Goal: Task Accomplishment & Management: Manage account settings

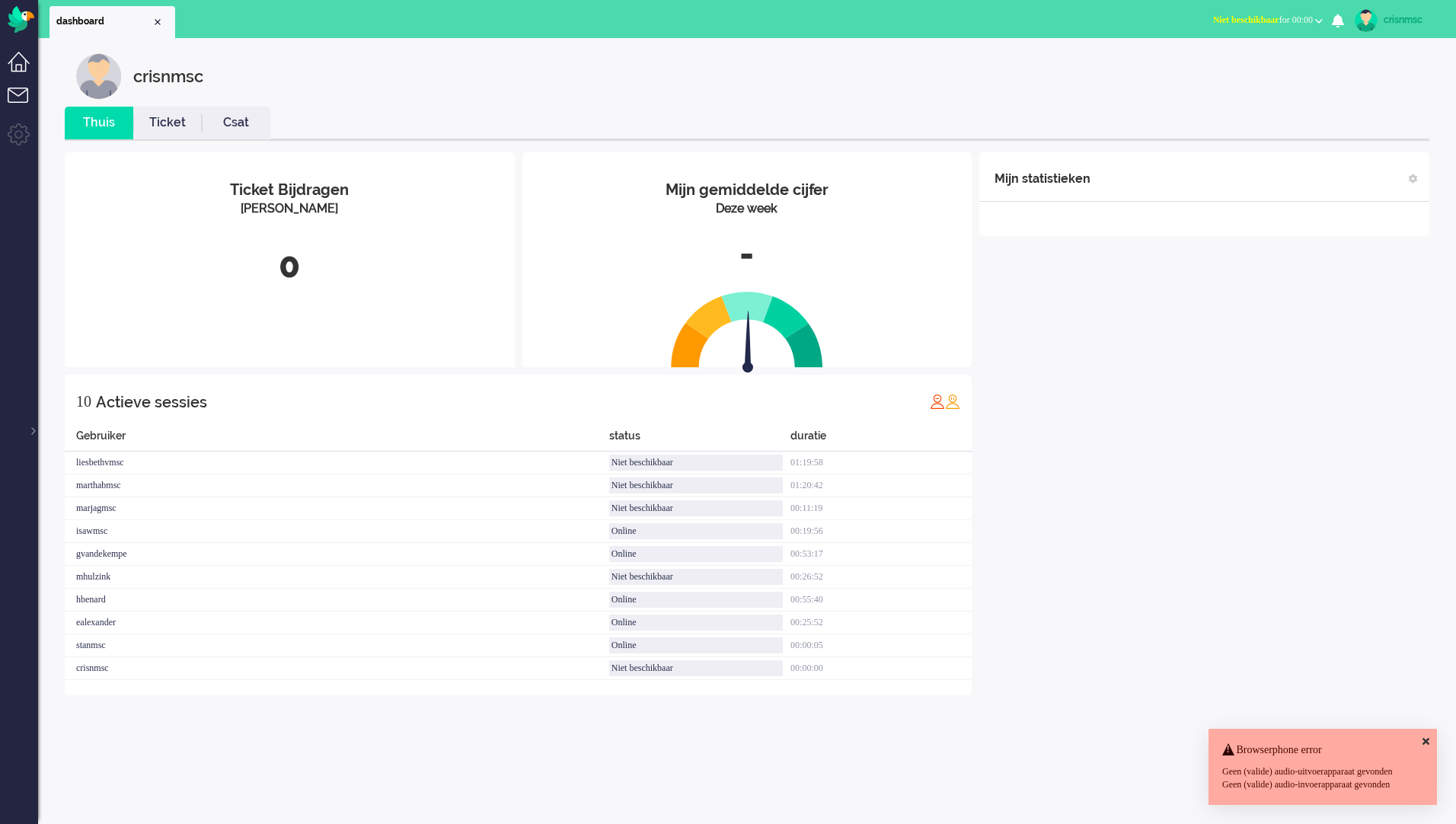
click at [23, 64] on li "Dashboard menu" at bounding box center [24, 69] width 34 height 34
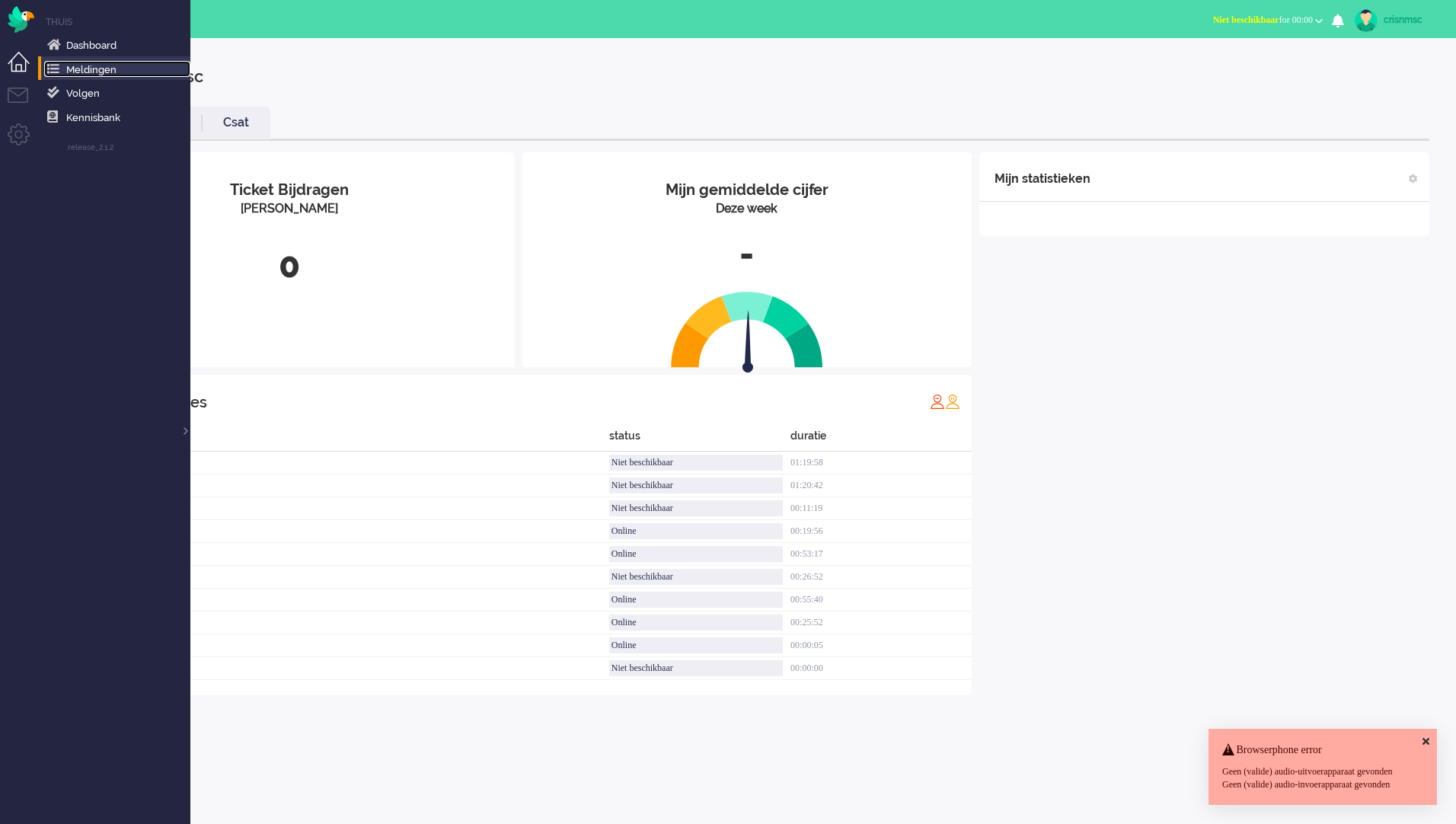
click at [89, 77] on link "Meldingen" at bounding box center [117, 70] width 146 height 17
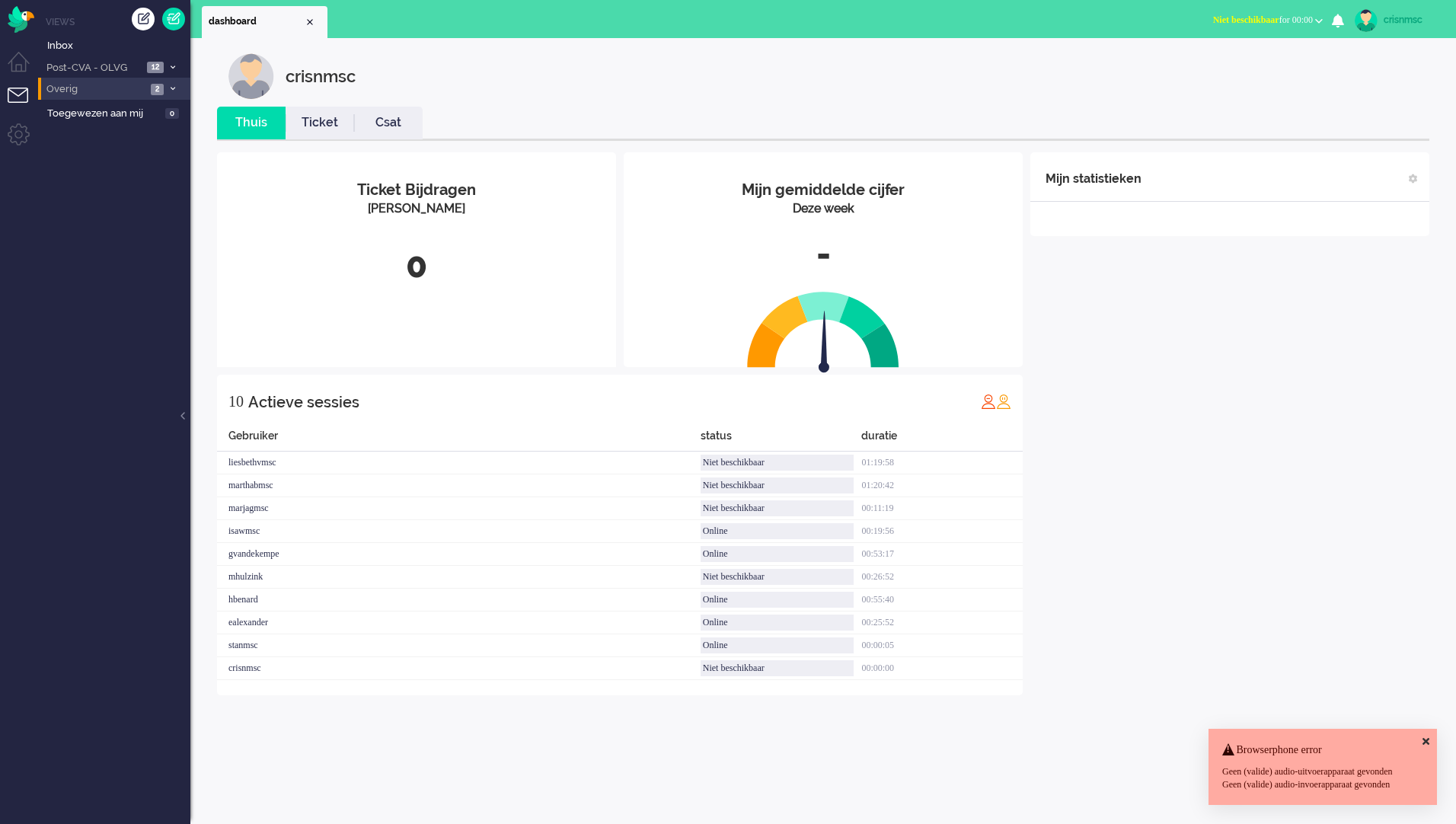
click at [158, 88] on span "2" at bounding box center [157, 89] width 13 height 11
click at [172, 69] on icon at bounding box center [173, 67] width 5 height 5
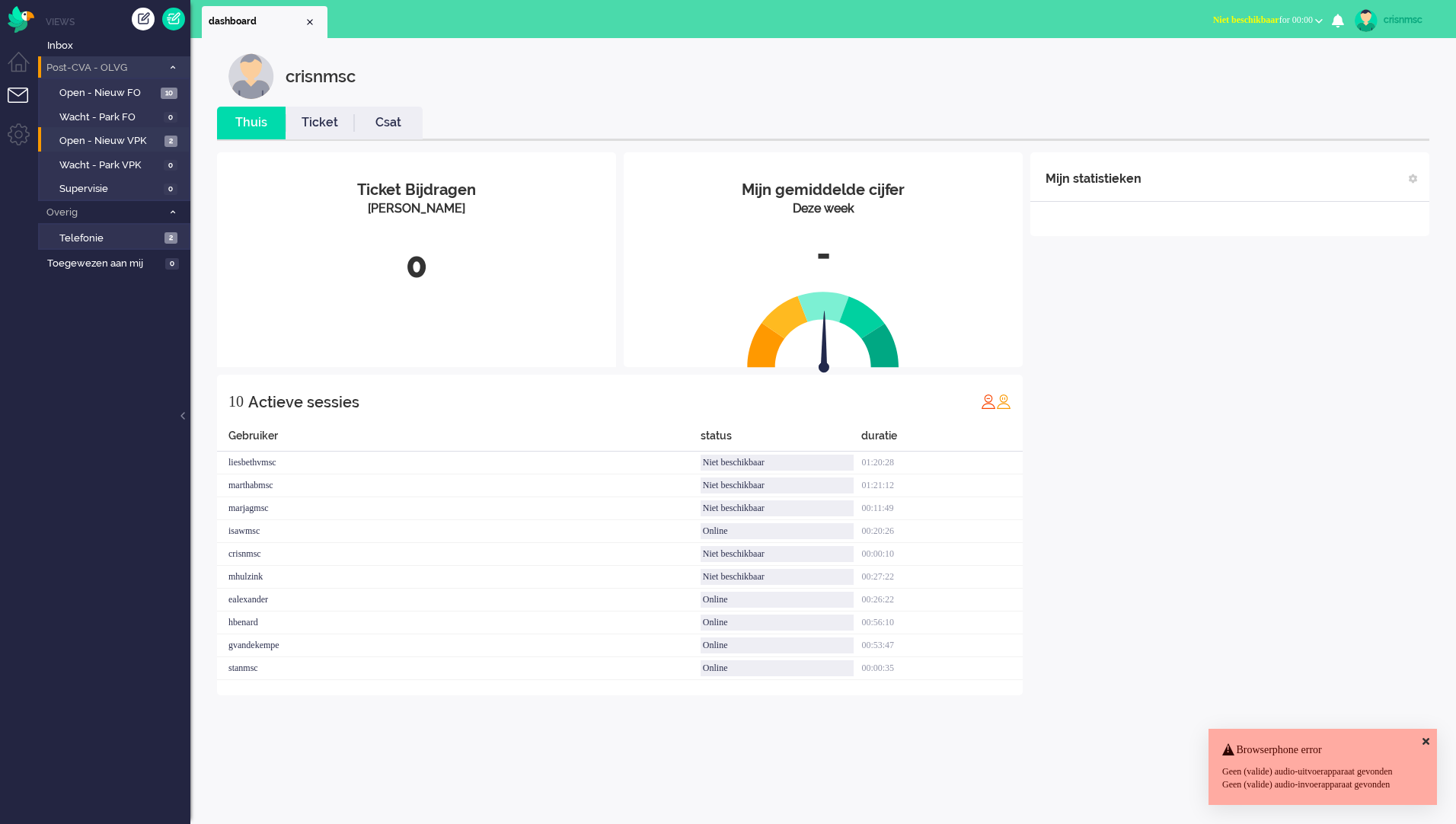
click at [129, 148] on li "Open - Nieuw VPK 2" at bounding box center [113, 139] width 151 height 24
click at [125, 140] on span "Open - Nieuw VPK" at bounding box center [110, 141] width 101 height 15
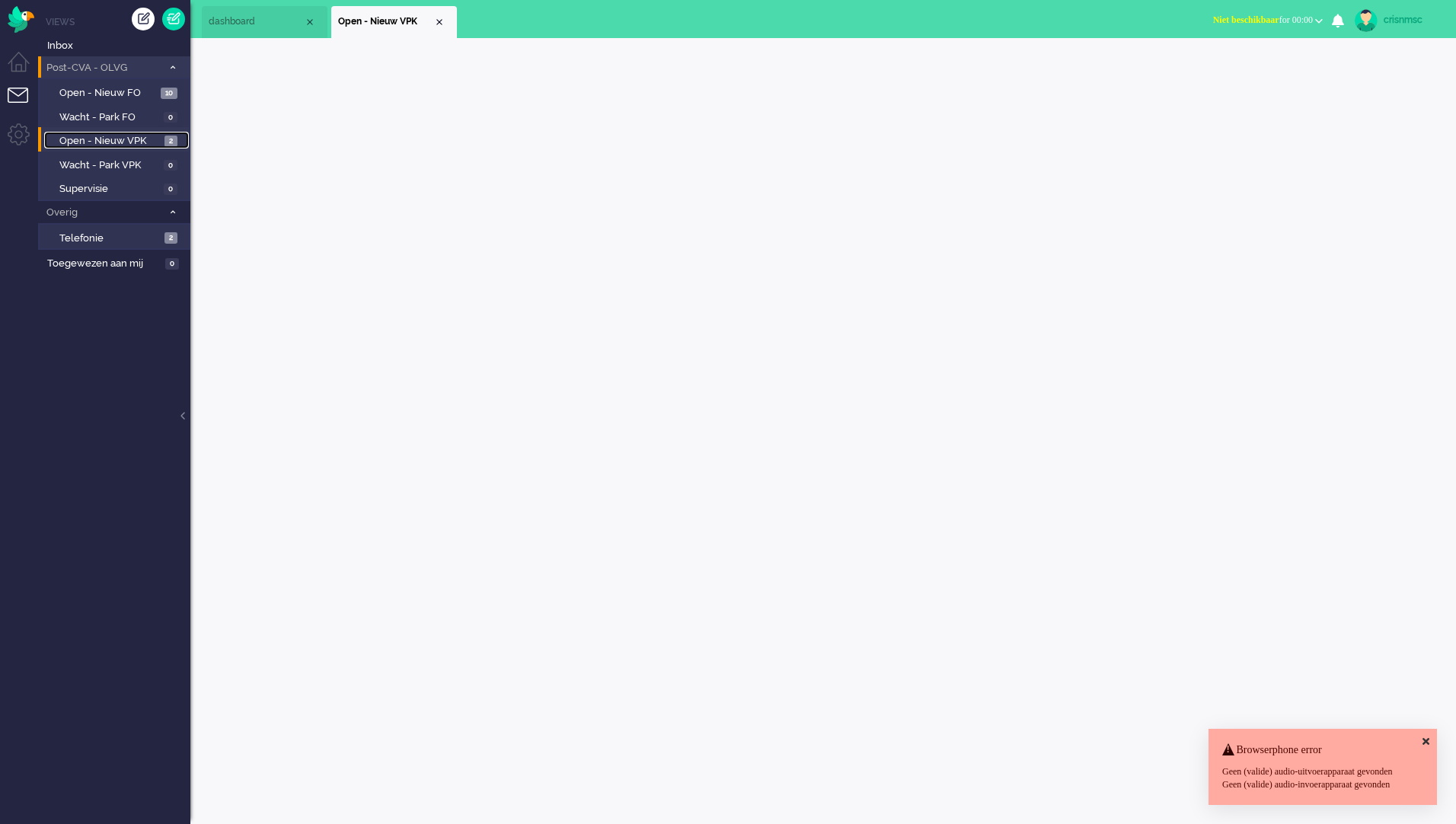
click at [125, 140] on span "Open - Nieuw VPK" at bounding box center [110, 141] width 101 height 15
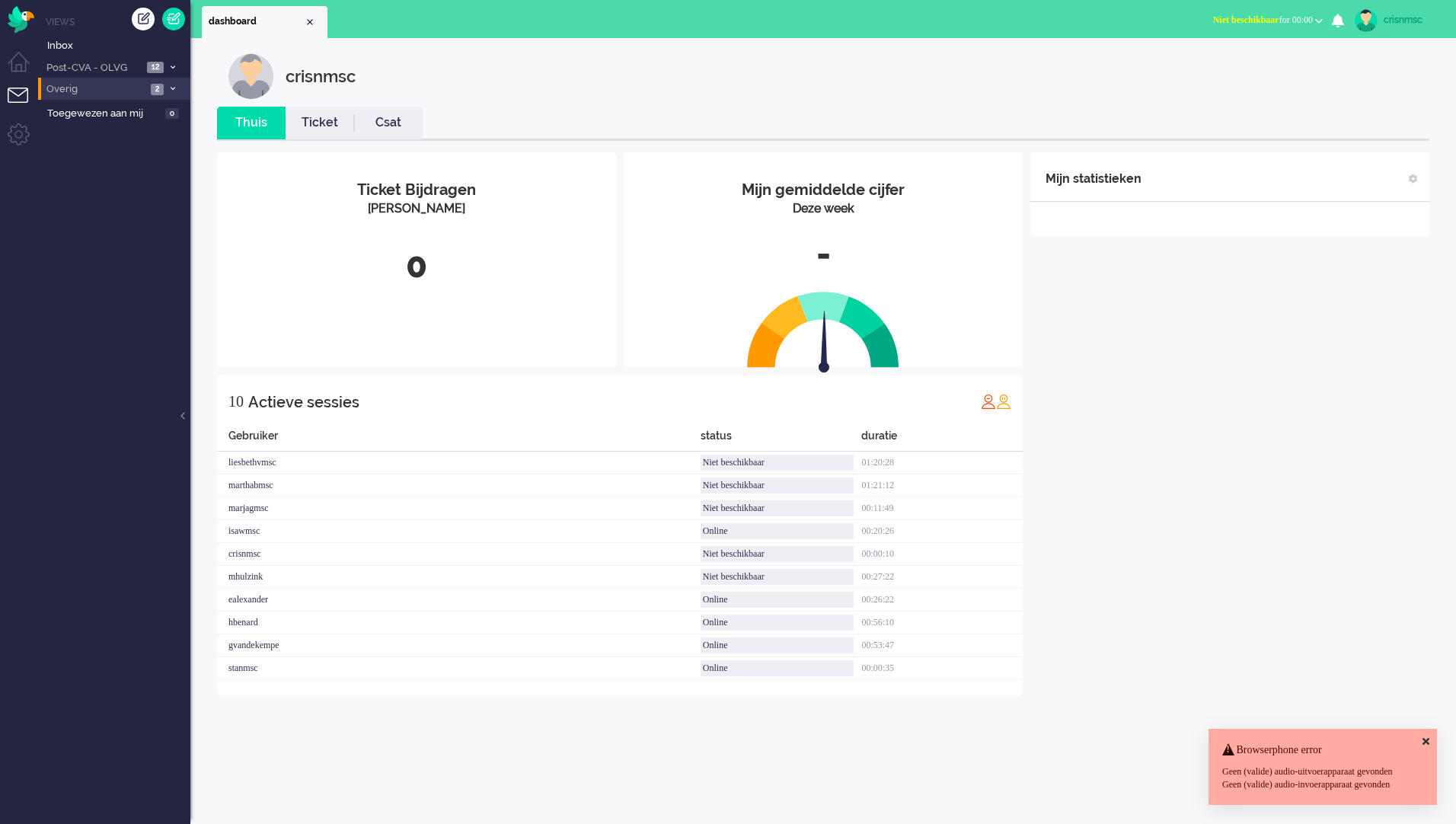
click at [173, 86] on icon at bounding box center [173, 88] width 5 height 5
click at [173, 68] on icon at bounding box center [173, 67] width 5 height 5
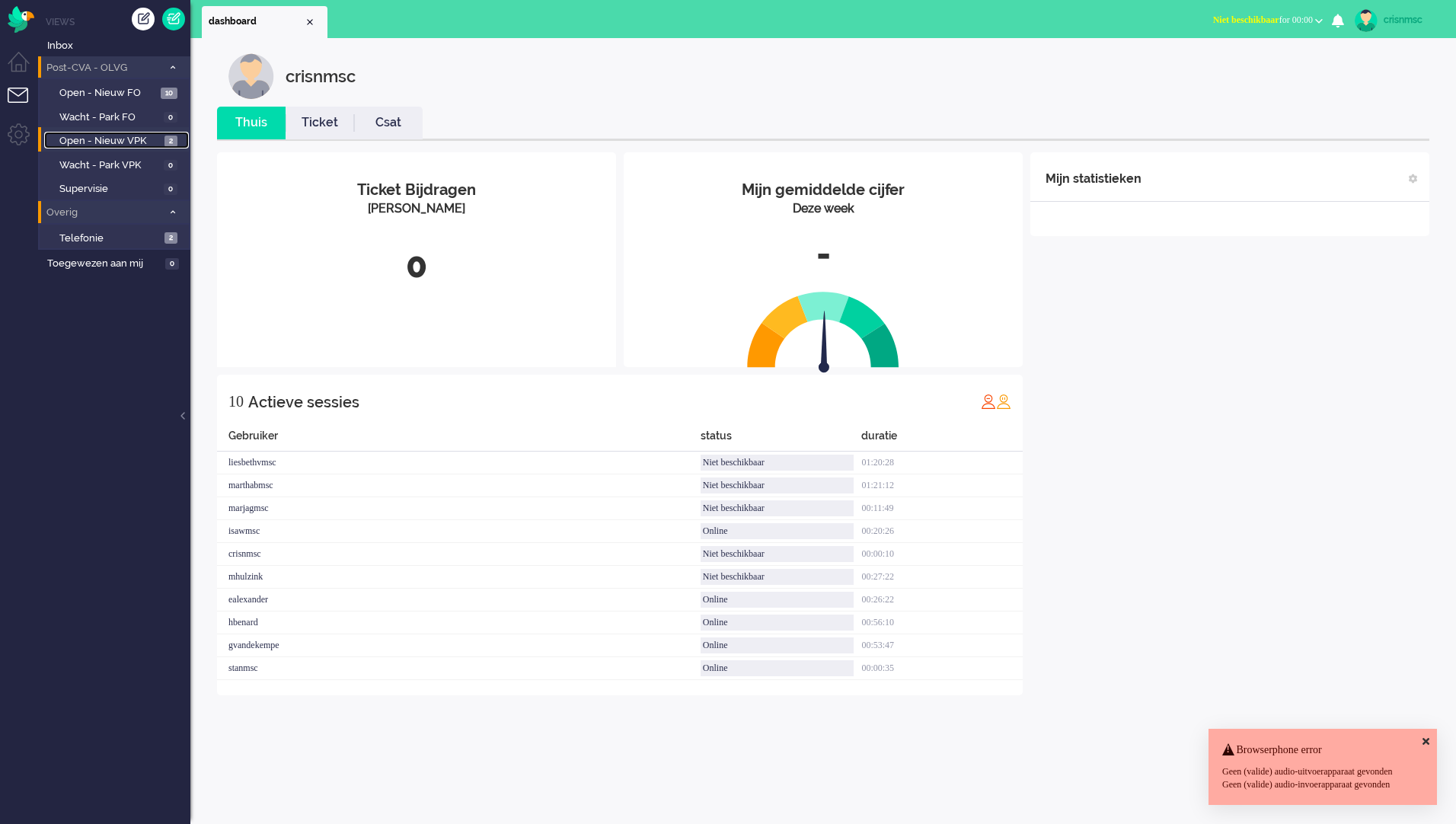
click at [110, 138] on span "Open - Nieuw VPK" at bounding box center [110, 141] width 101 height 15
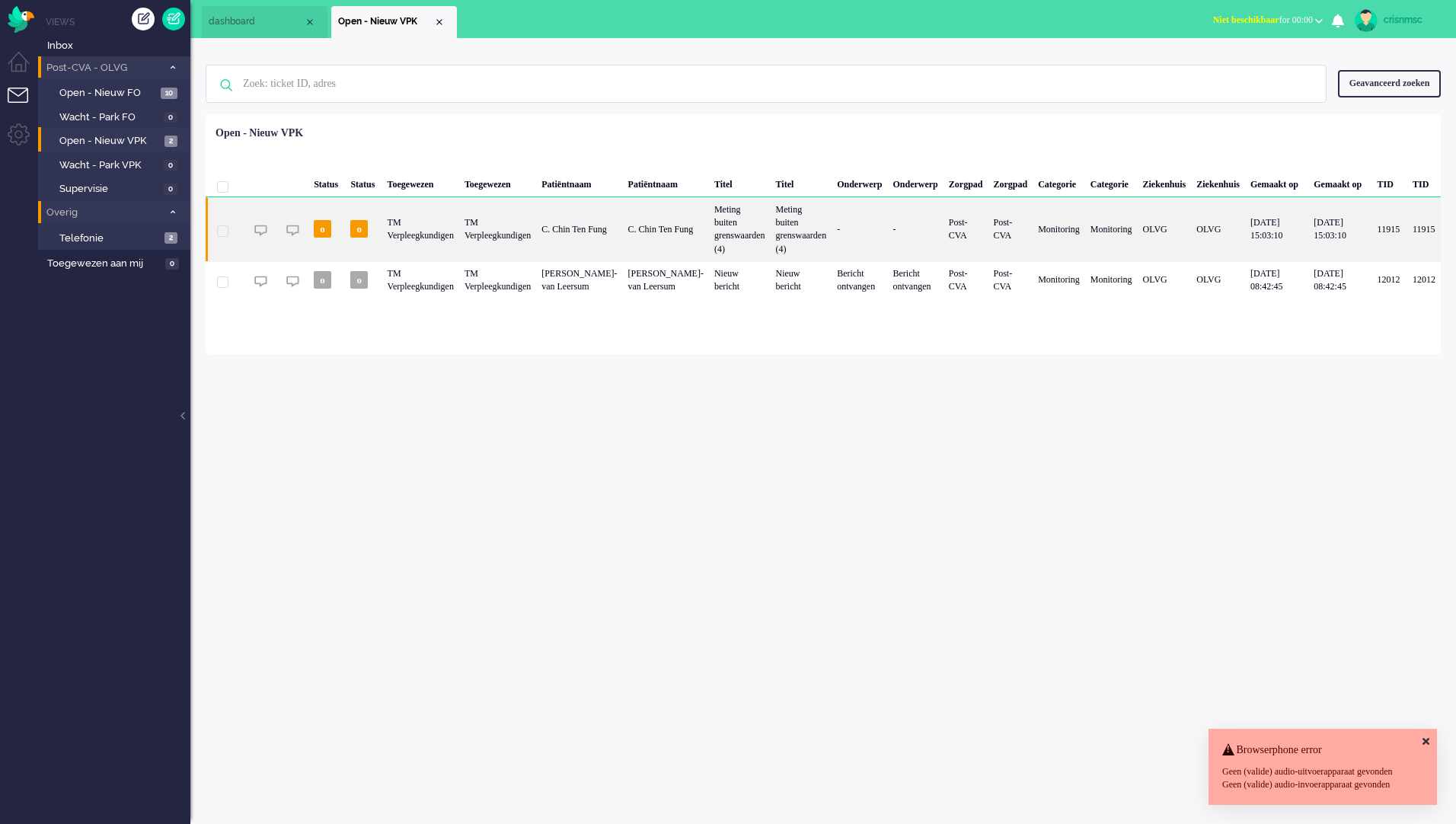
click at [536, 220] on div "TM Verpleegkundigen" at bounding box center [497, 230] width 77 height 64
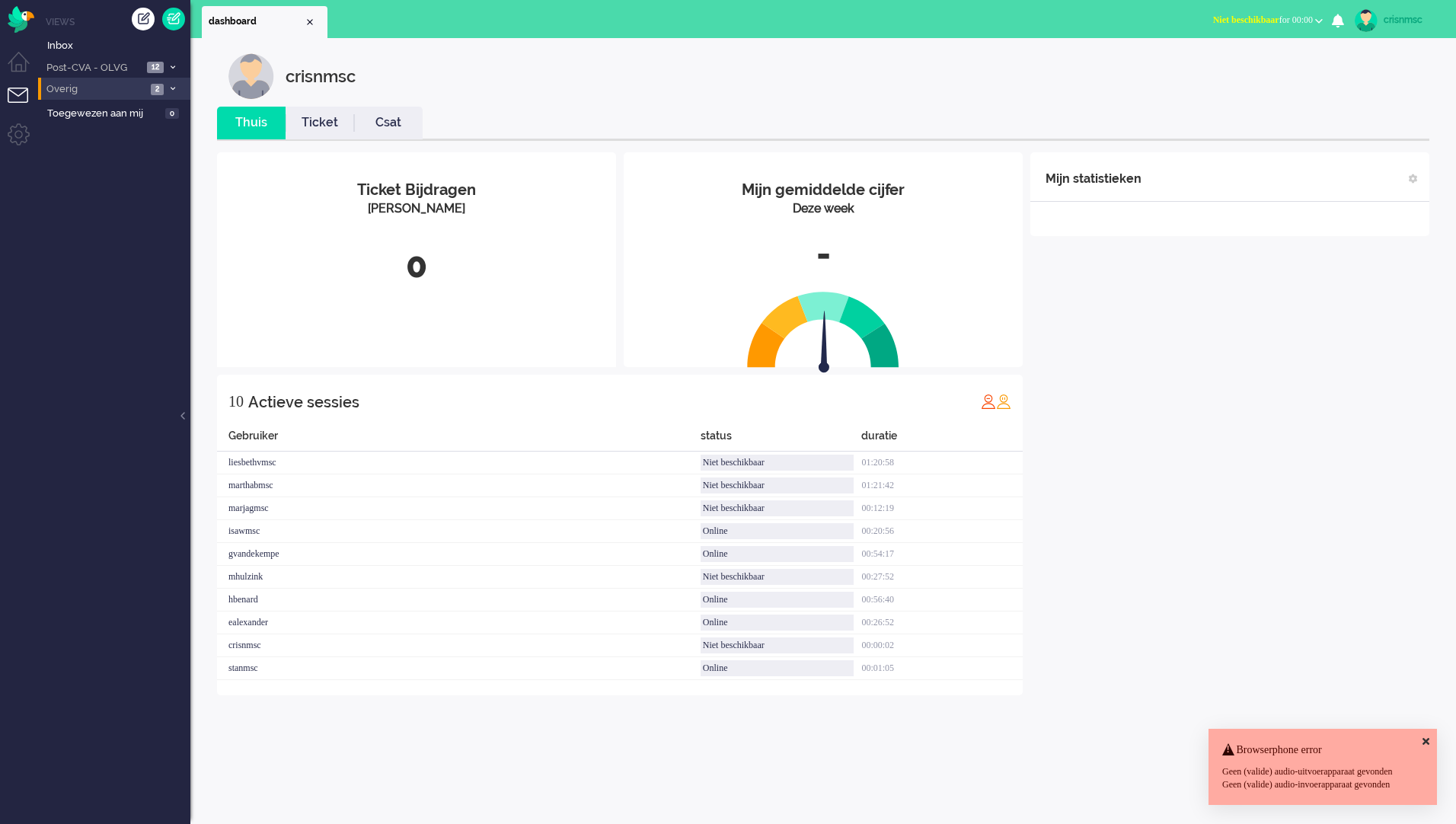
click at [170, 85] on span at bounding box center [172, 89] width 11 height 8
click at [173, 63] on li "Post-CVA - OLVG 12" at bounding box center [114, 67] width 152 height 22
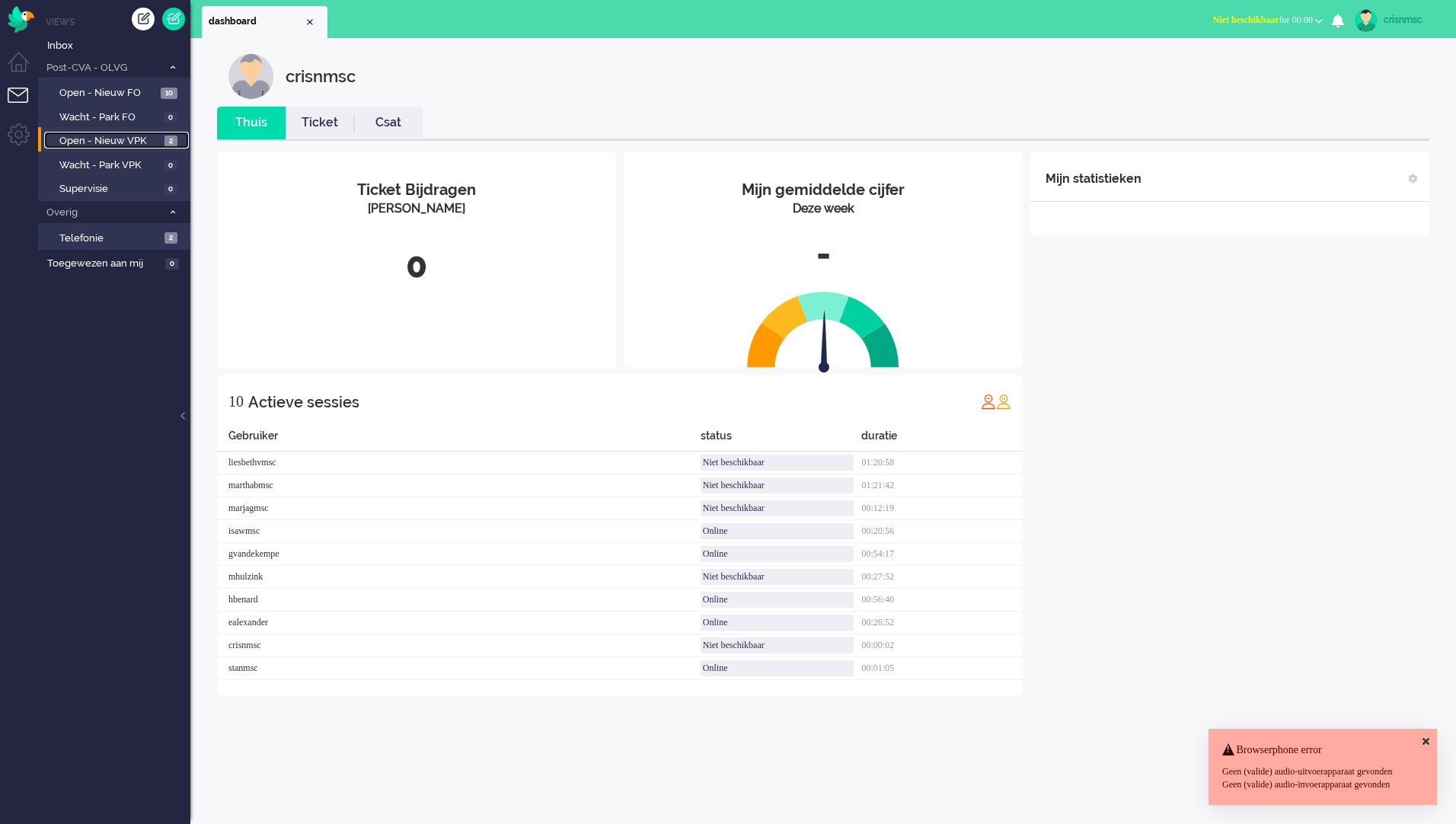
click at [138, 138] on span "Open - Nieuw VPK" at bounding box center [110, 141] width 101 height 15
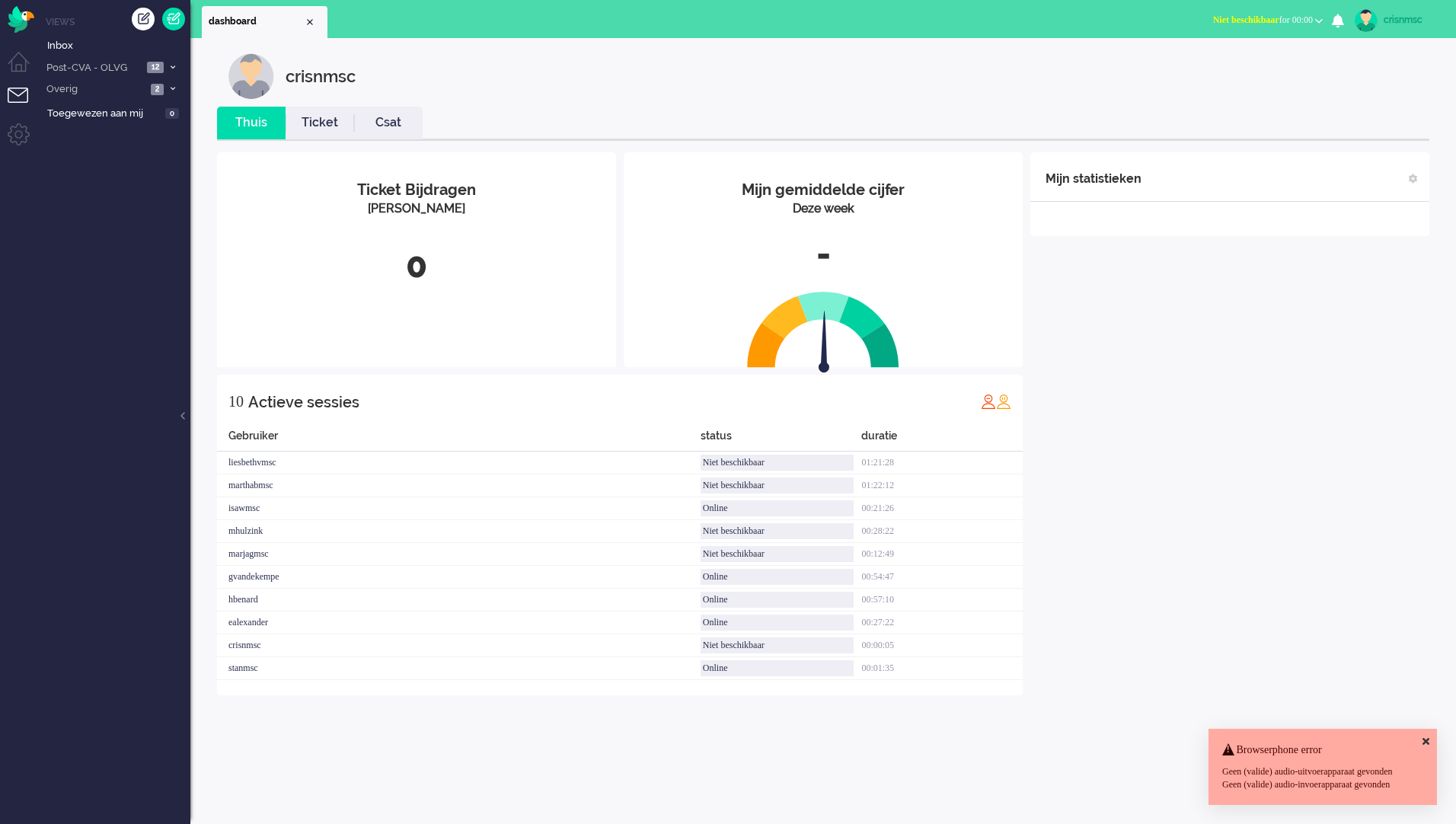
click at [329, 121] on link "Ticket" at bounding box center [320, 122] width 69 height 18
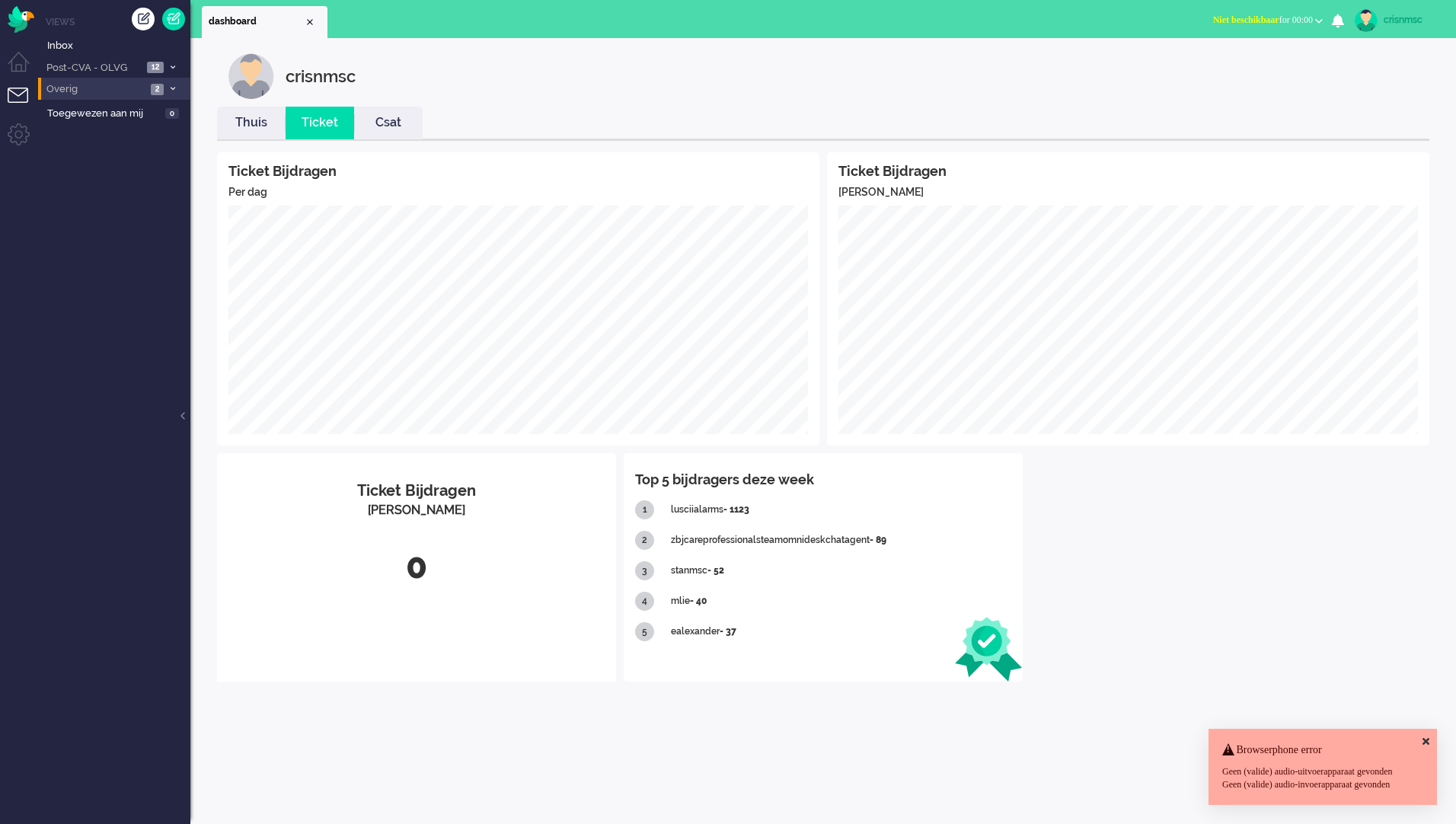
click at [171, 89] on icon at bounding box center [173, 88] width 5 height 5
click at [174, 70] on icon at bounding box center [173, 67] width 5 height 5
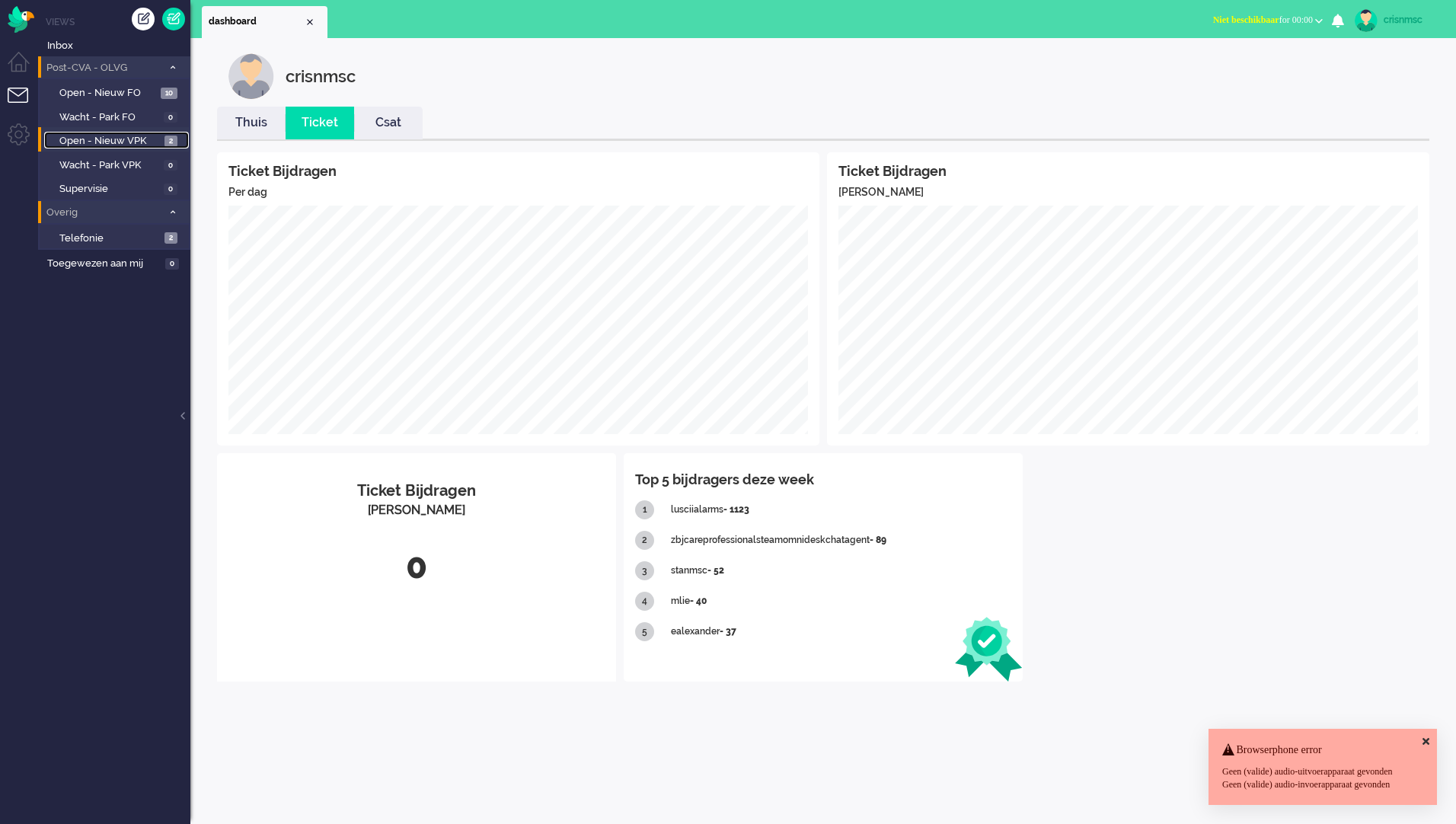
click at [105, 138] on span "Open - Nieuw VPK" at bounding box center [110, 141] width 101 height 15
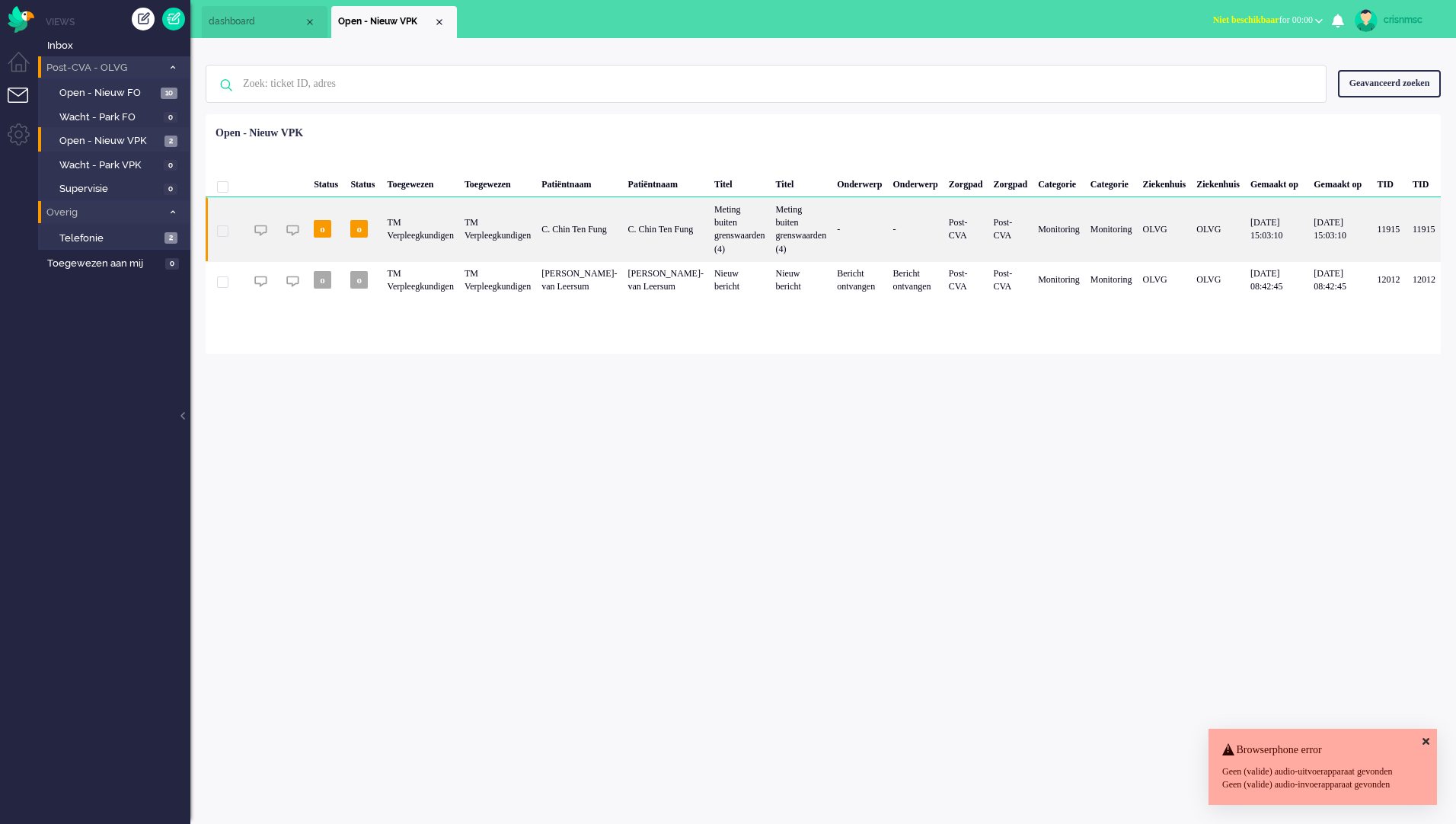
click at [225, 226] on span "11915" at bounding box center [223, 231] width 11 height 11
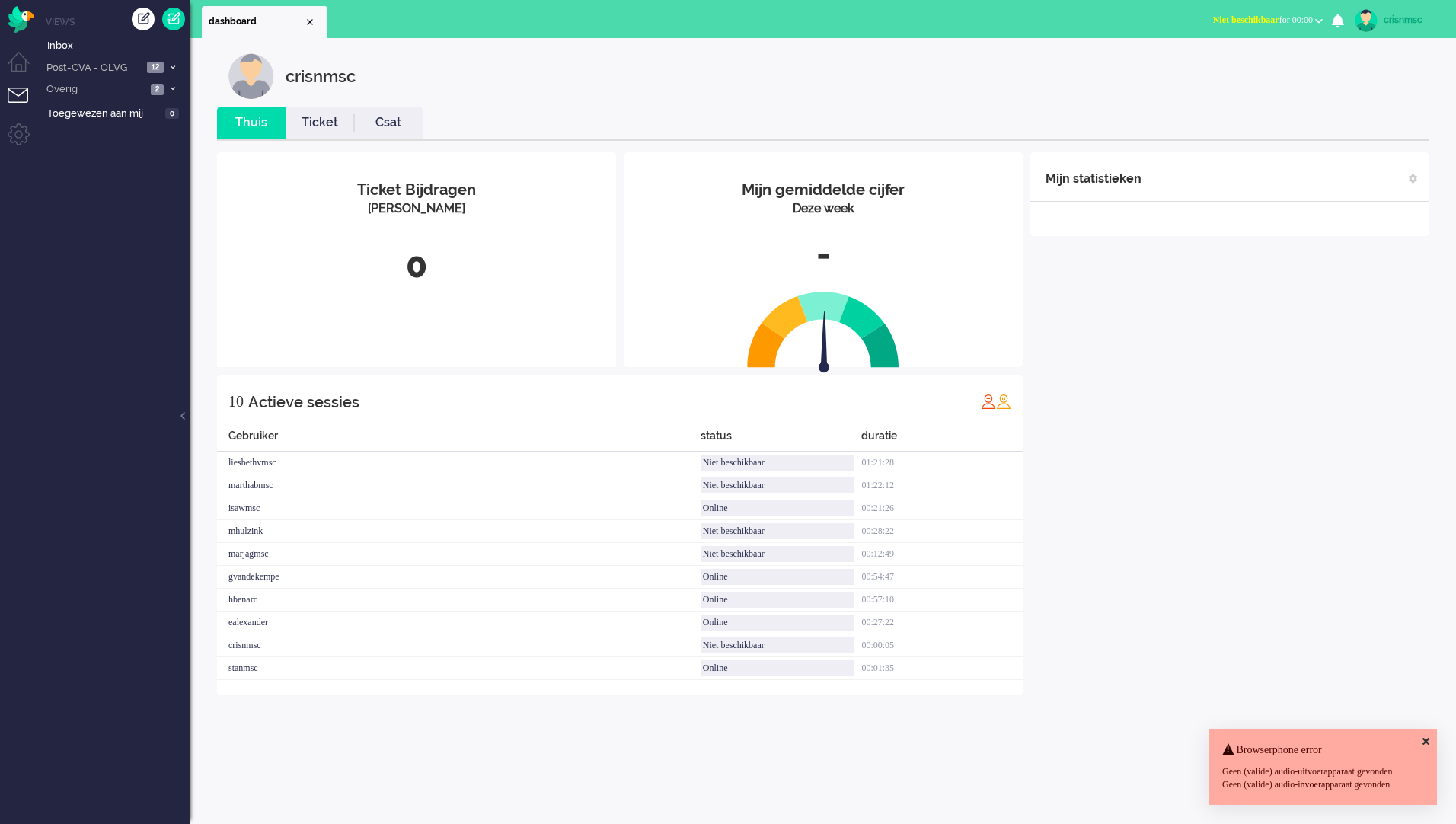
click at [310, 121] on link "Ticket" at bounding box center [320, 122] width 69 height 18
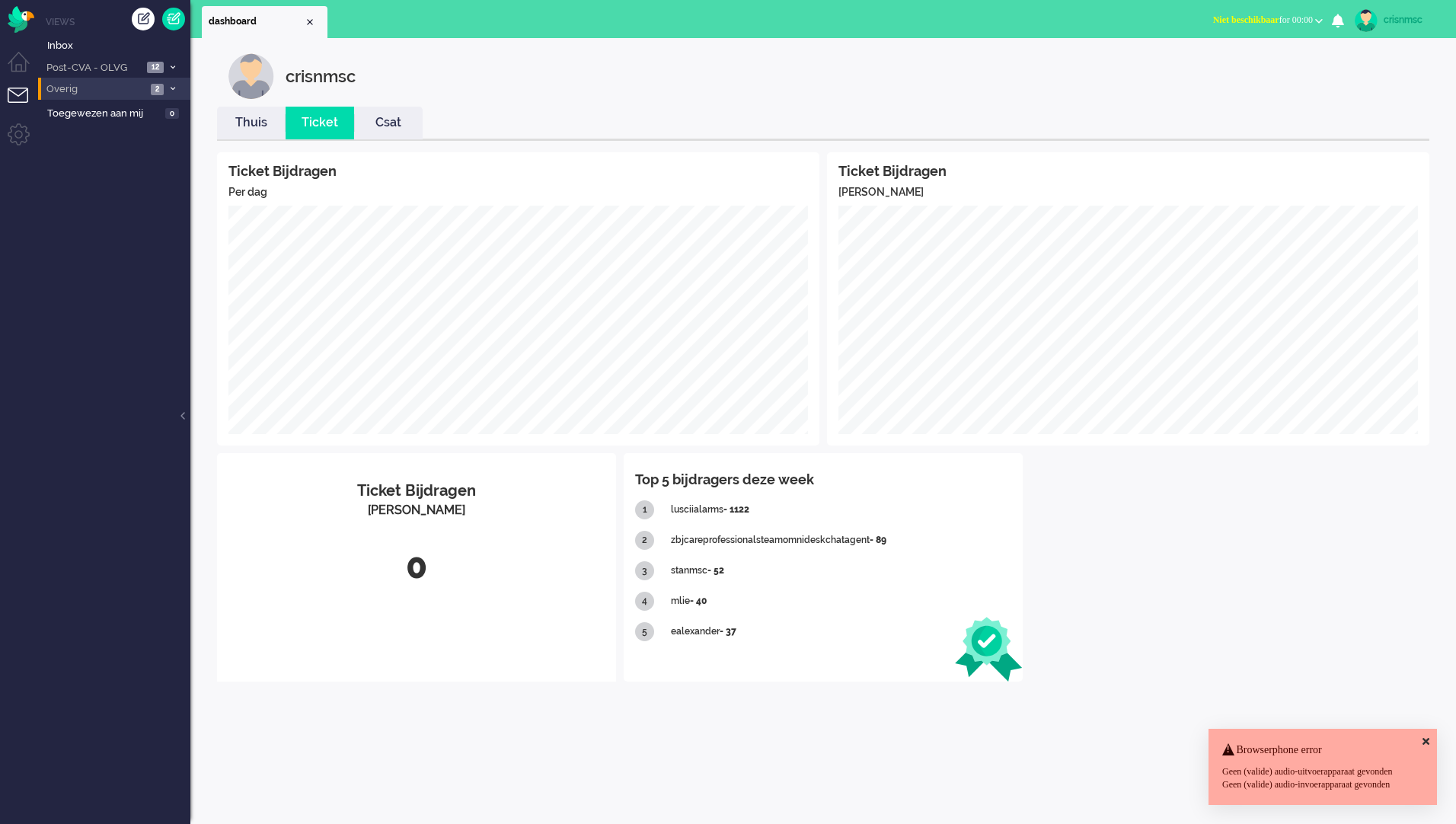
click at [171, 88] on icon at bounding box center [173, 88] width 5 height 5
click at [175, 67] on span at bounding box center [172, 67] width 11 height 8
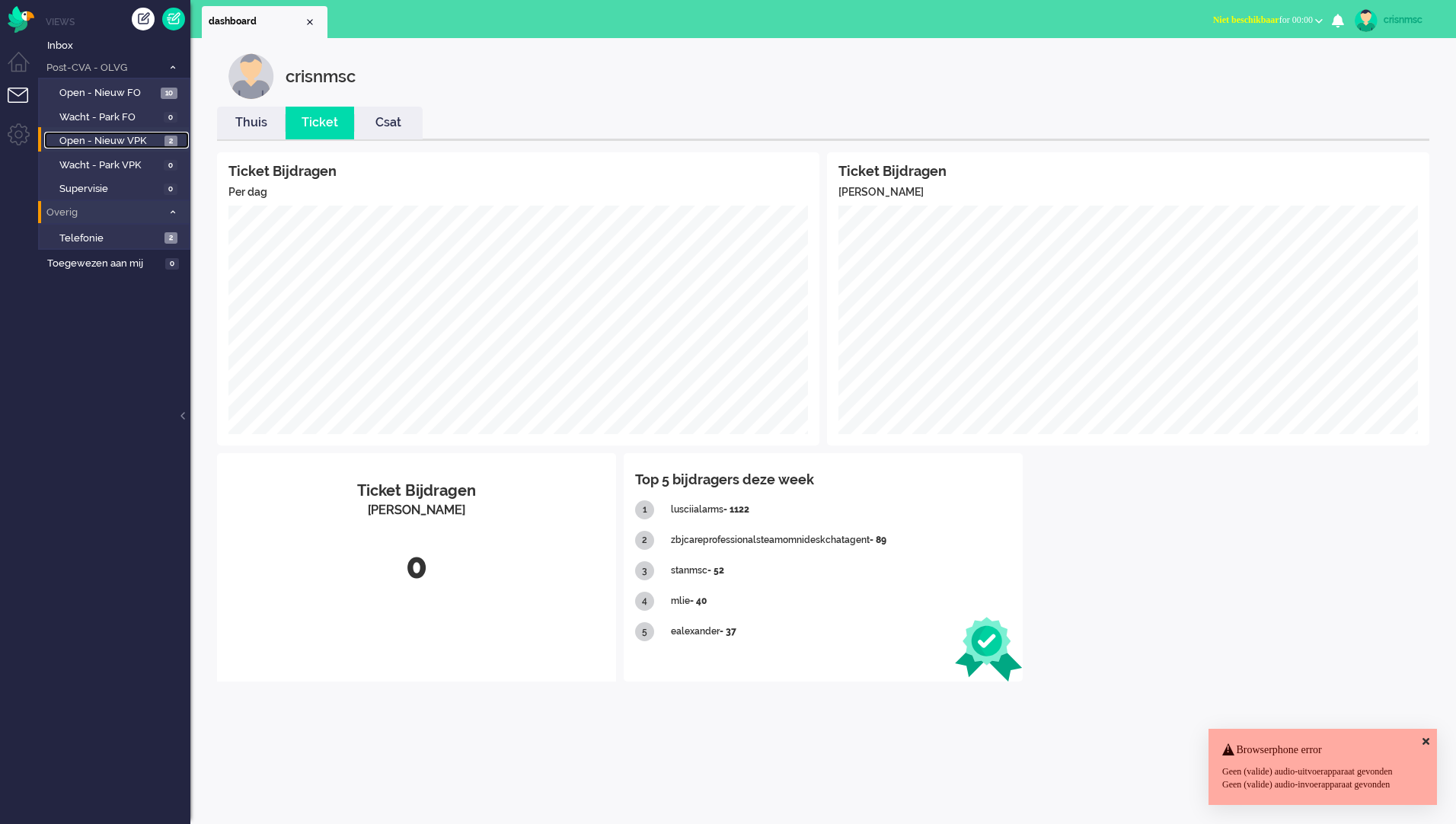
click at [139, 139] on span "Open - Nieuw VPK" at bounding box center [110, 141] width 101 height 15
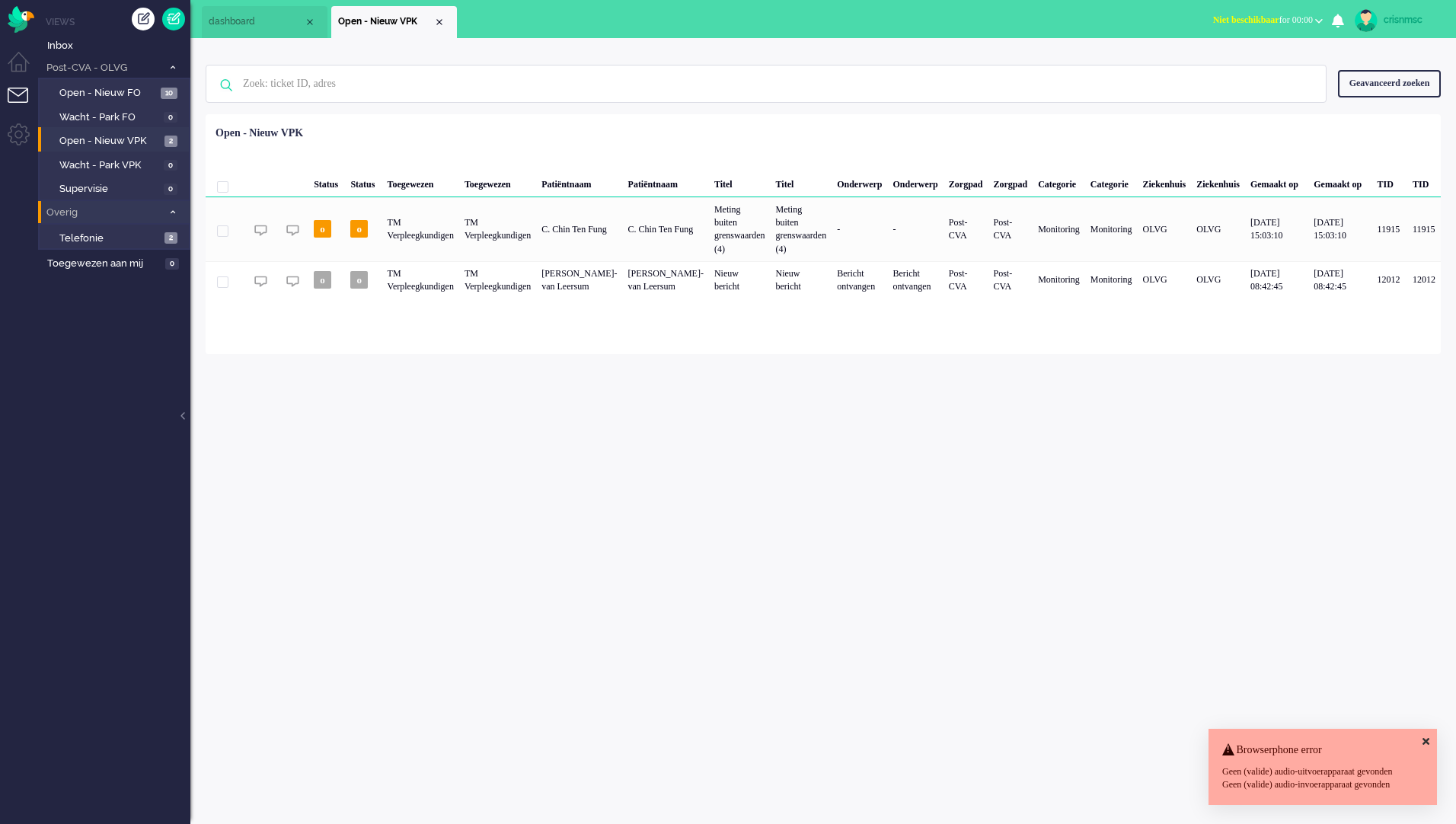
click at [220, 188] on span at bounding box center [223, 187] width 11 height 11
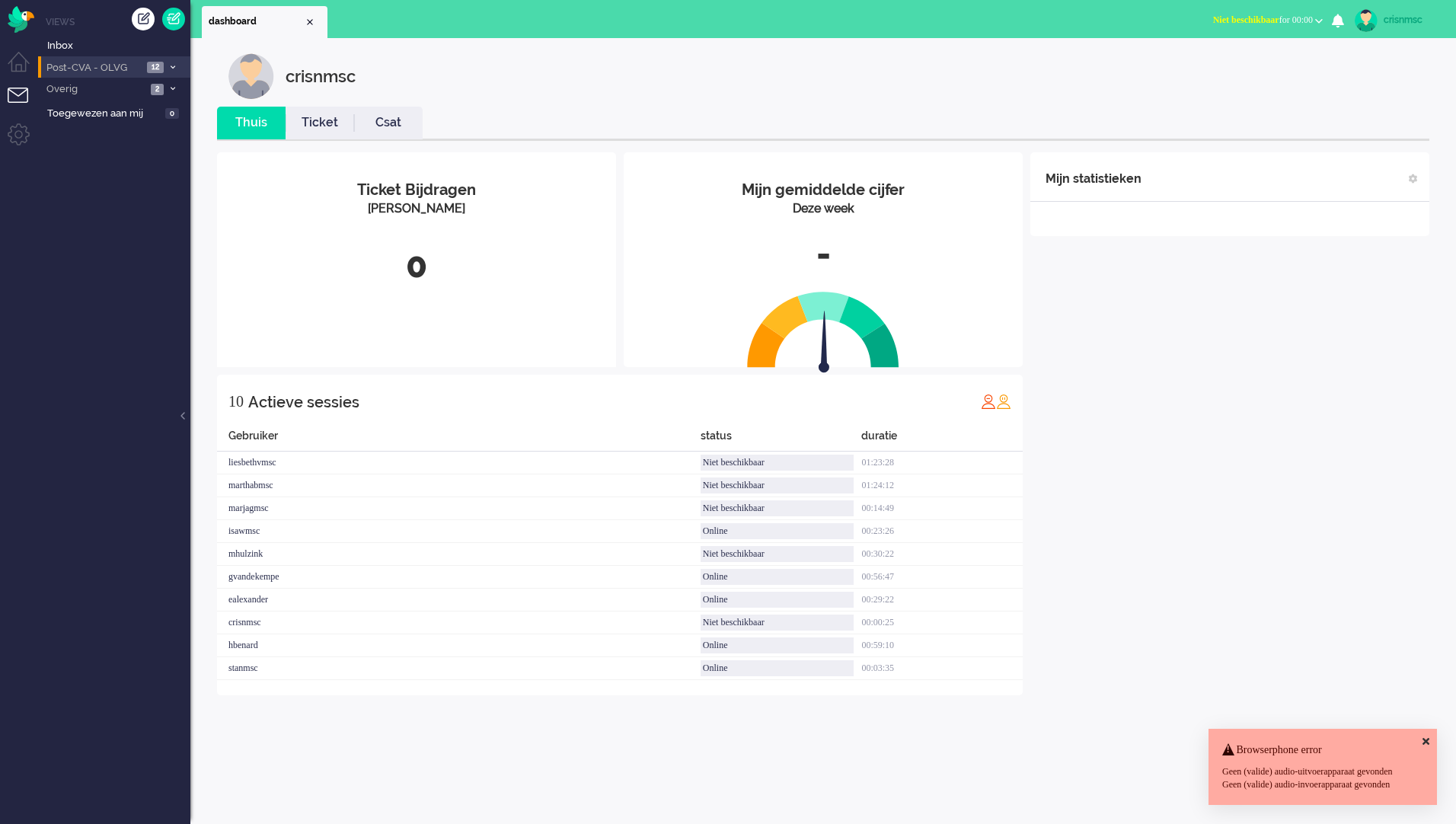
click at [171, 68] on icon at bounding box center [173, 67] width 5 height 5
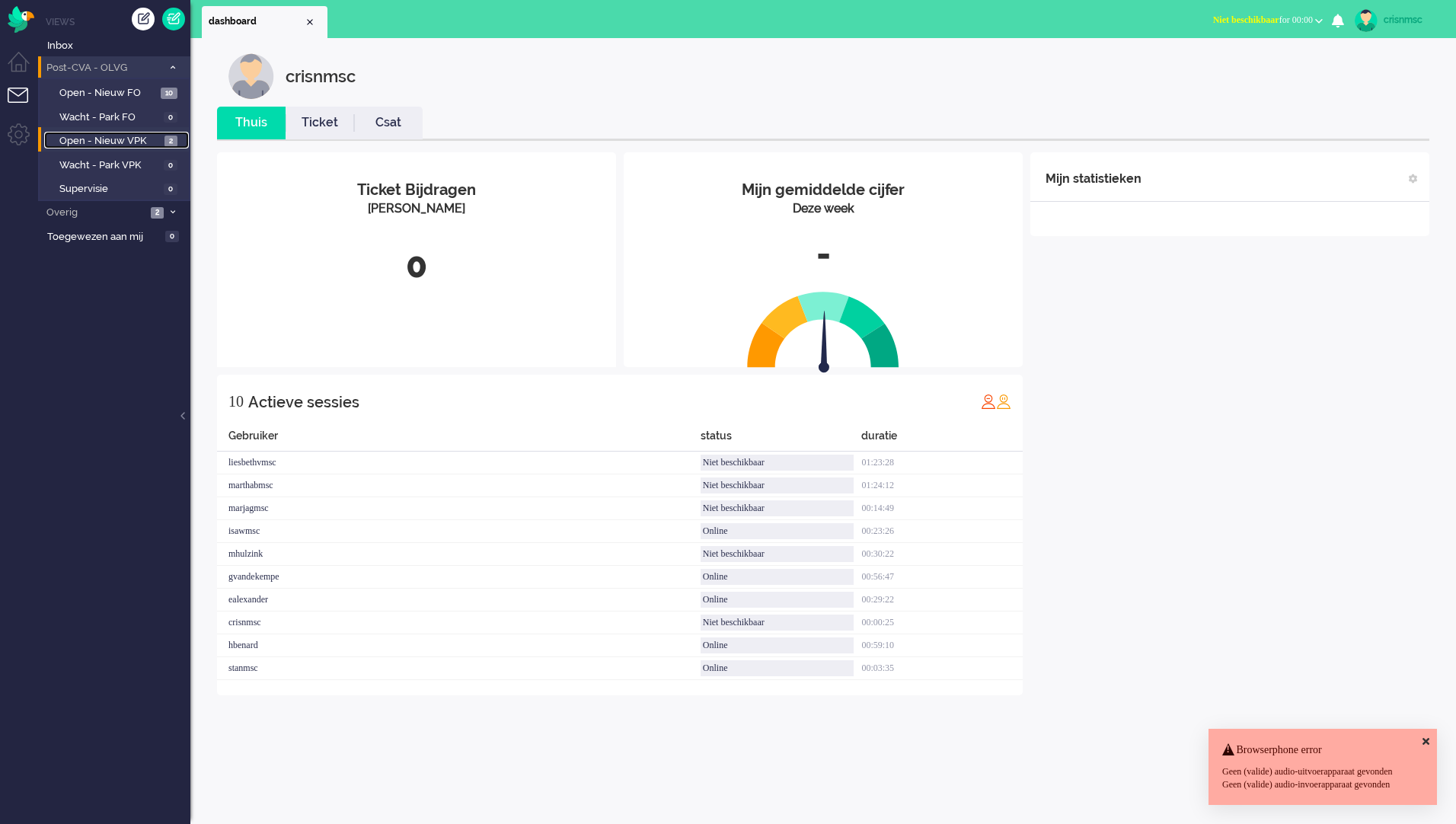
click at [137, 137] on span "Open - Nieuw VPK" at bounding box center [110, 141] width 101 height 15
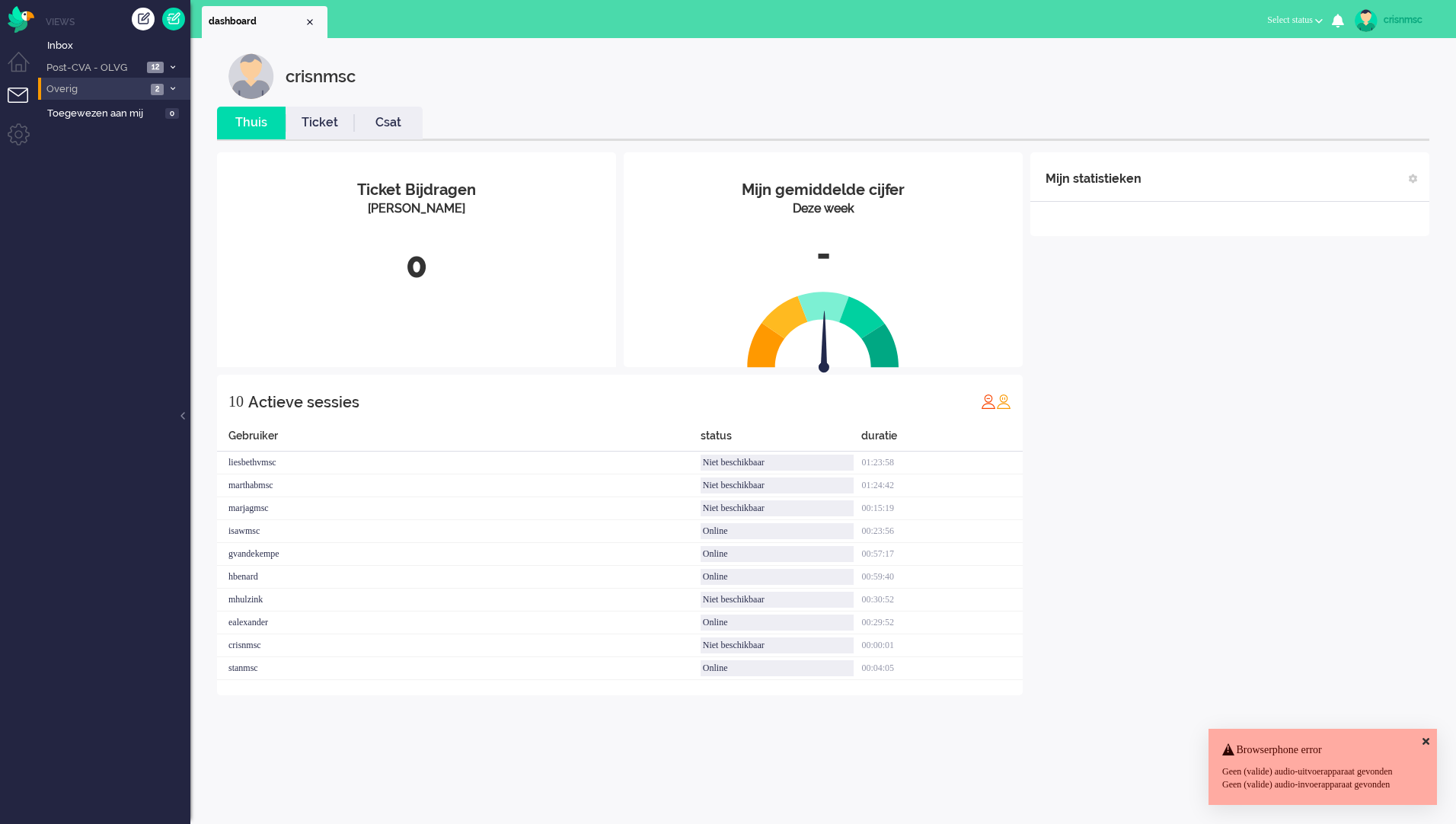
click at [174, 91] on icon at bounding box center [173, 88] width 5 height 5
click at [307, 122] on link "Ticket" at bounding box center [320, 122] width 69 height 18
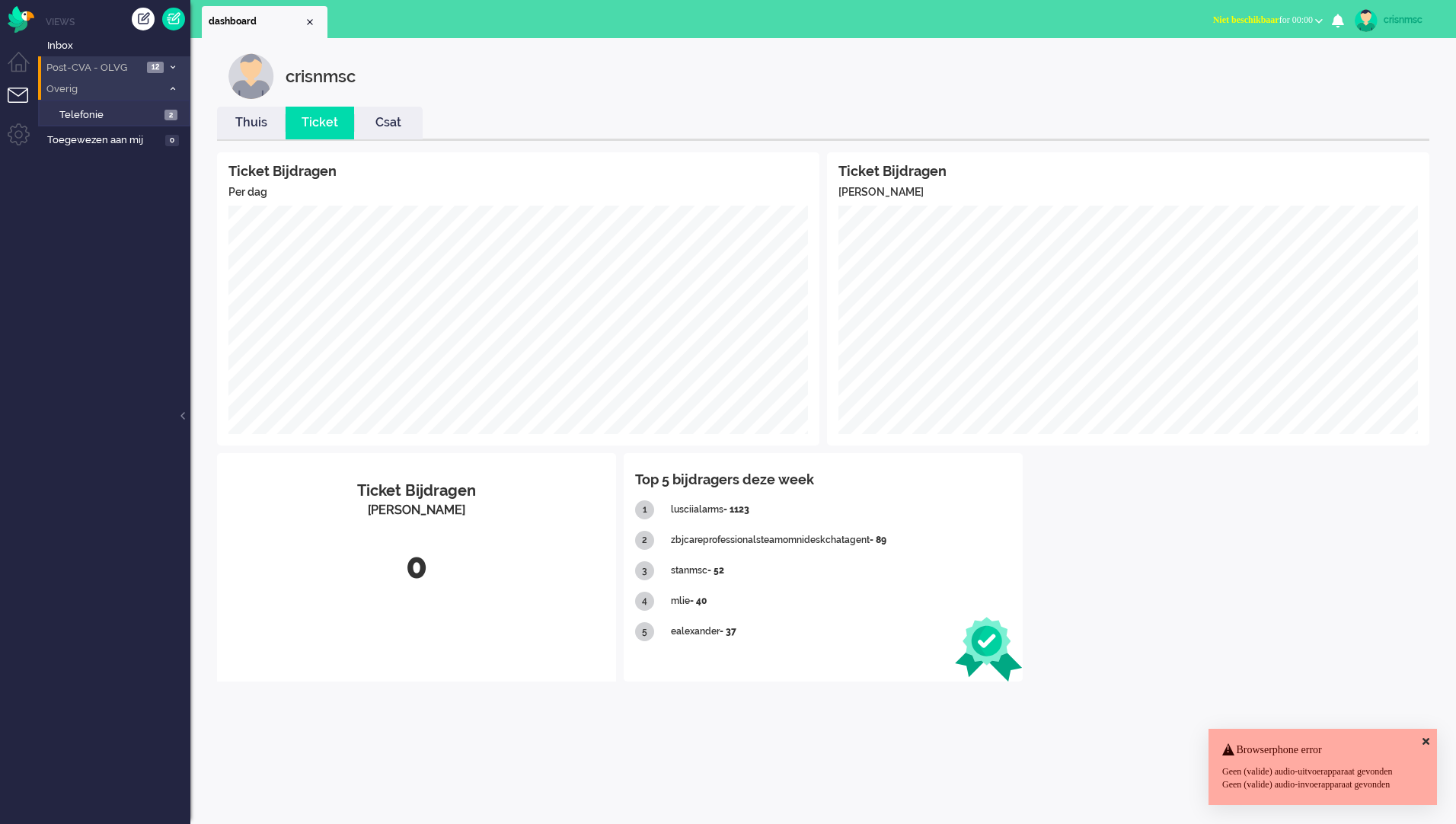
click at [69, 57] on li "Post-CVA - OLVG 12" at bounding box center [114, 67] width 152 height 22
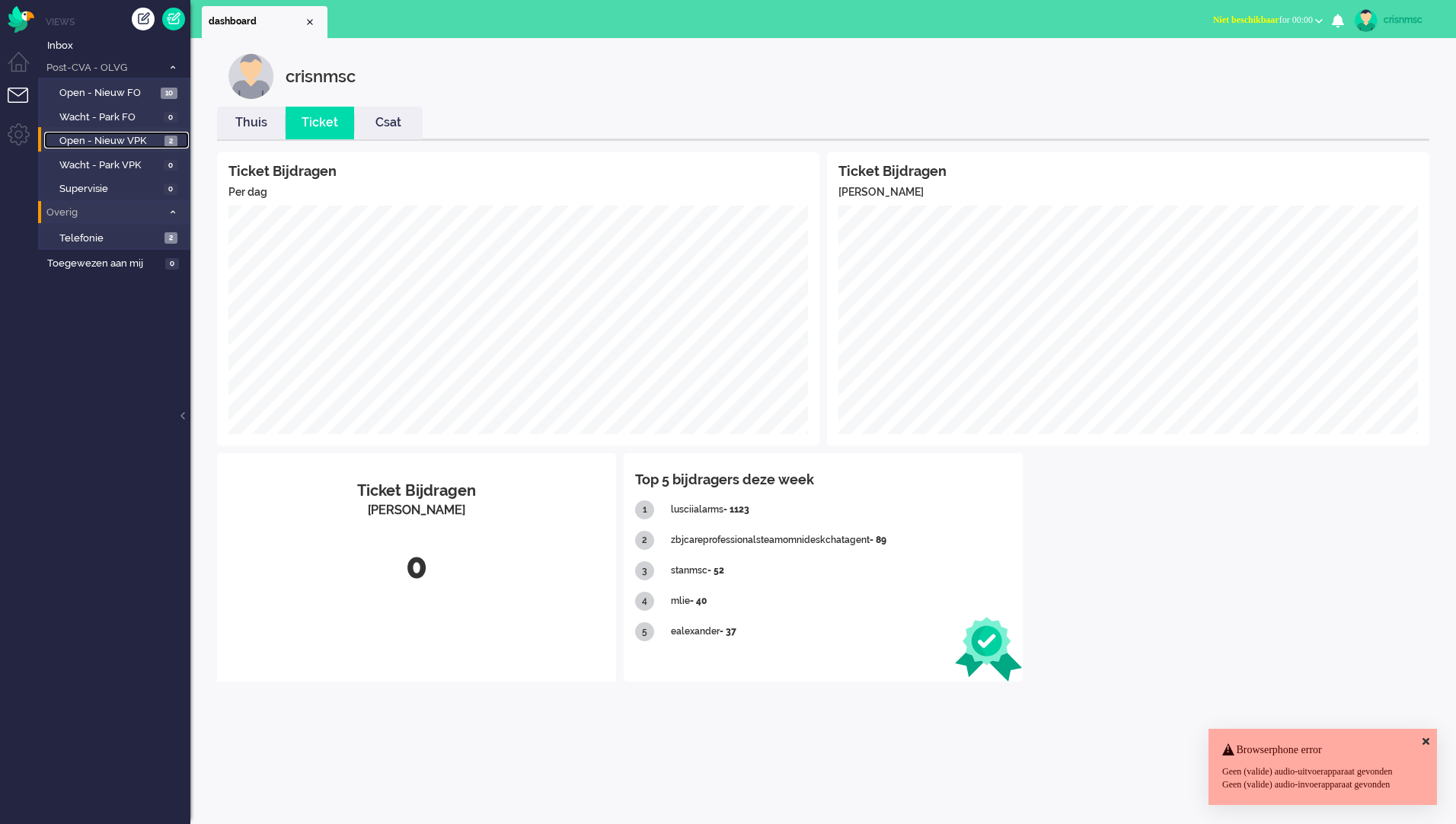
click at [129, 132] on link "Open - Nieuw VPK 2" at bounding box center [116, 140] width 145 height 17
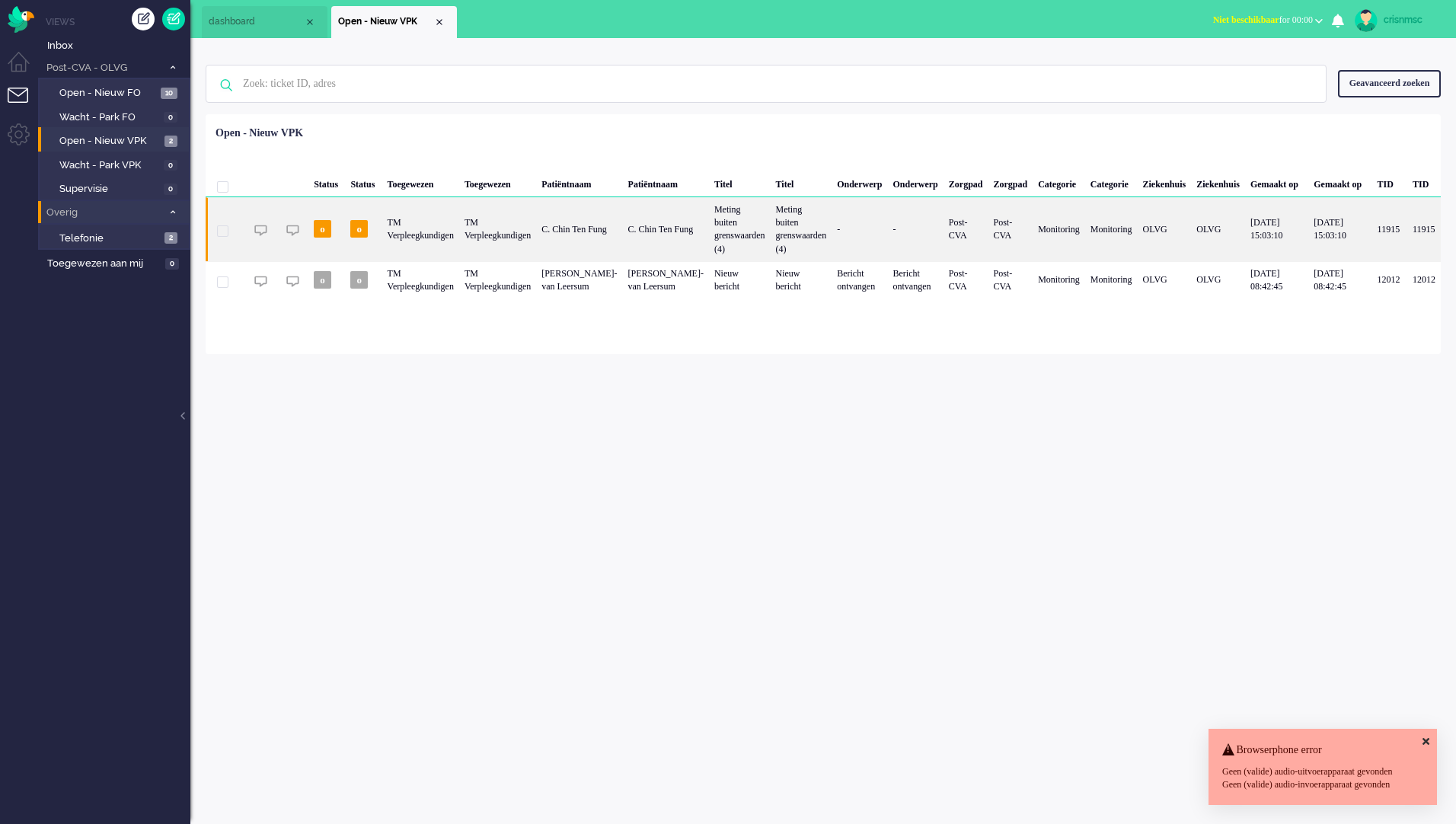
click at [382, 217] on div "o" at bounding box center [363, 230] width 37 height 64
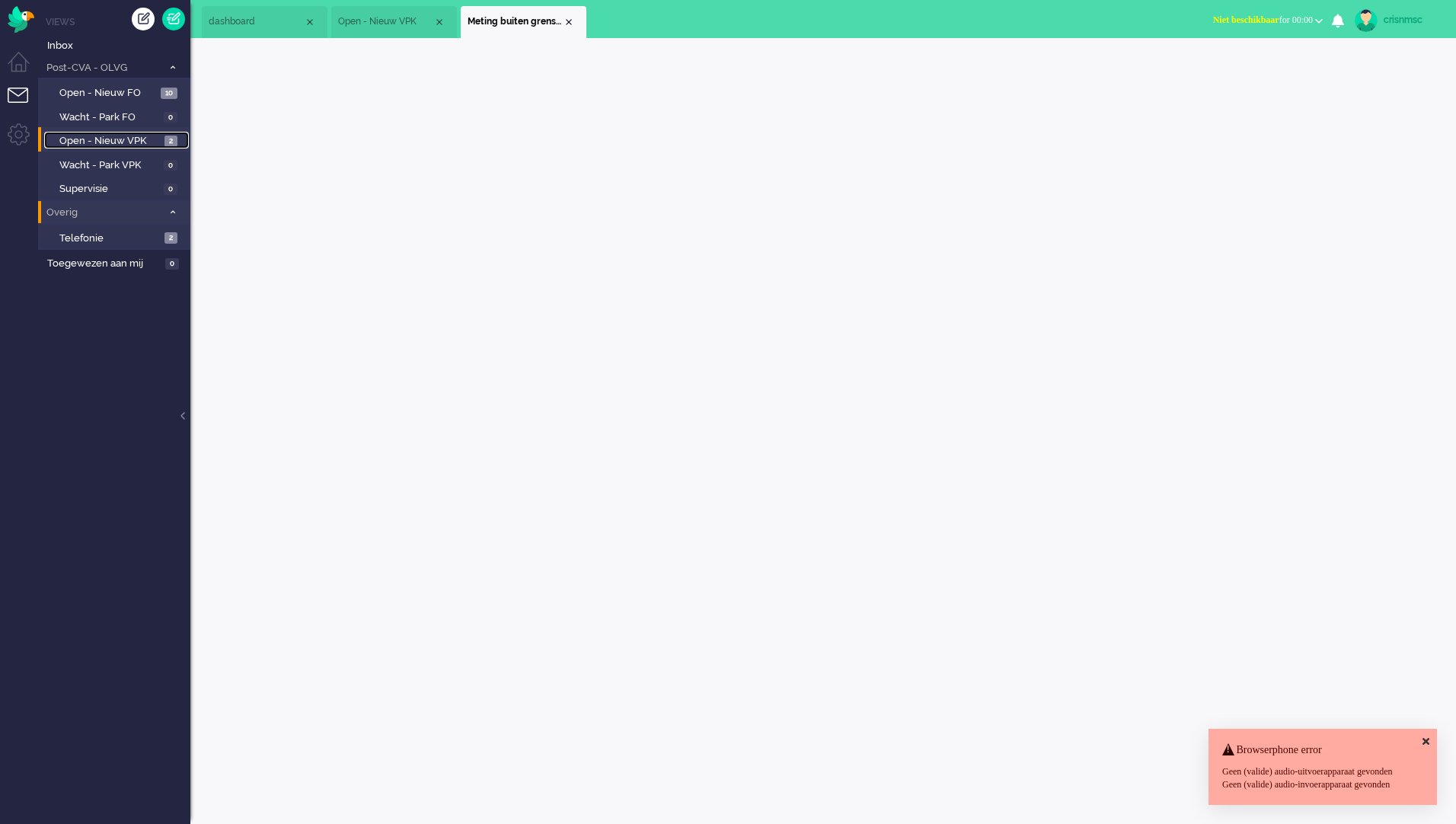
click at [135, 138] on span "Open - Nieuw VPK" at bounding box center [110, 141] width 101 height 15
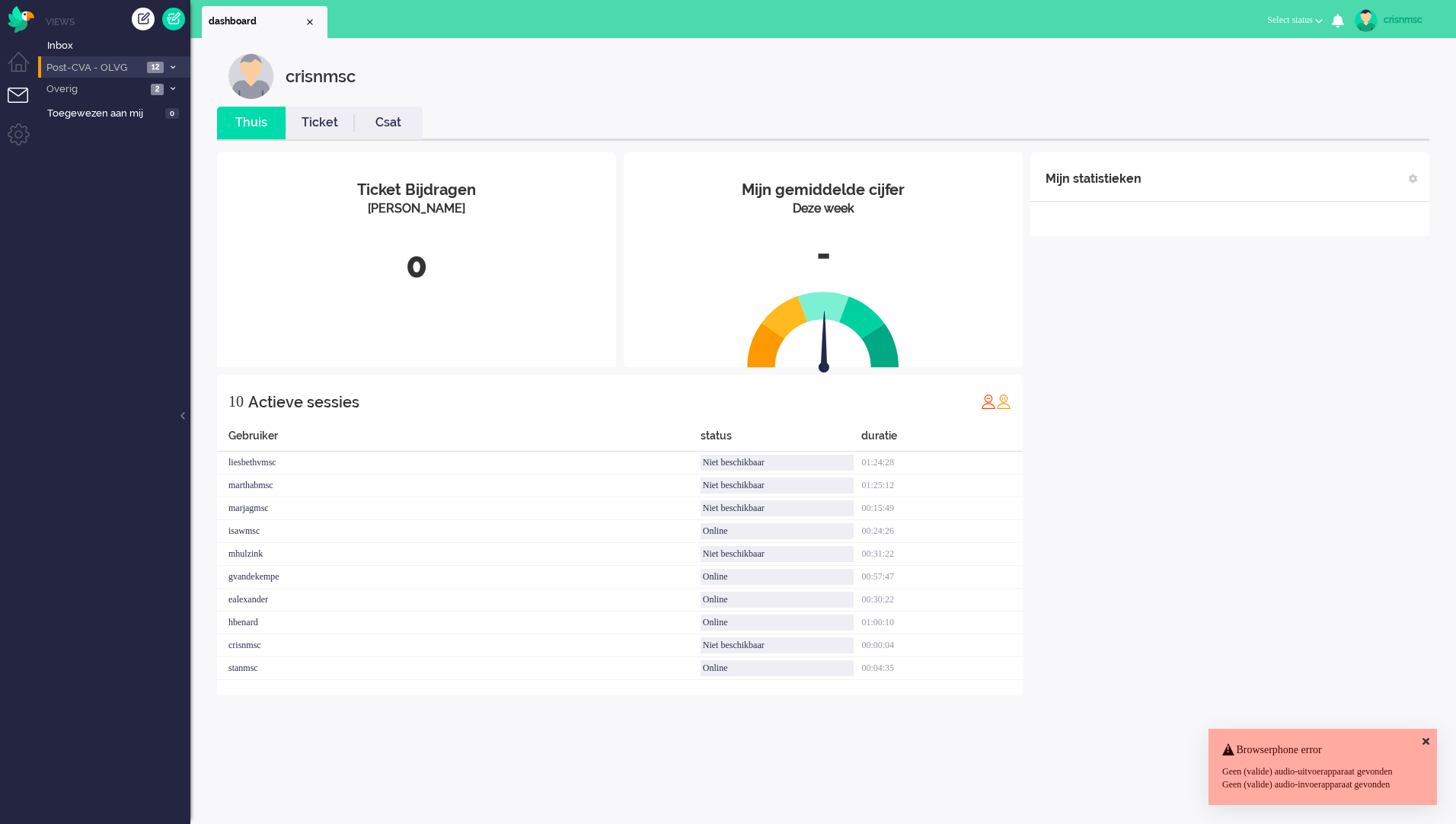
click at [73, 74] on span "Post-CVA - OLVG" at bounding box center [93, 68] width 98 height 15
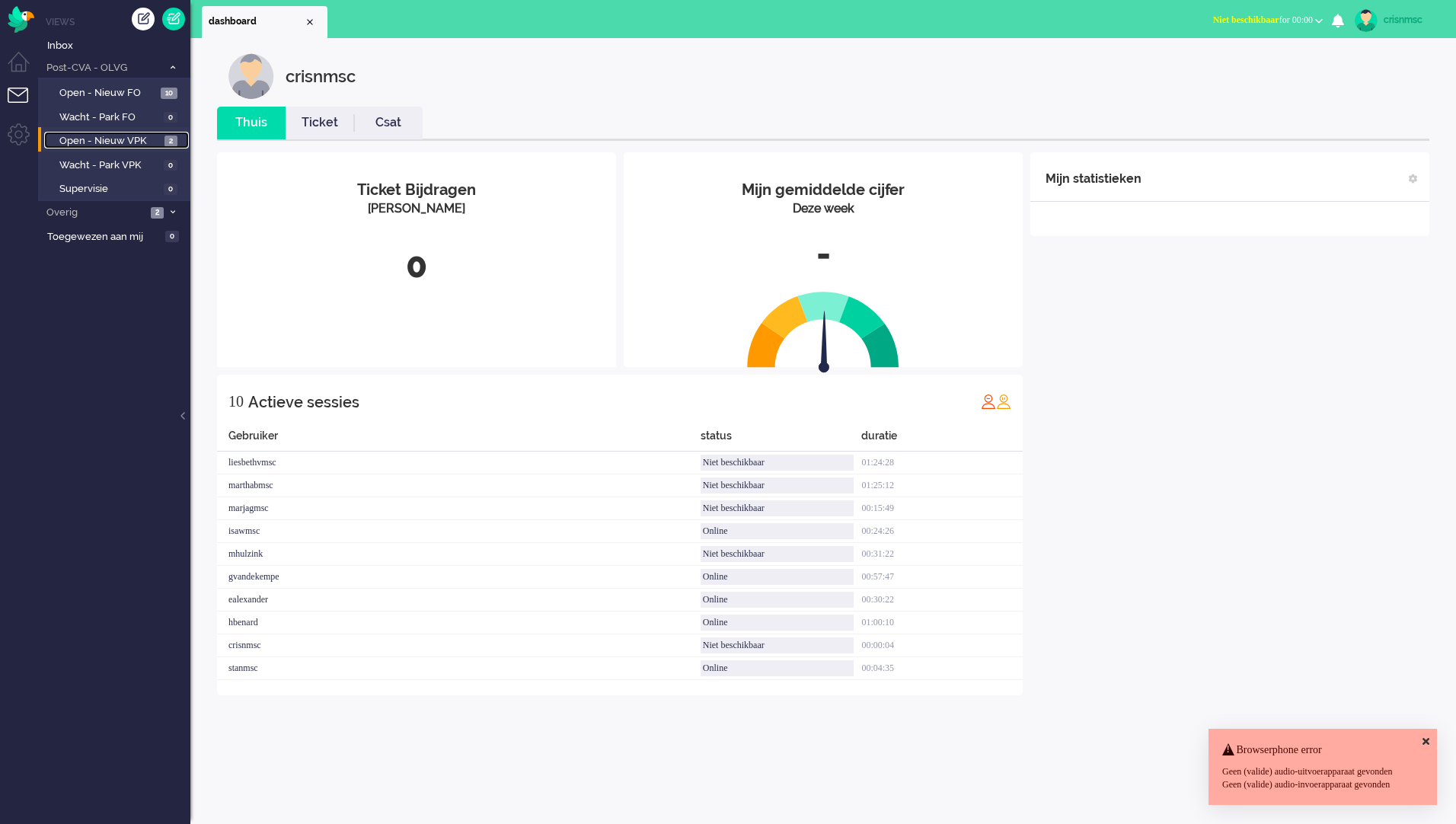
click at [126, 132] on link "Open - Nieuw VPK 2" at bounding box center [116, 140] width 145 height 17
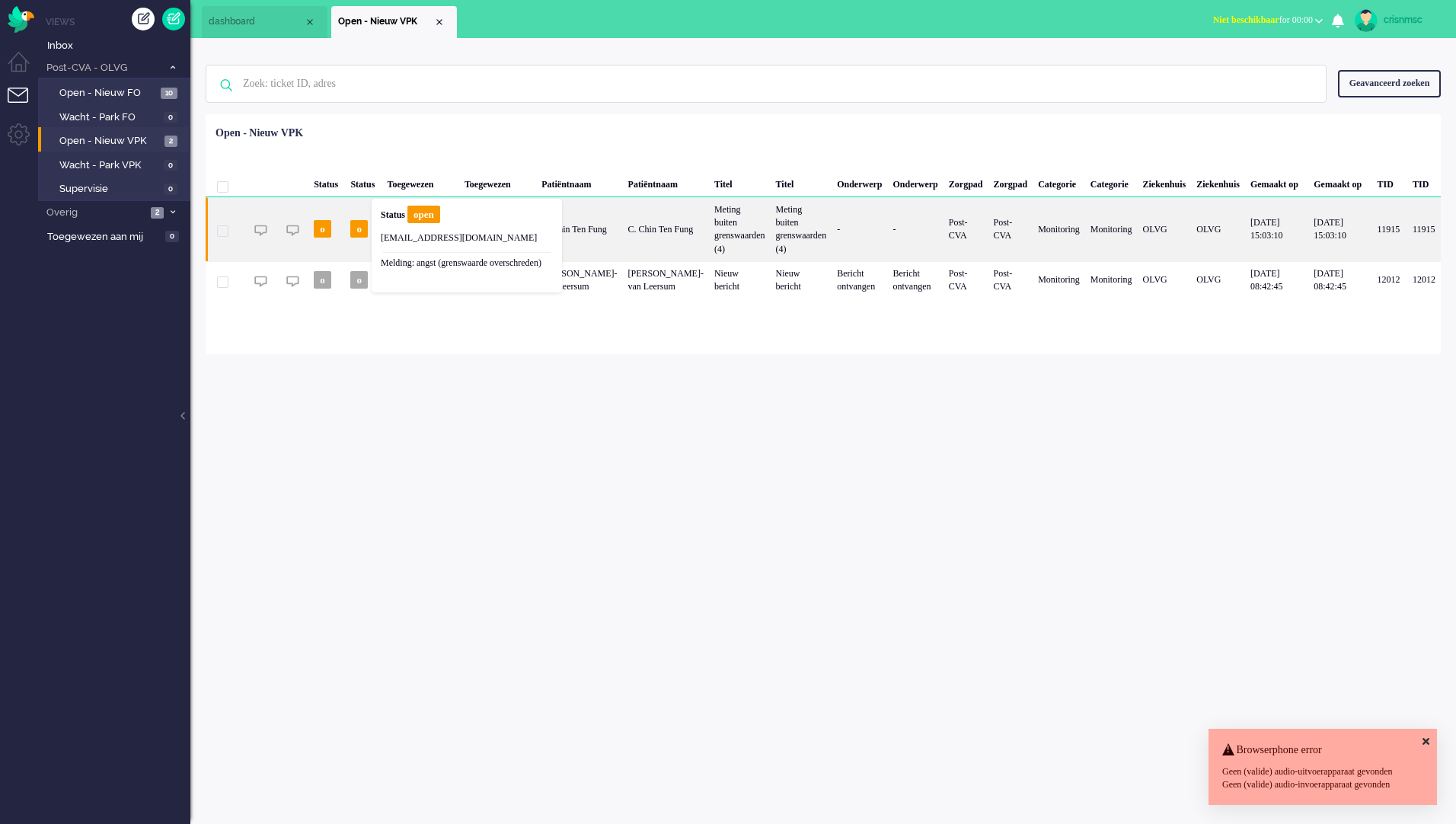
click at [385, 223] on div "Status open" at bounding box center [467, 218] width 172 height 20
click at [367, 220] on span "o" at bounding box center [359, 229] width 18 height 18
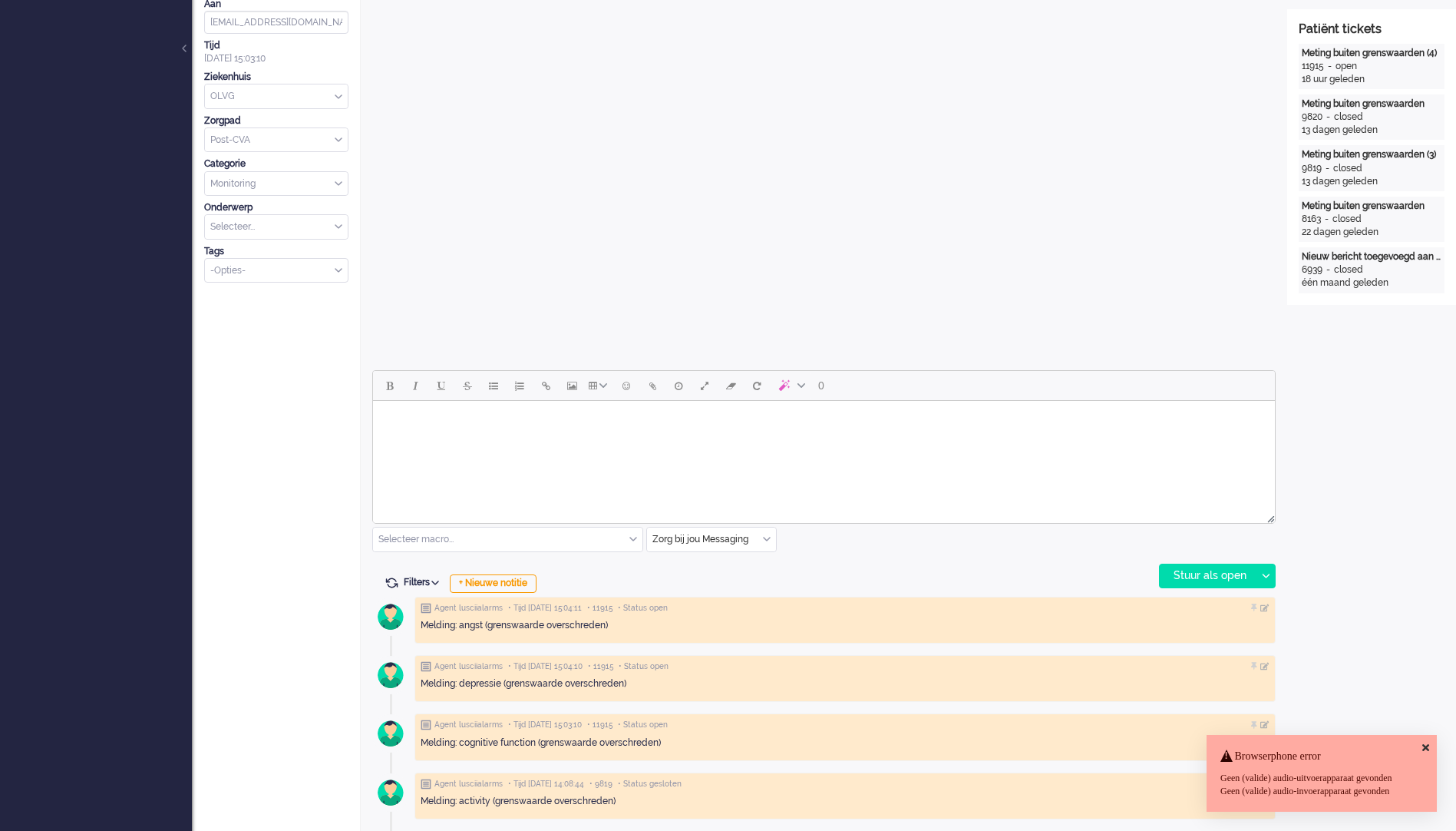
scroll to position [395, 0]
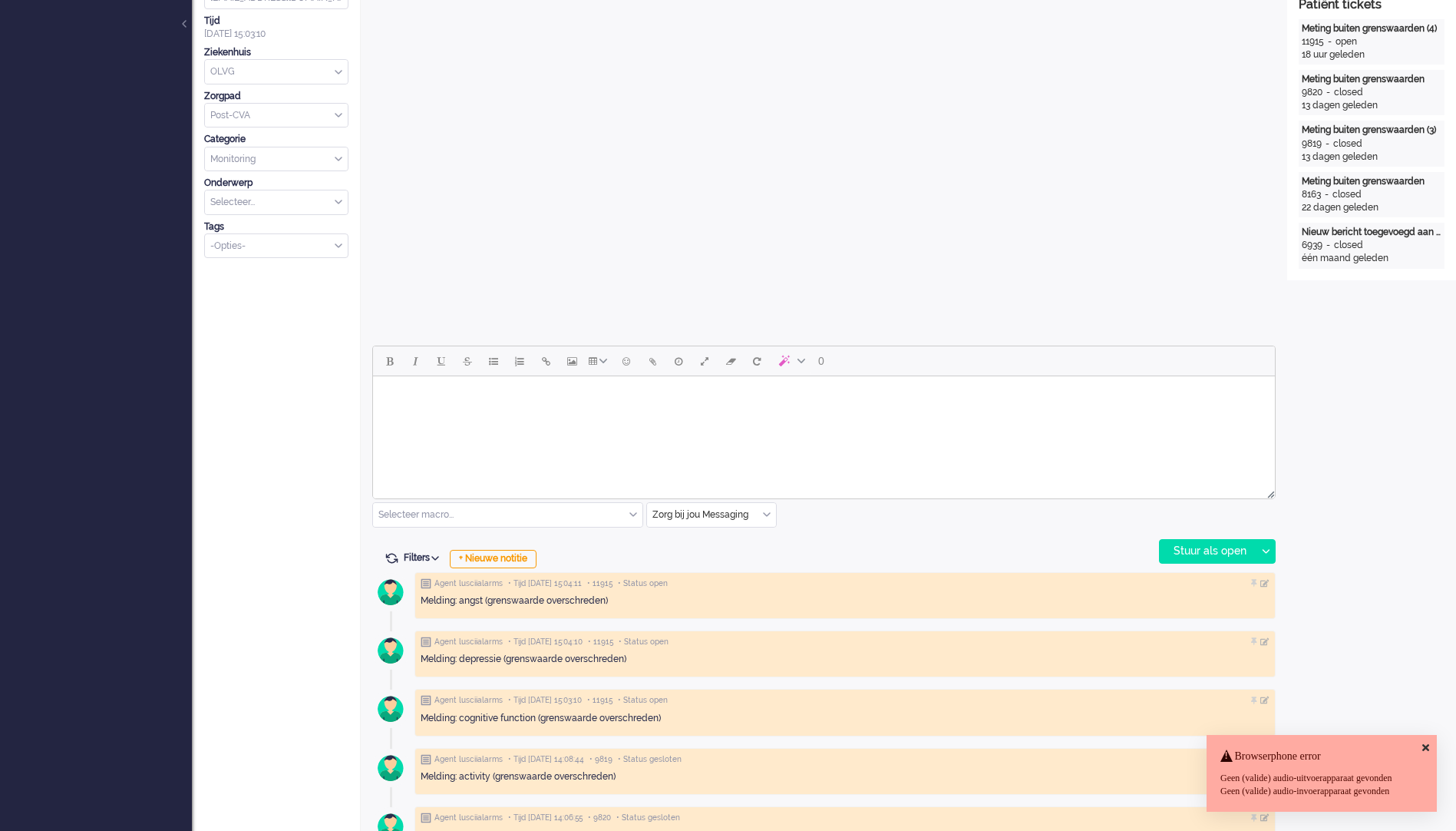
click at [526, 415] on html at bounding box center [824, 396] width 902 height 39
click at [542, 414] on html at bounding box center [824, 396] width 902 height 39
click at [1266, 542] on div at bounding box center [1265, 552] width 19 height 23
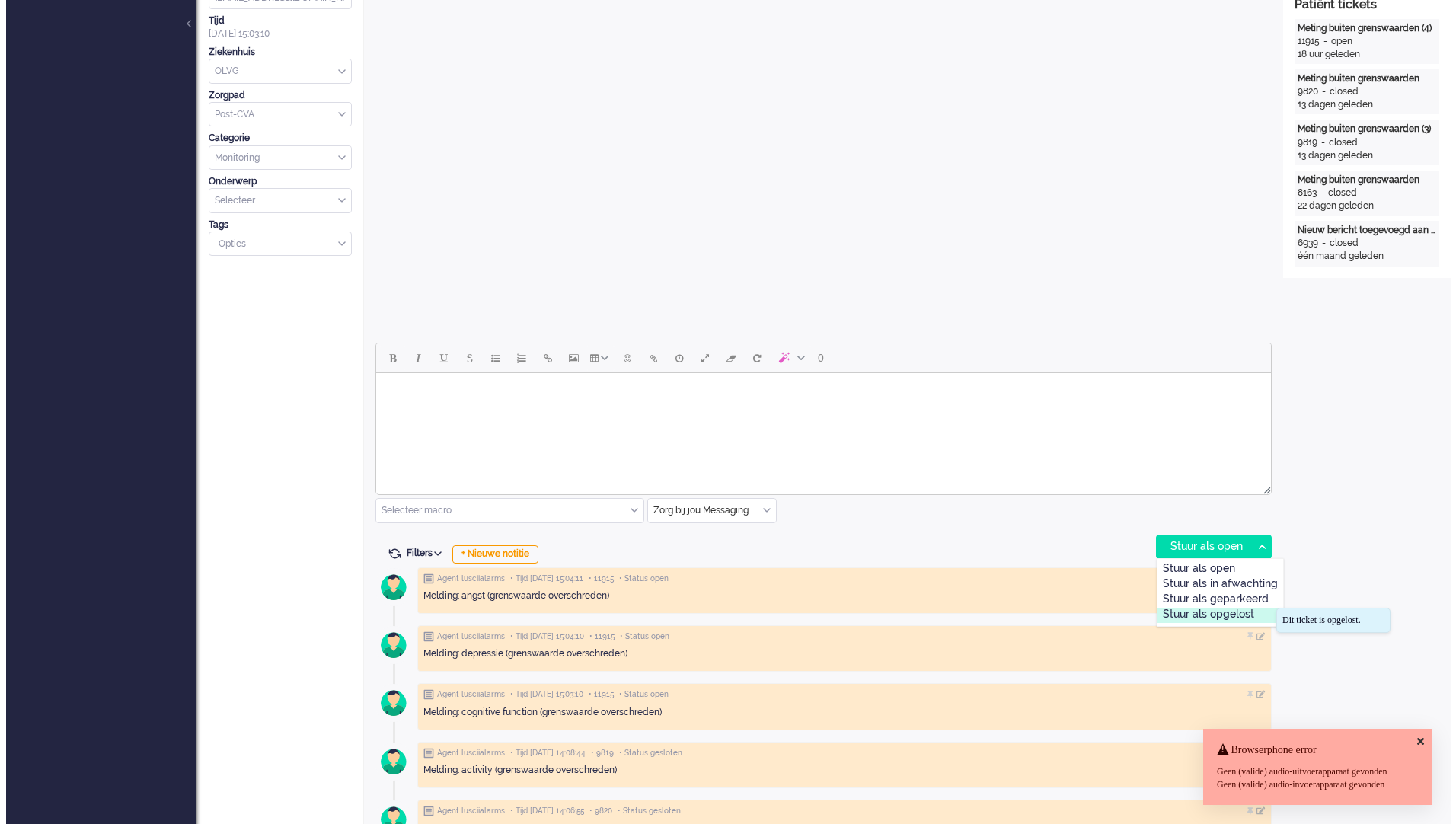
scroll to position [0, 0]
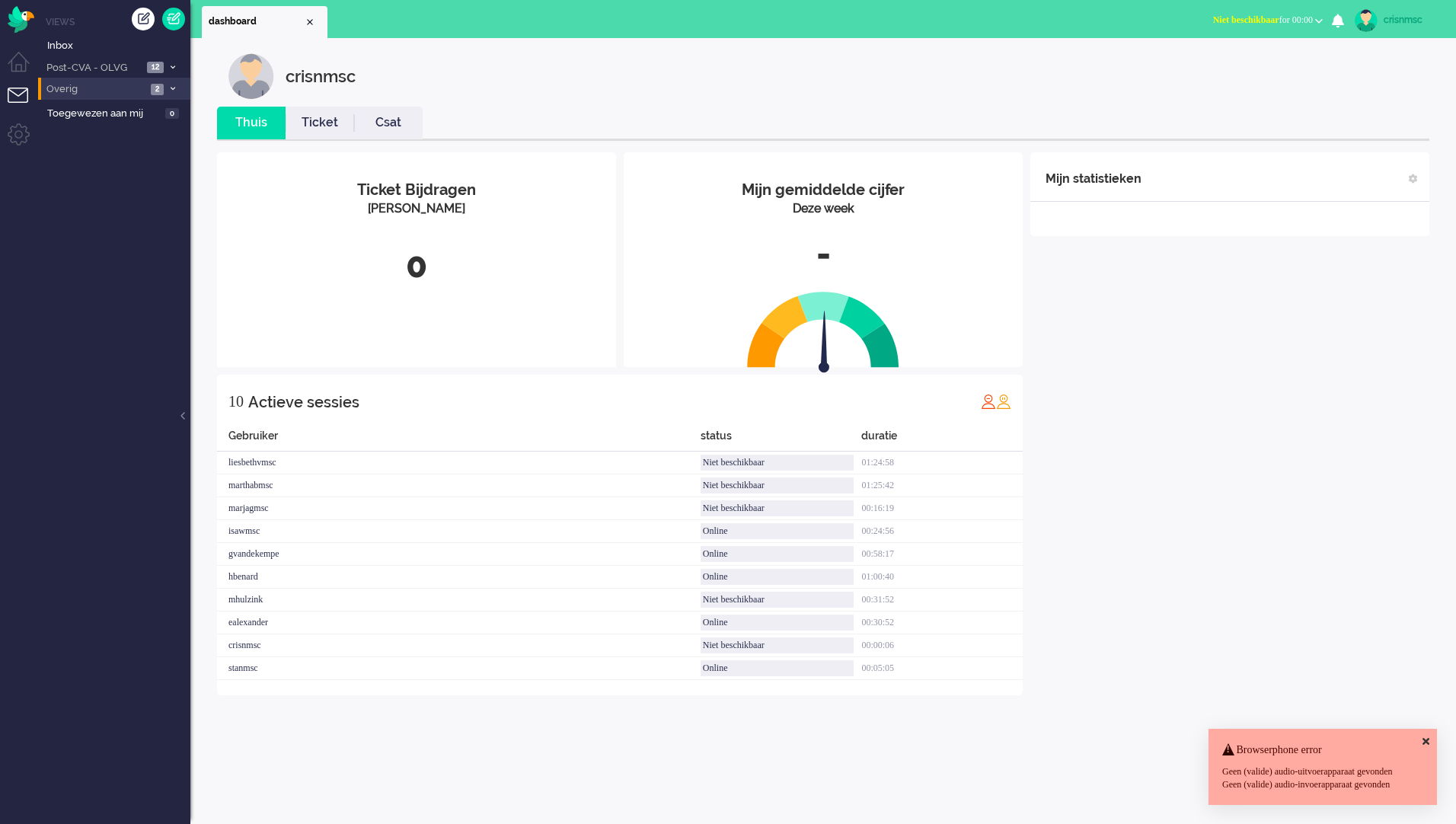
click at [176, 87] on span at bounding box center [172, 89] width 11 height 8
click at [171, 66] on icon at bounding box center [173, 67] width 5 height 5
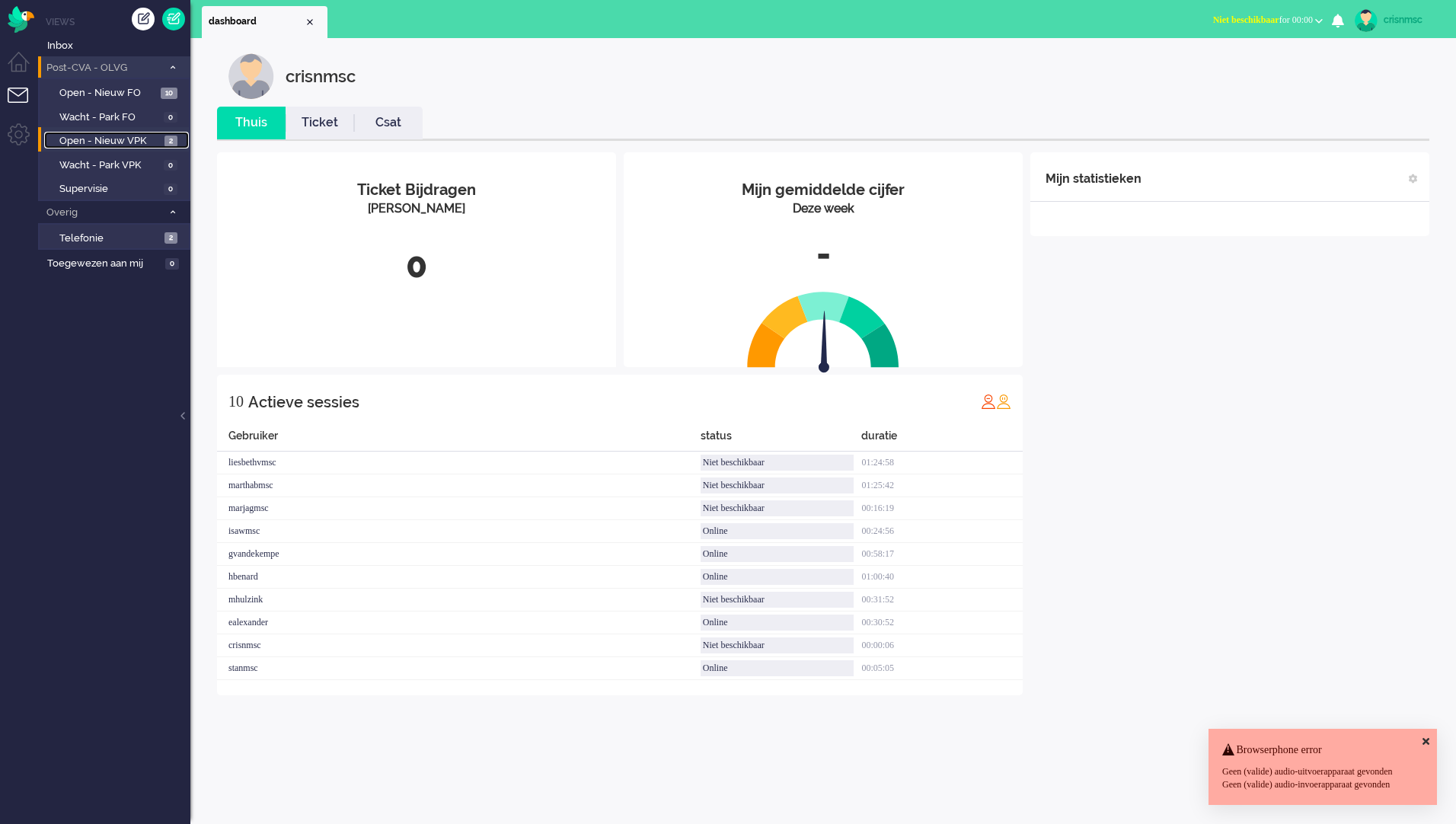
click at [120, 139] on span "Open - Nieuw VPK" at bounding box center [110, 141] width 101 height 15
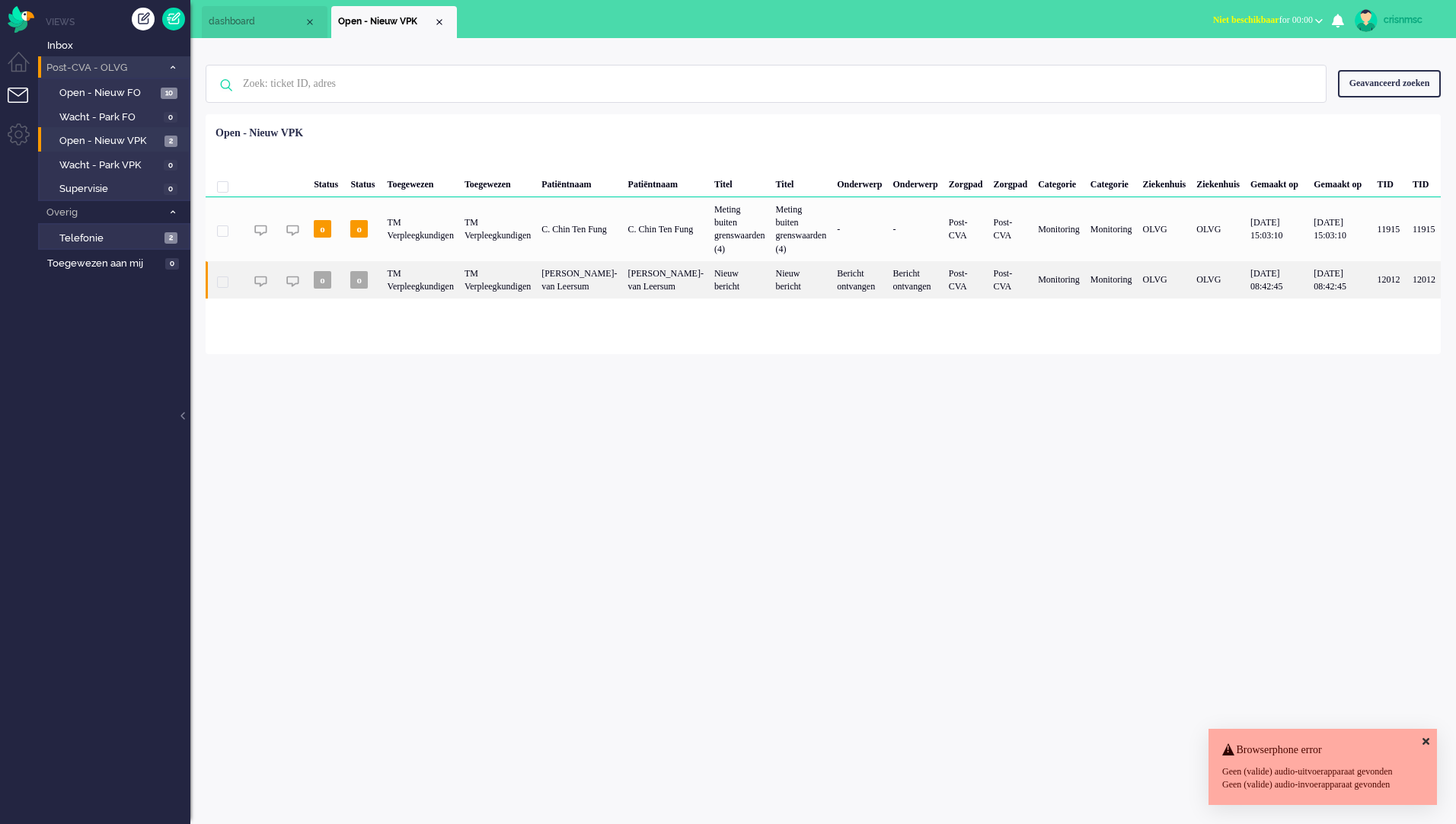
click at [452, 275] on div "TM Verpleegkundigen" at bounding box center [421, 279] width 77 height 37
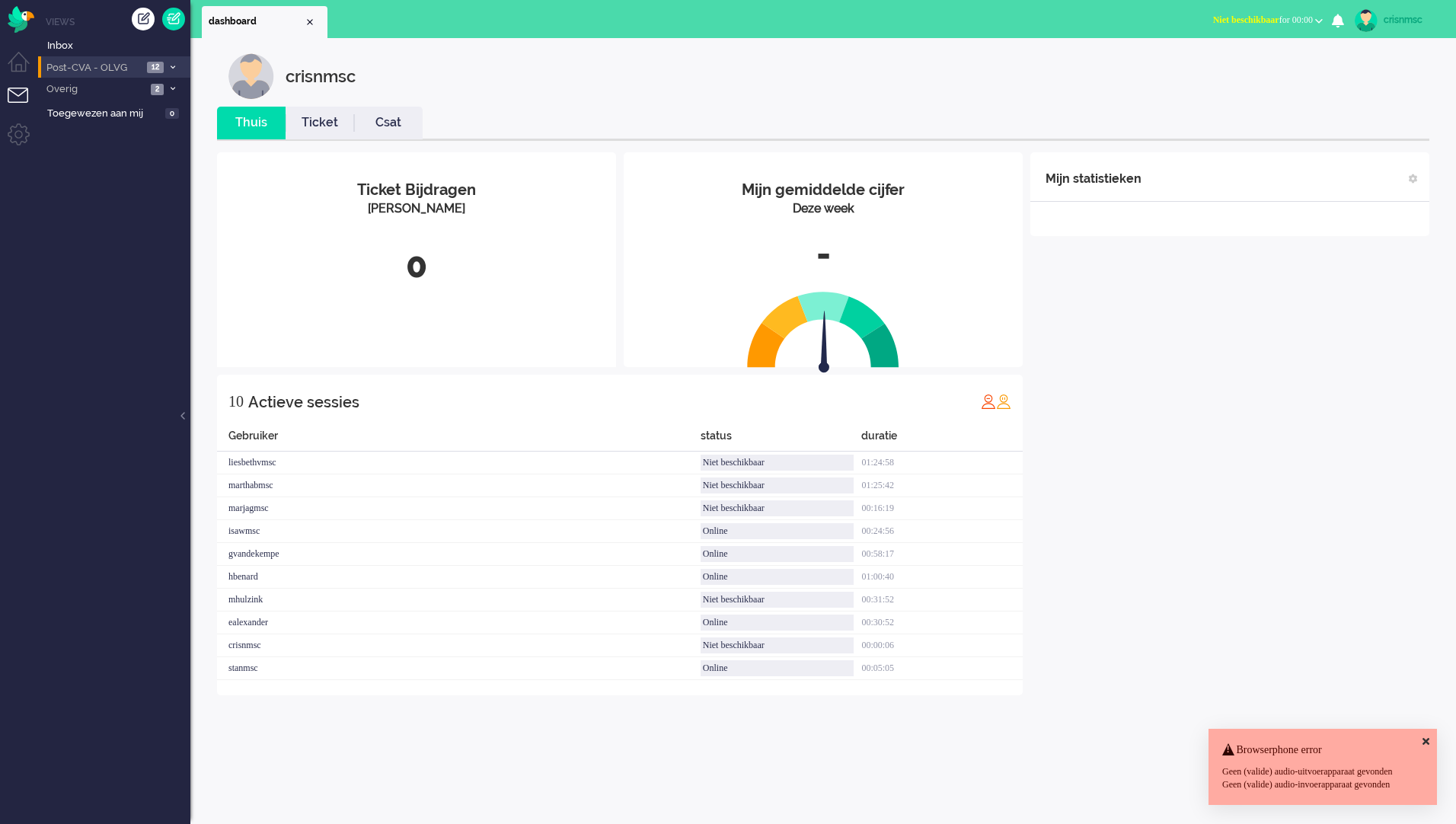
click at [171, 68] on icon at bounding box center [173, 67] width 5 height 5
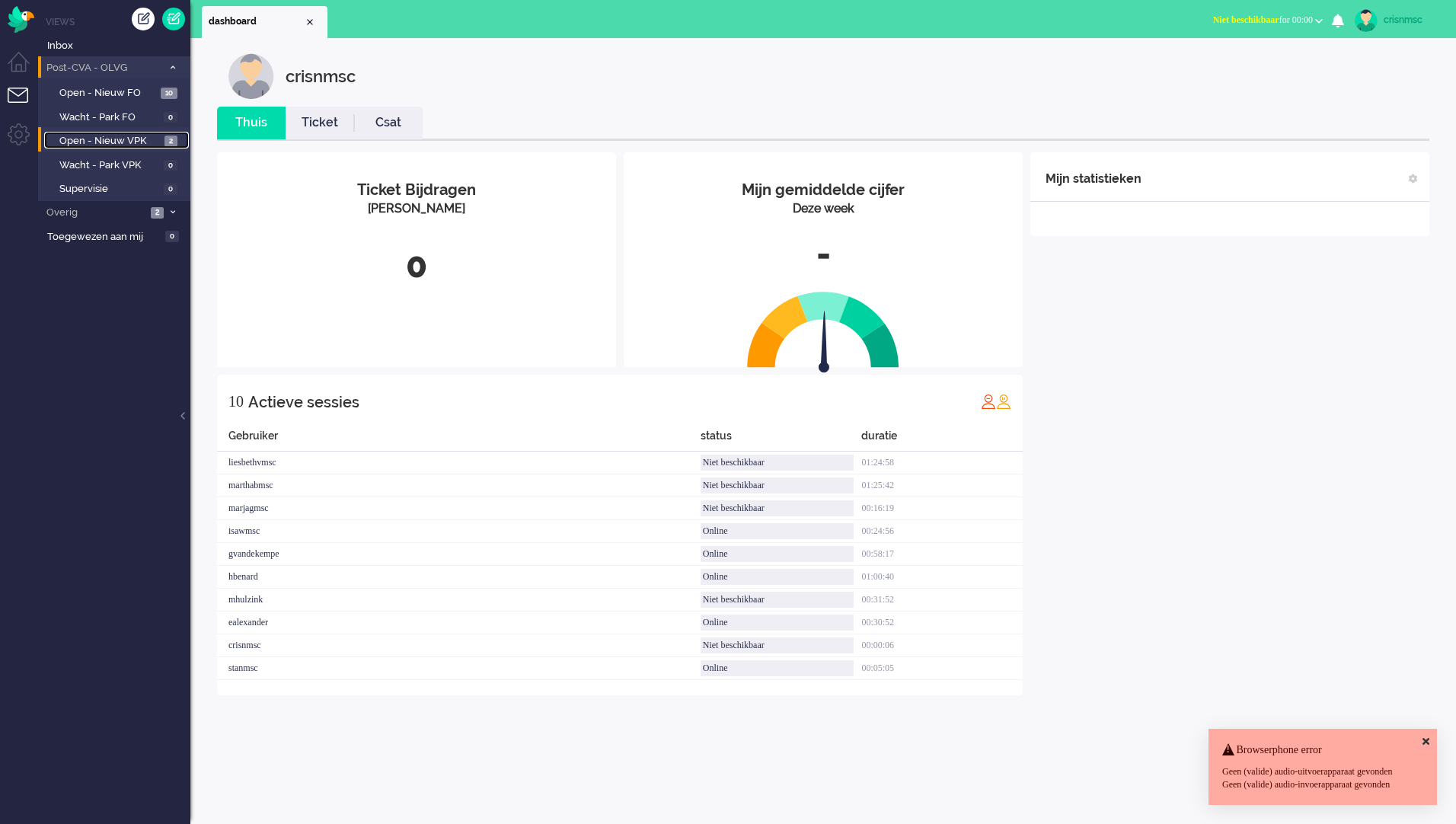
click at [81, 143] on span "Open - Nieuw VPK" at bounding box center [110, 141] width 101 height 15
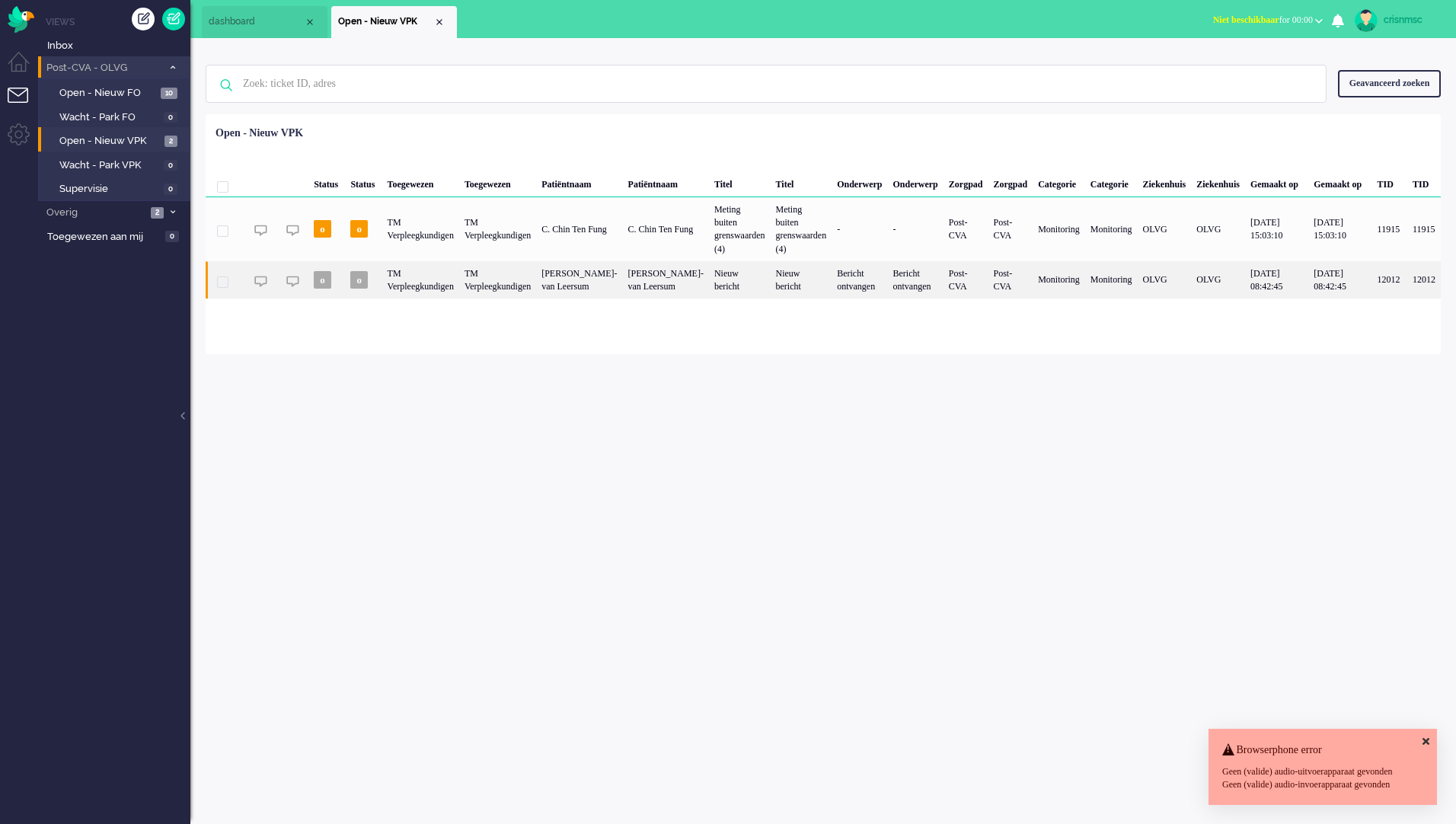
click at [424, 278] on div "TM Verpleegkundigen" at bounding box center [421, 279] width 77 height 37
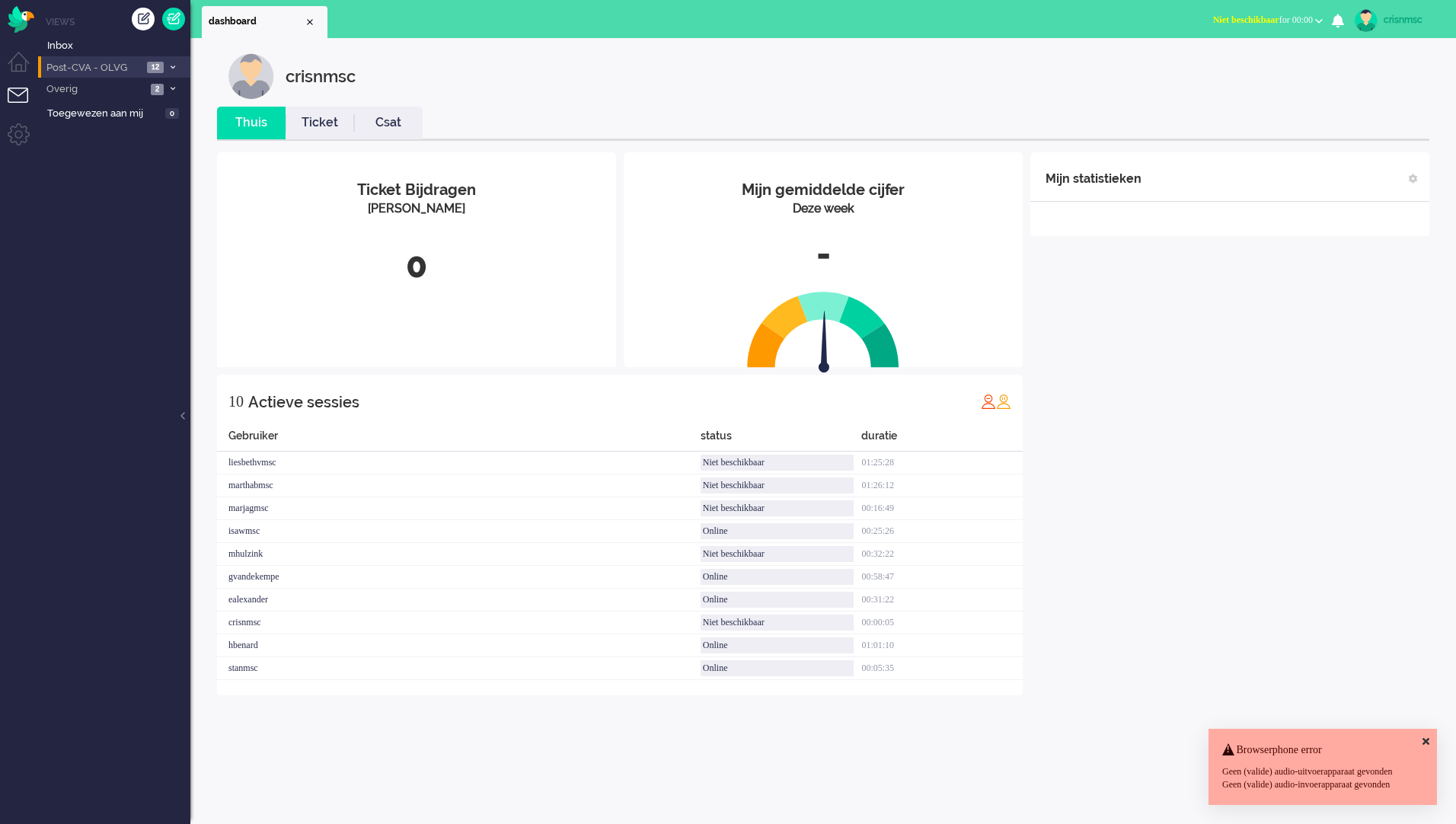
click at [76, 58] on li "Post-CVA - OLVG 12" at bounding box center [114, 67] width 152 height 22
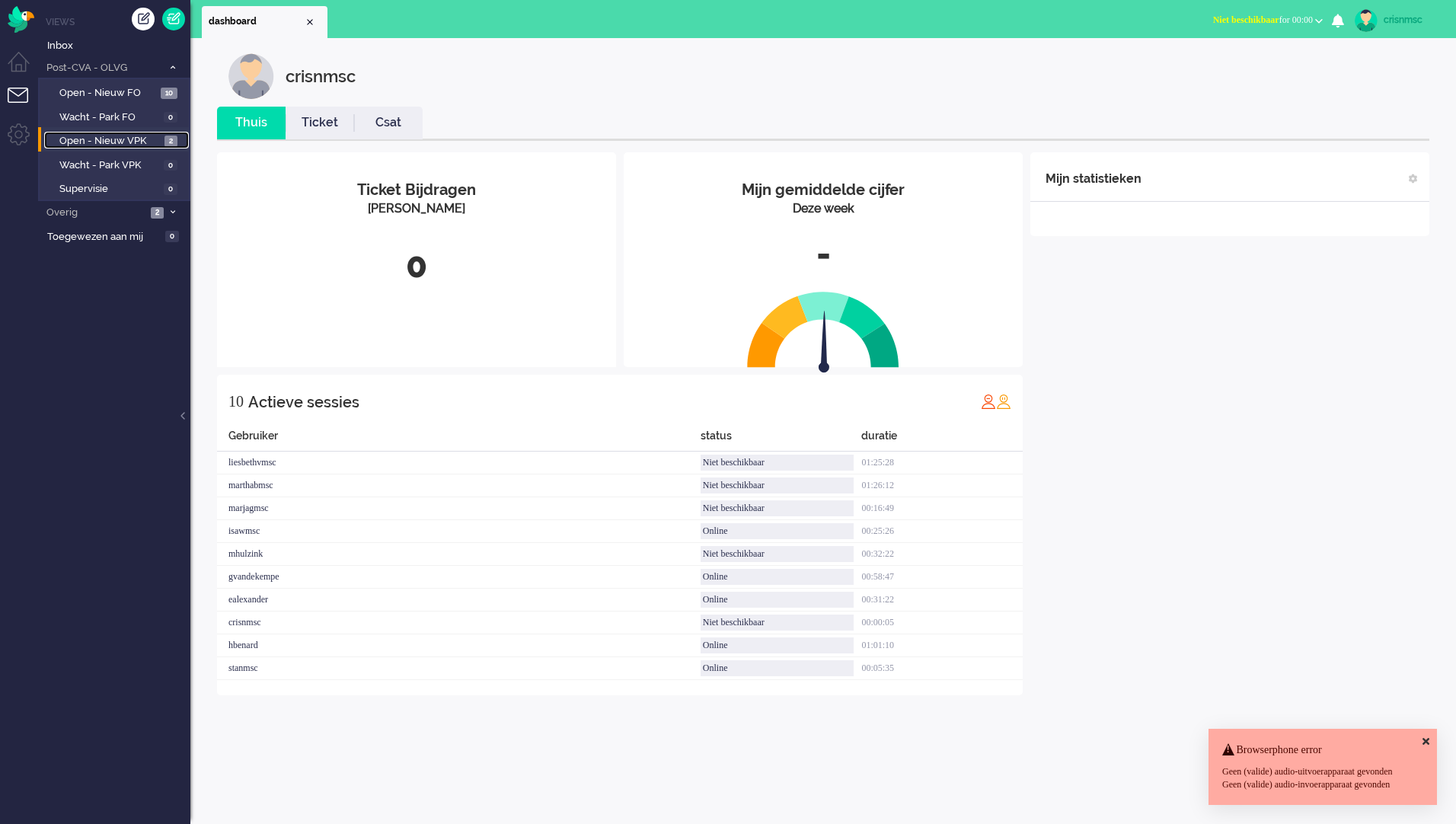
click at [106, 132] on link "Open - Nieuw VPK 2" at bounding box center [116, 140] width 145 height 17
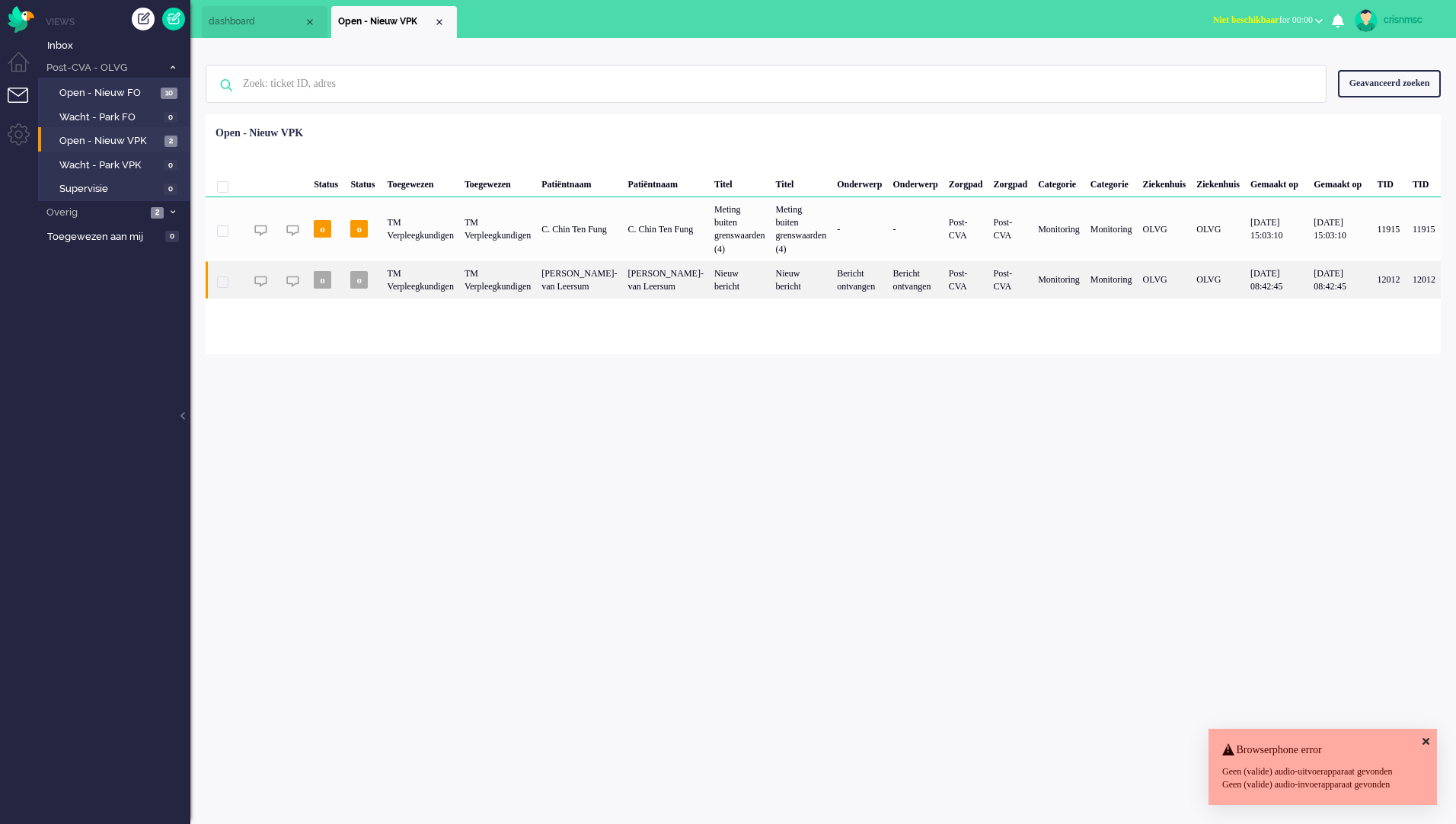
click at [459, 266] on div "TM Verpleegkundigen" at bounding box center [421, 279] width 77 height 37
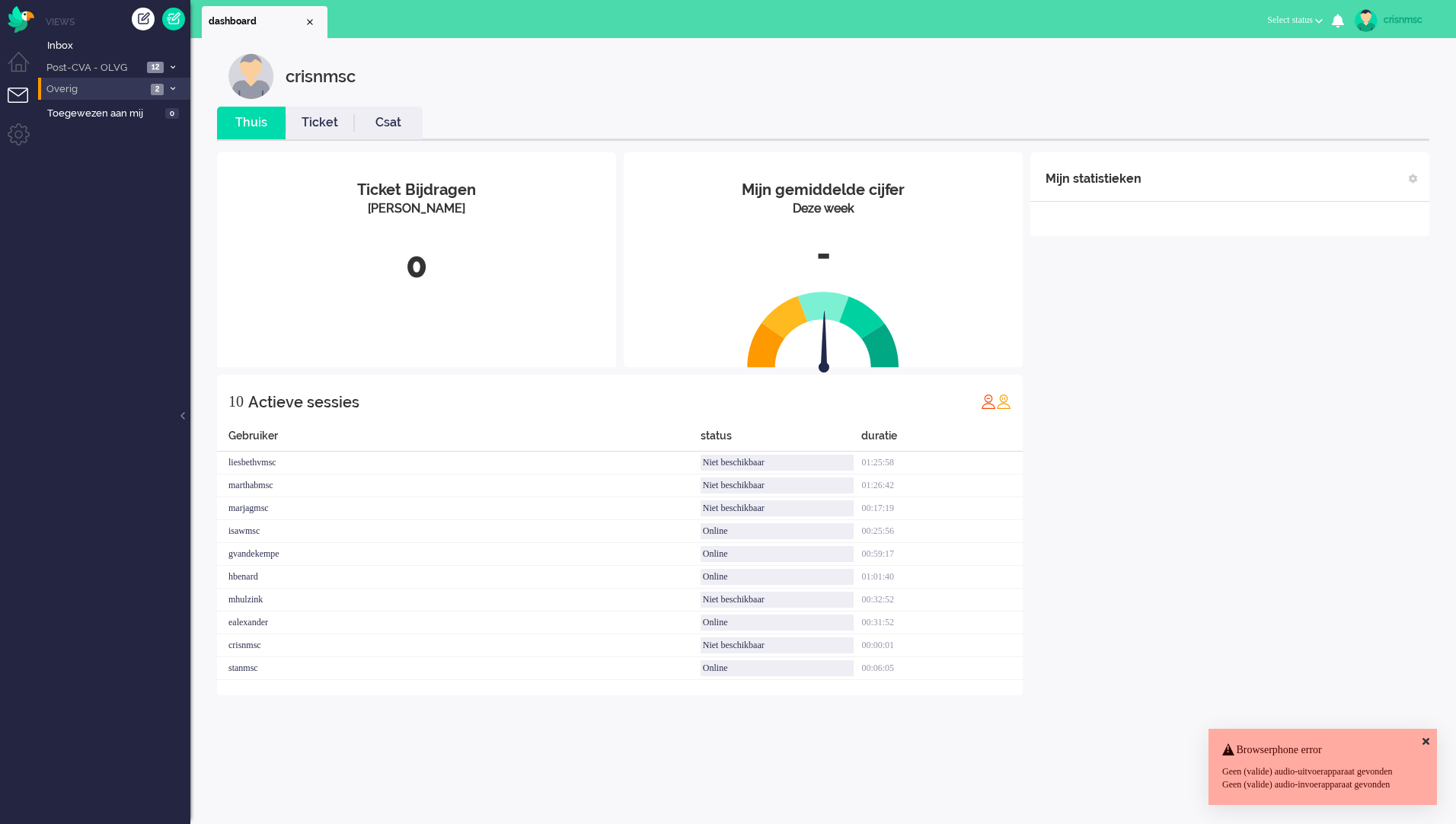
click at [175, 91] on span at bounding box center [172, 89] width 11 height 8
click at [175, 69] on span at bounding box center [172, 67] width 11 height 8
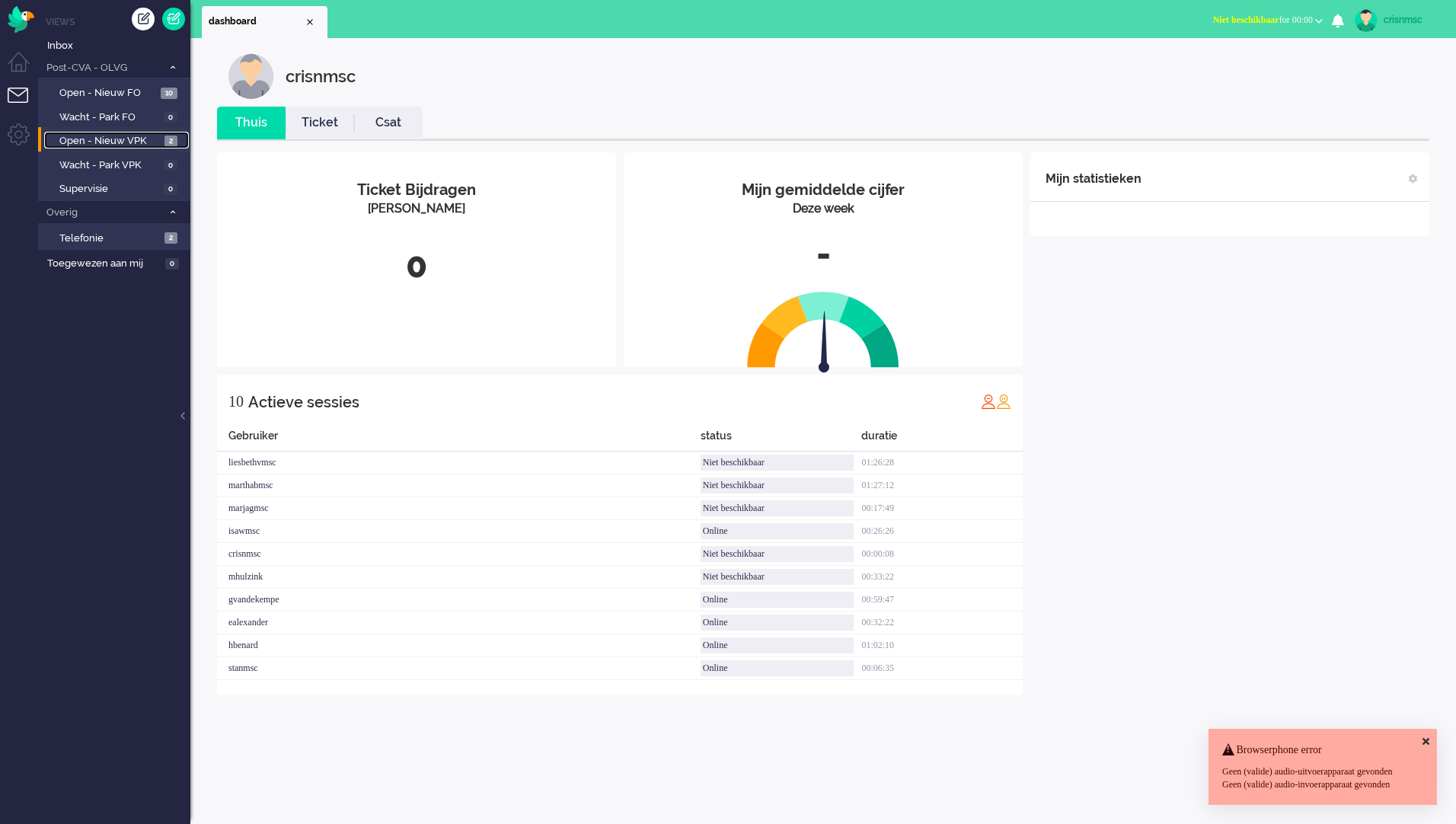
click at [107, 144] on span "Open - Nieuw VPK" at bounding box center [110, 141] width 101 height 15
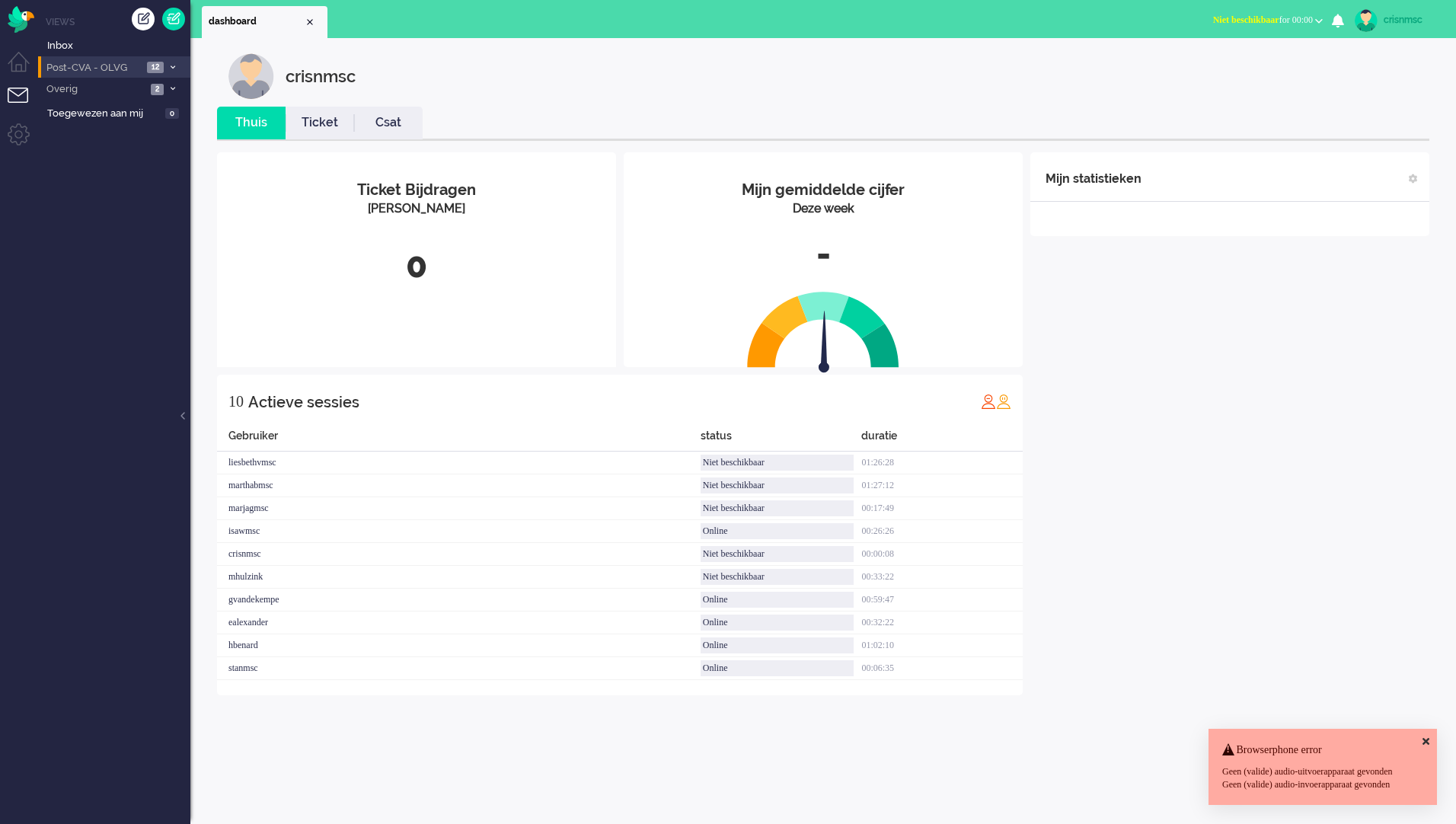
click at [173, 64] on span at bounding box center [172, 67] width 11 height 8
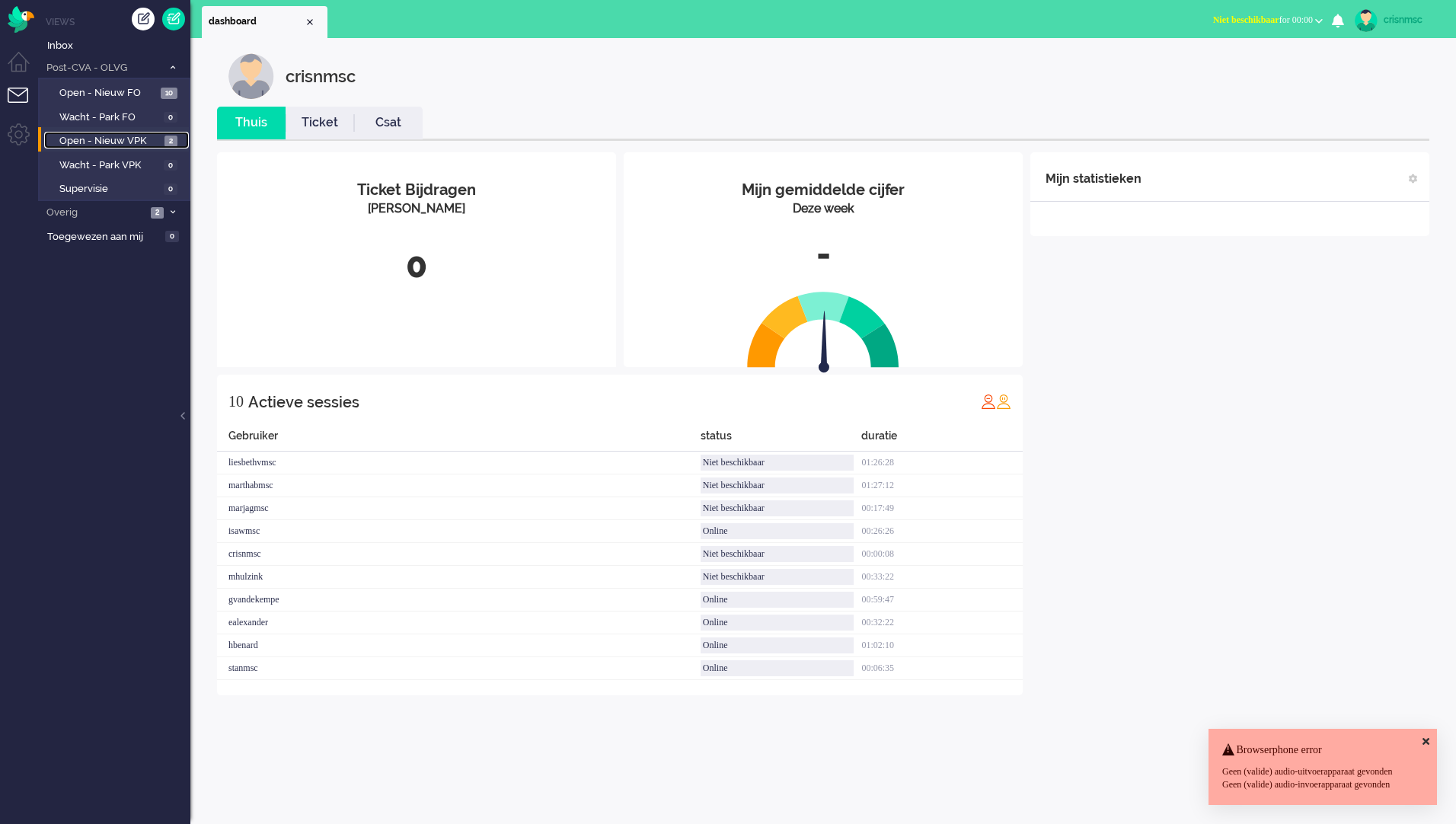
click at [101, 137] on span "Open - Nieuw VPK" at bounding box center [110, 141] width 101 height 15
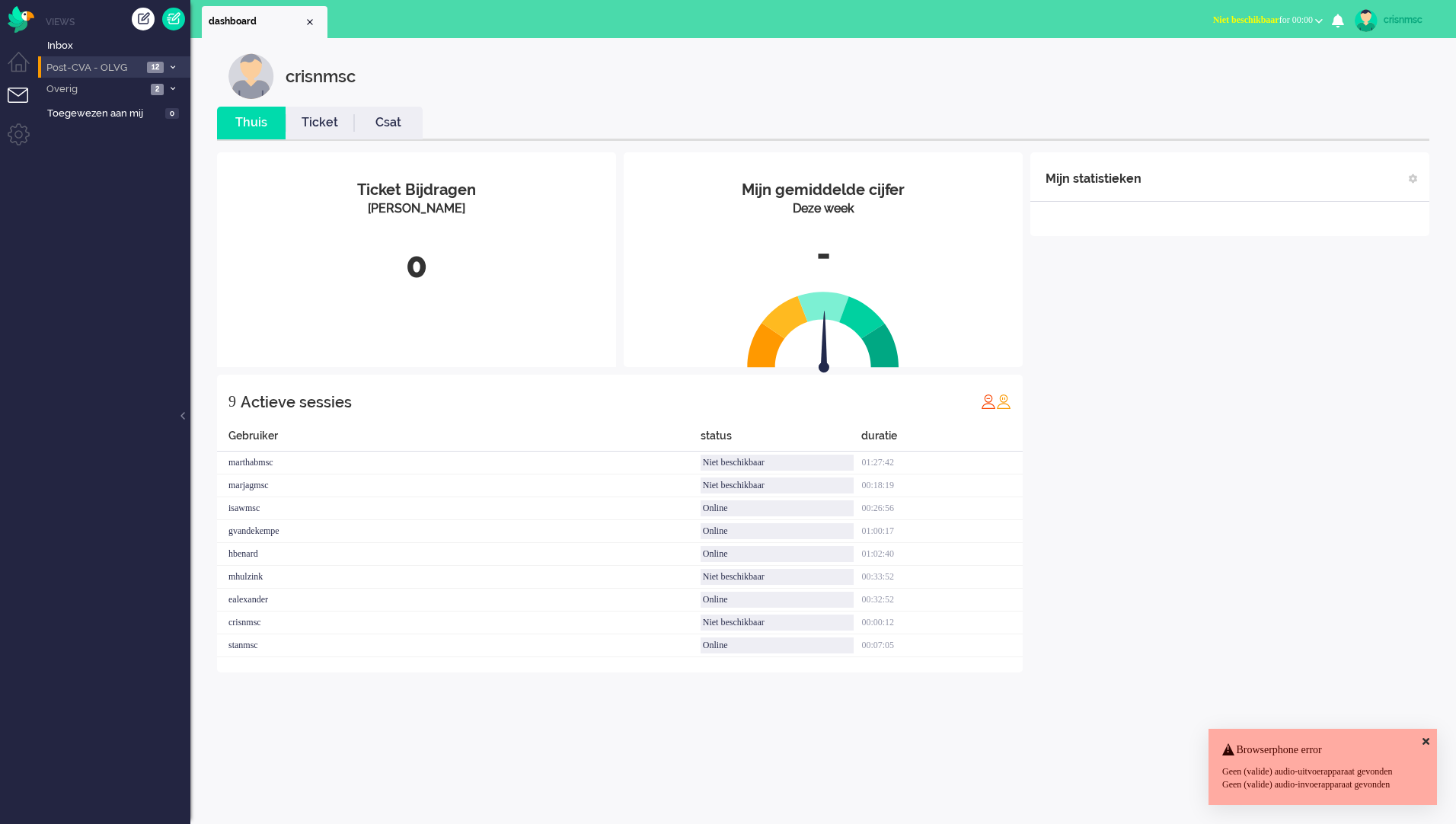
click at [175, 67] on span at bounding box center [172, 67] width 11 height 8
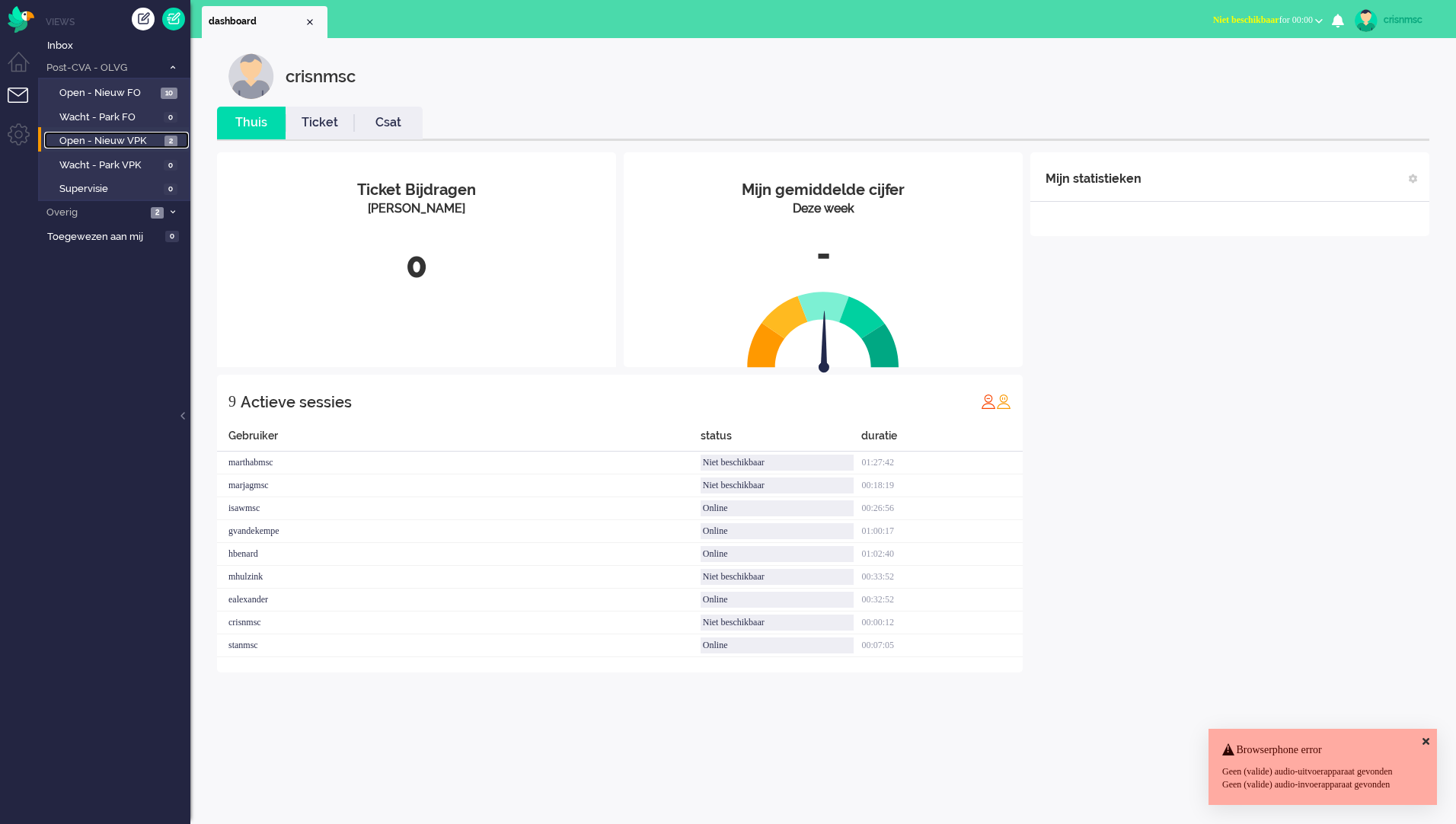
click at [121, 145] on span "Open - Nieuw VPK" at bounding box center [110, 141] width 101 height 15
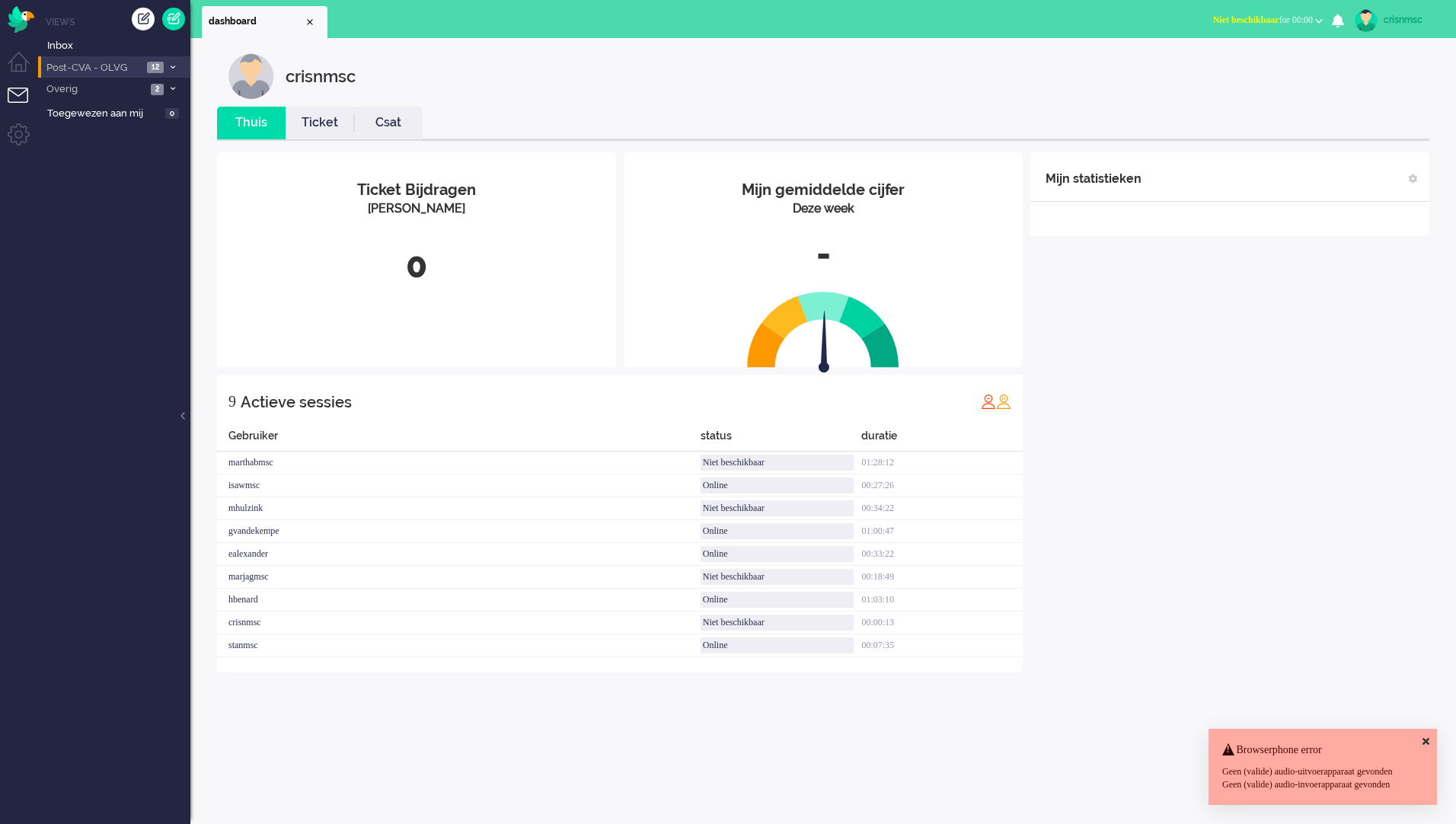
click at [174, 67] on icon at bounding box center [173, 67] width 5 height 5
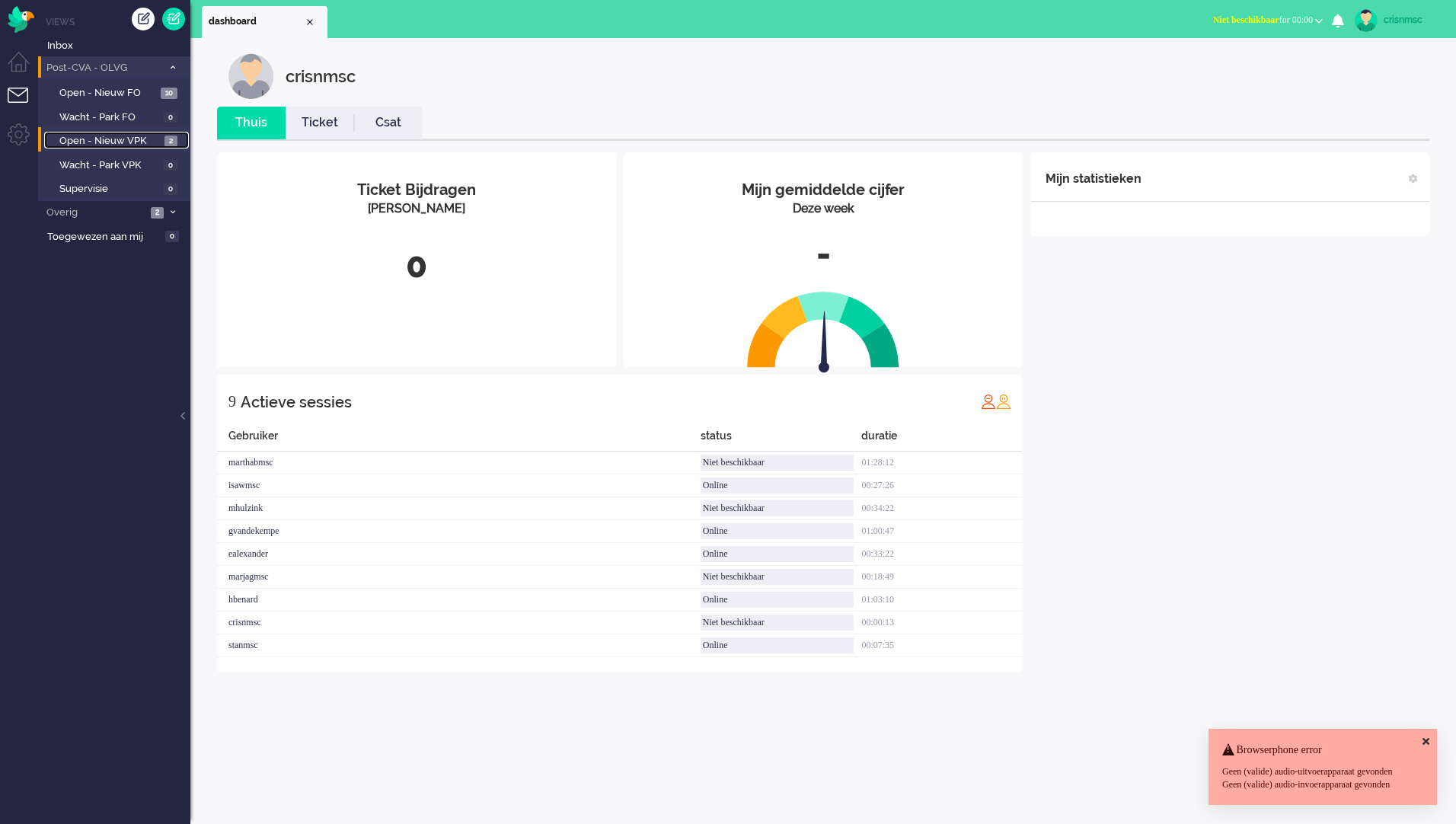
click at [110, 140] on span "Open - Nieuw VPK" at bounding box center [110, 141] width 101 height 15
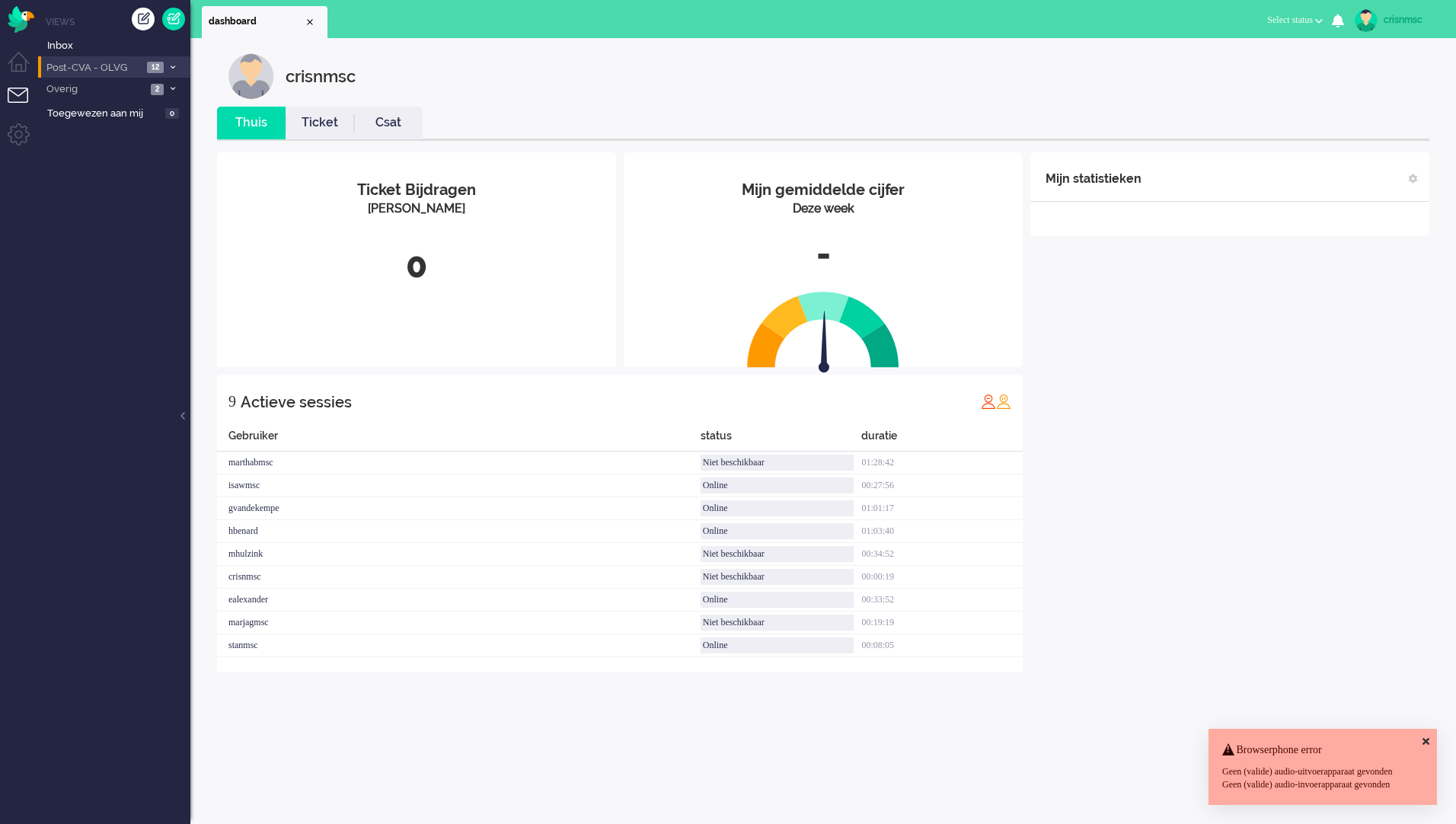
click at [169, 70] on span at bounding box center [172, 67] width 11 height 8
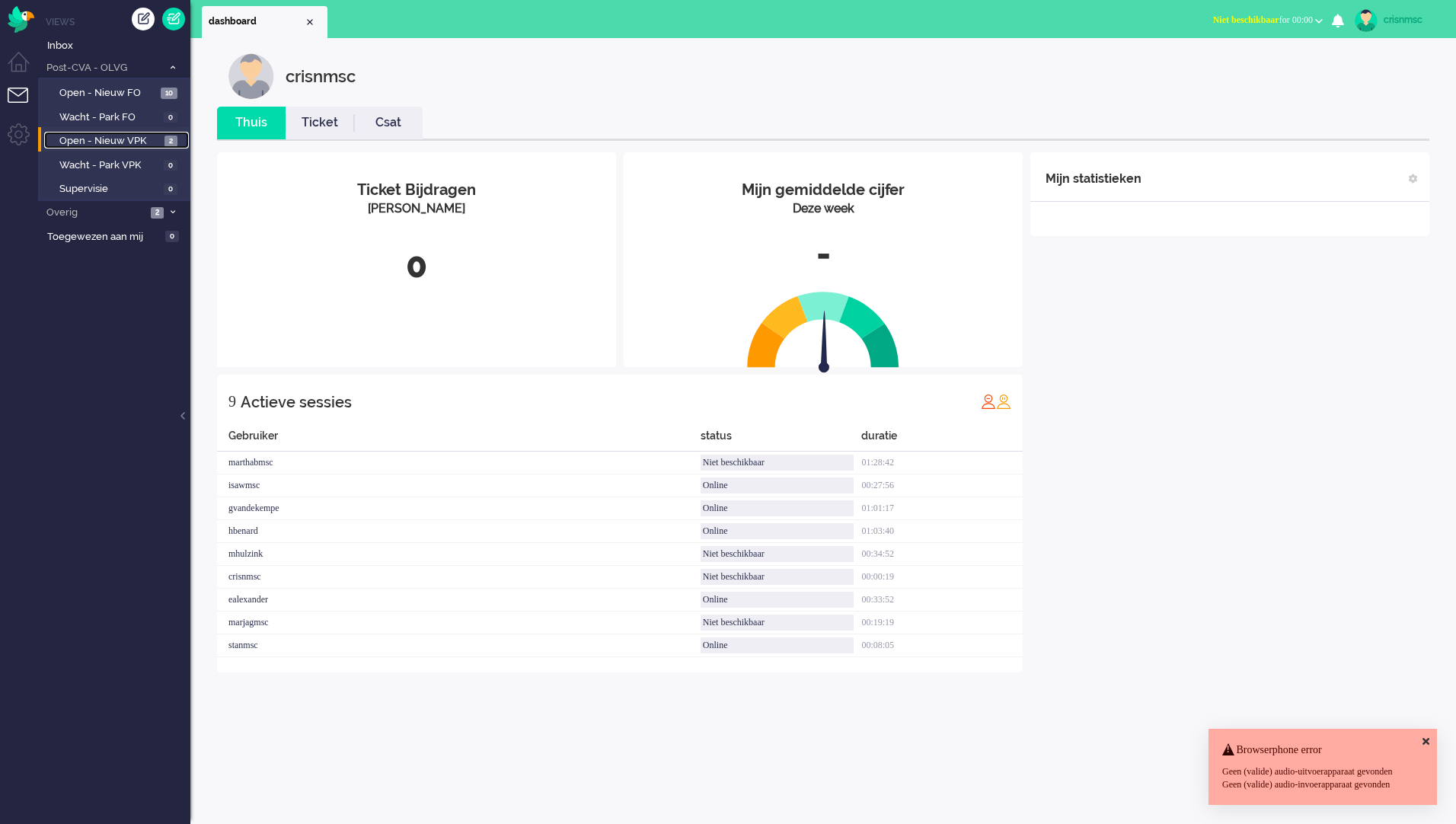
click at [135, 140] on span "Open - Nieuw VPK" at bounding box center [110, 141] width 101 height 15
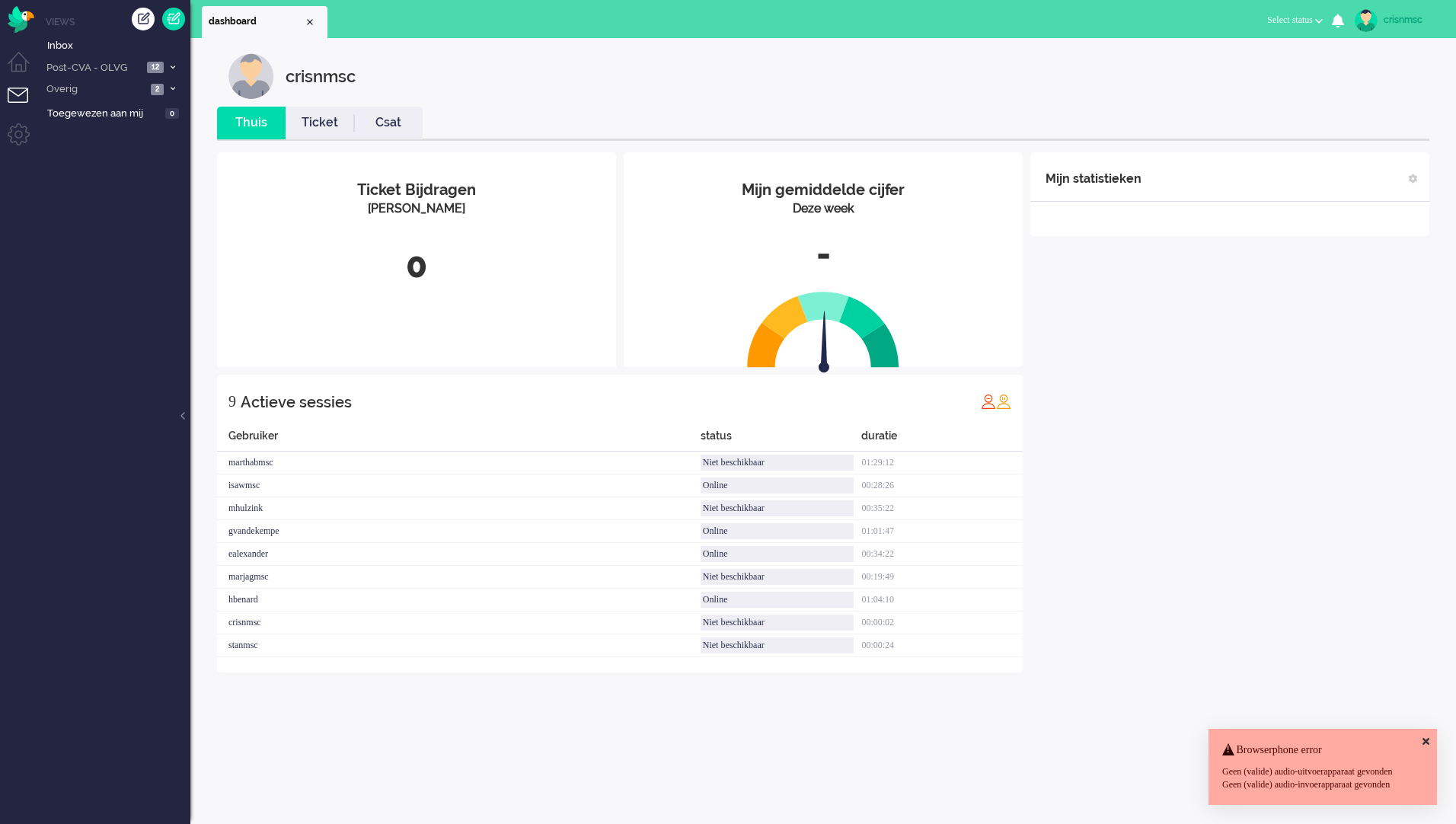
click at [314, 119] on link "Ticket" at bounding box center [320, 122] width 69 height 18
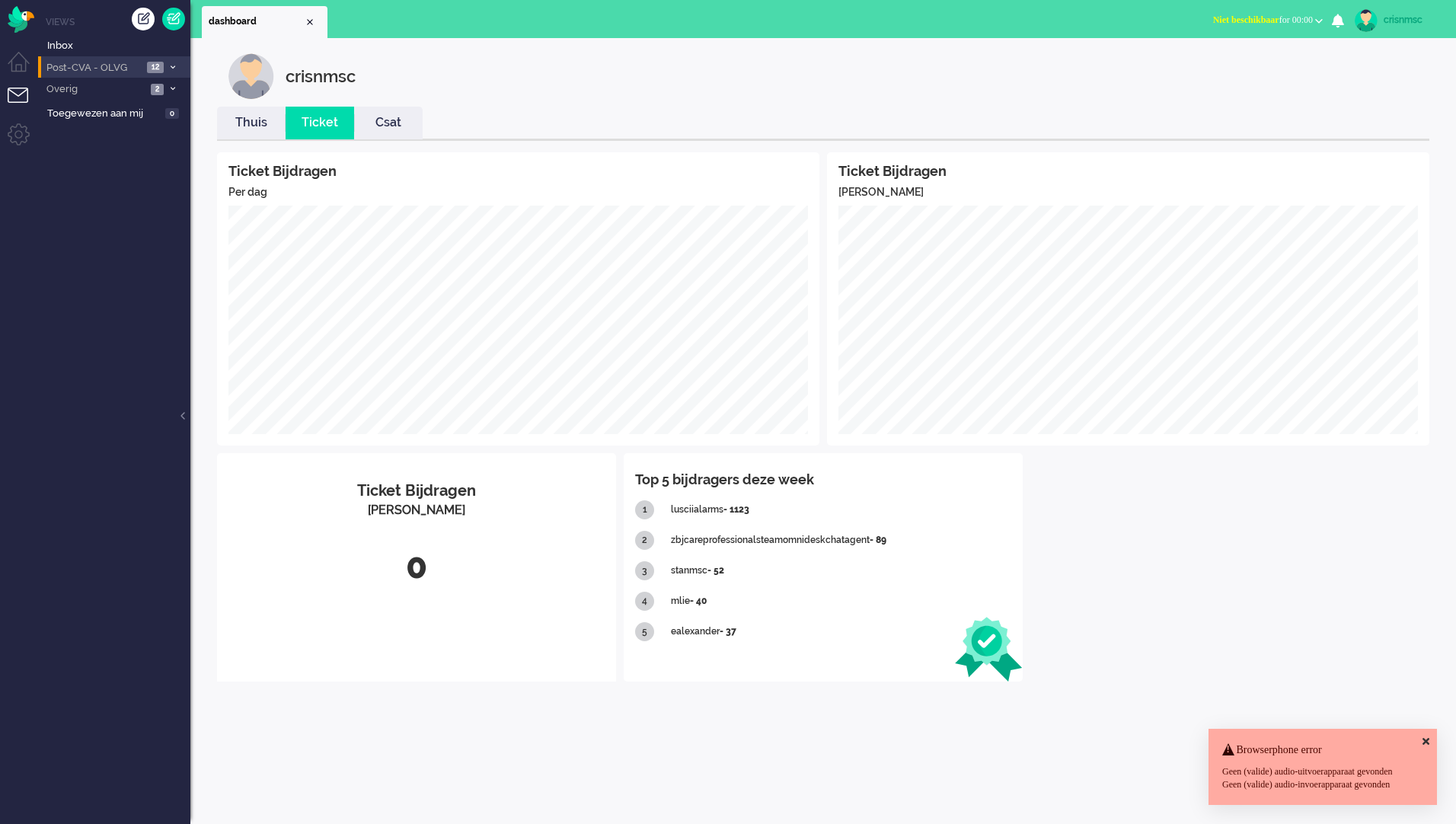
click at [173, 70] on icon at bounding box center [173, 67] width 5 height 5
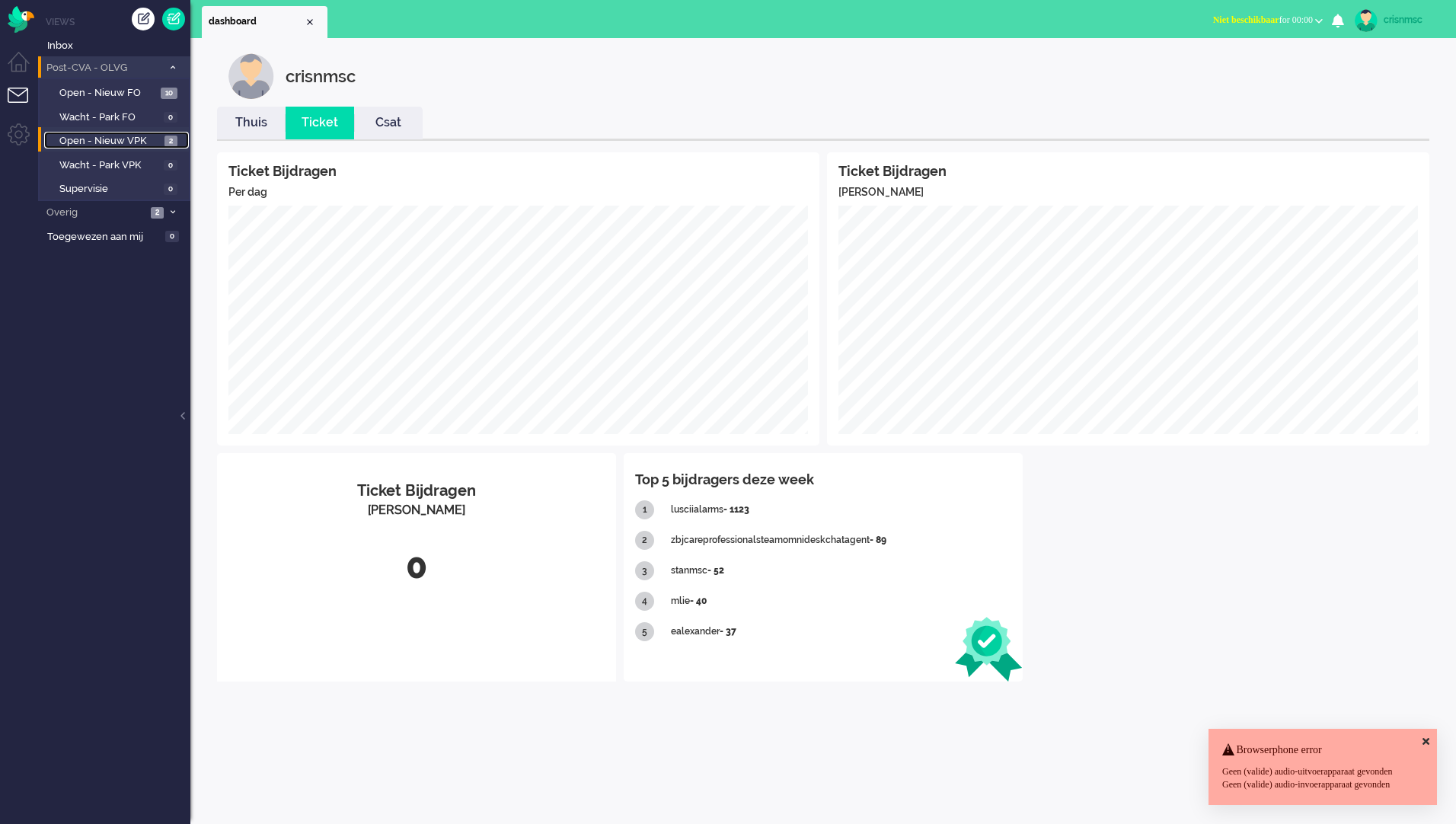
click at [134, 138] on span "Open - Nieuw VPK" at bounding box center [110, 141] width 101 height 15
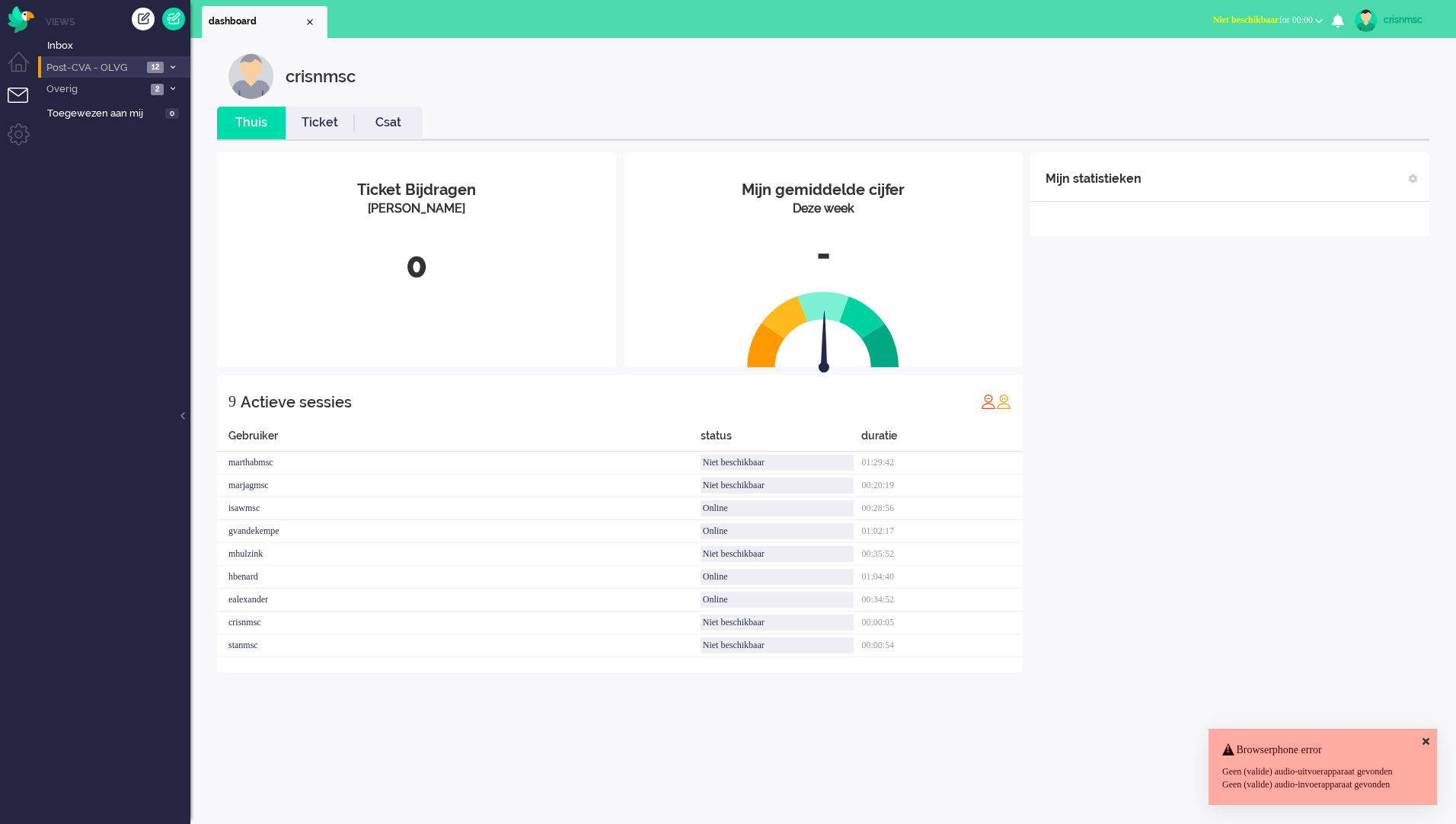
click at [174, 69] on icon at bounding box center [173, 67] width 5 height 5
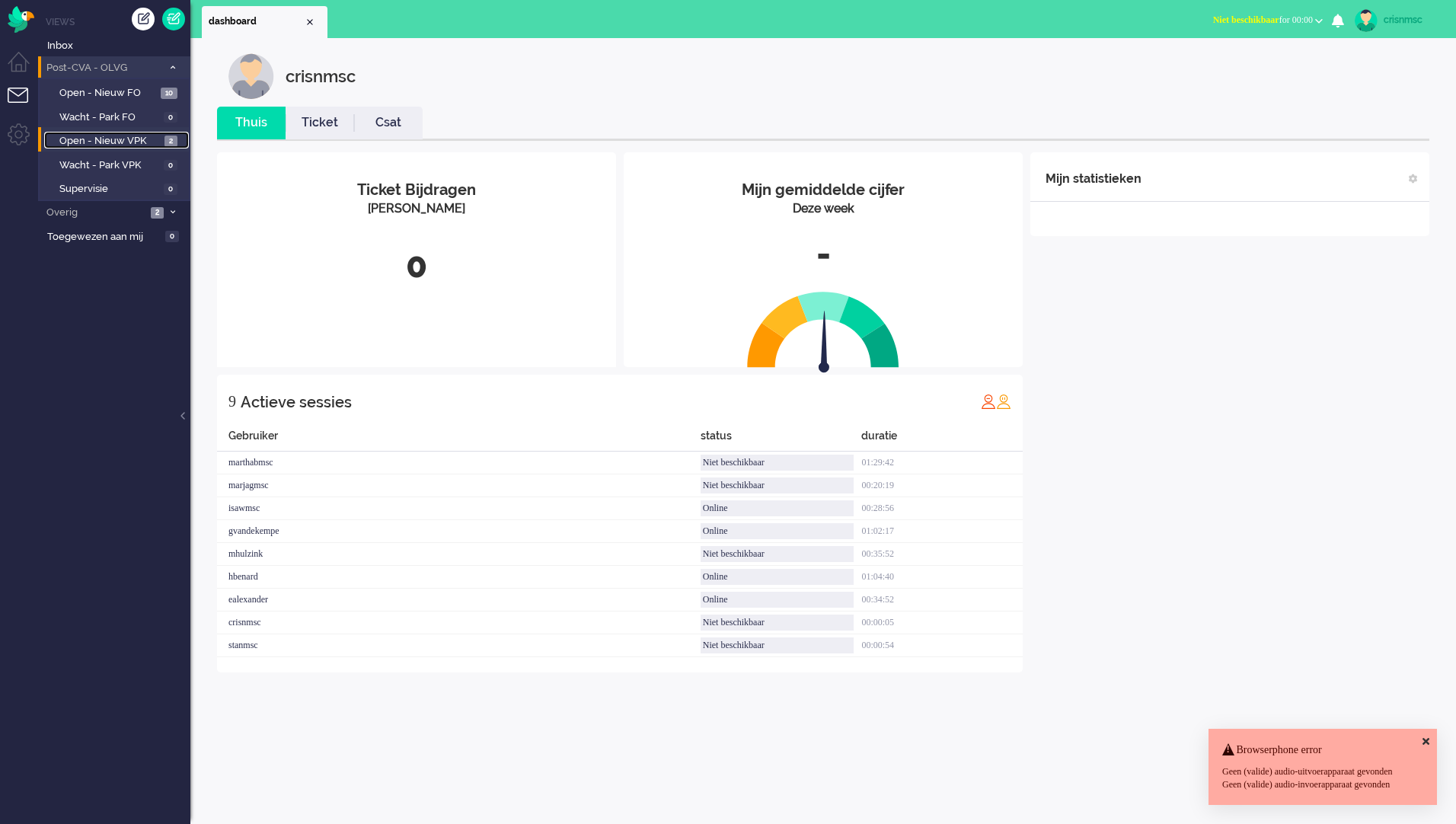
click at [113, 144] on span "Open - Nieuw VPK" at bounding box center [110, 141] width 101 height 15
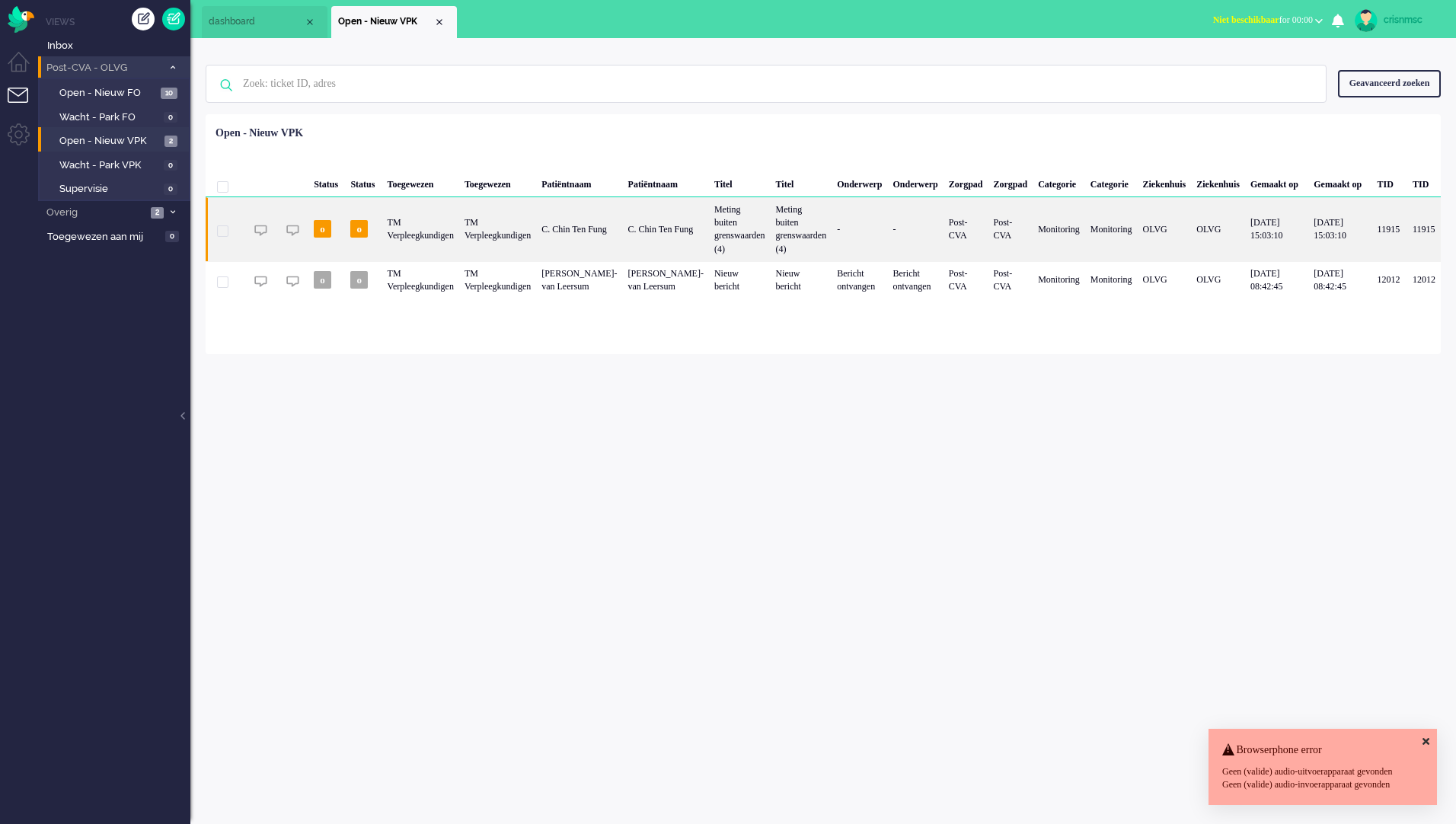
click at [432, 220] on div "TM Verpleegkundigen" at bounding box center [421, 230] width 77 height 64
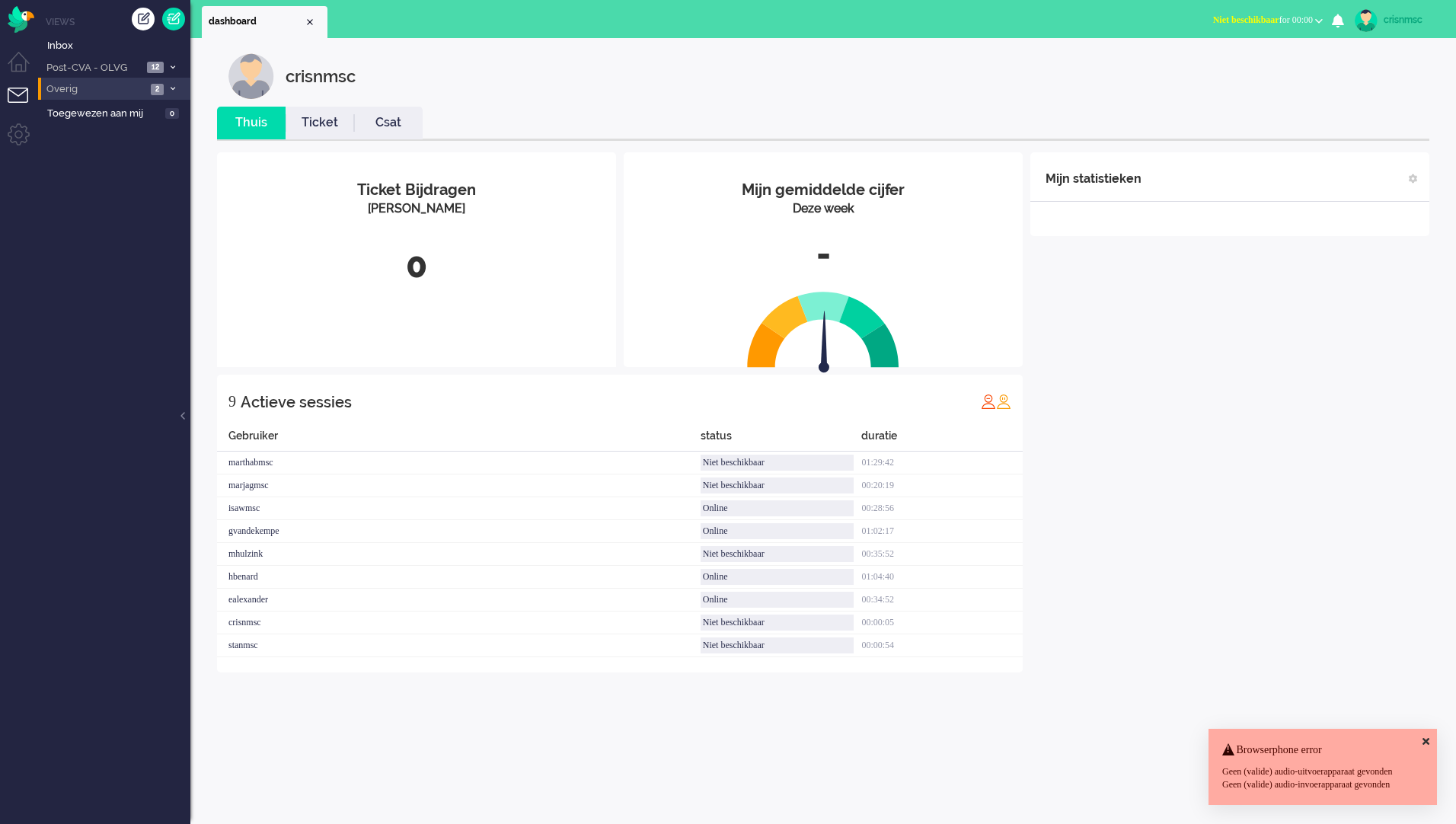
click at [169, 89] on span at bounding box center [172, 89] width 11 height 8
click at [174, 64] on span at bounding box center [172, 67] width 11 height 8
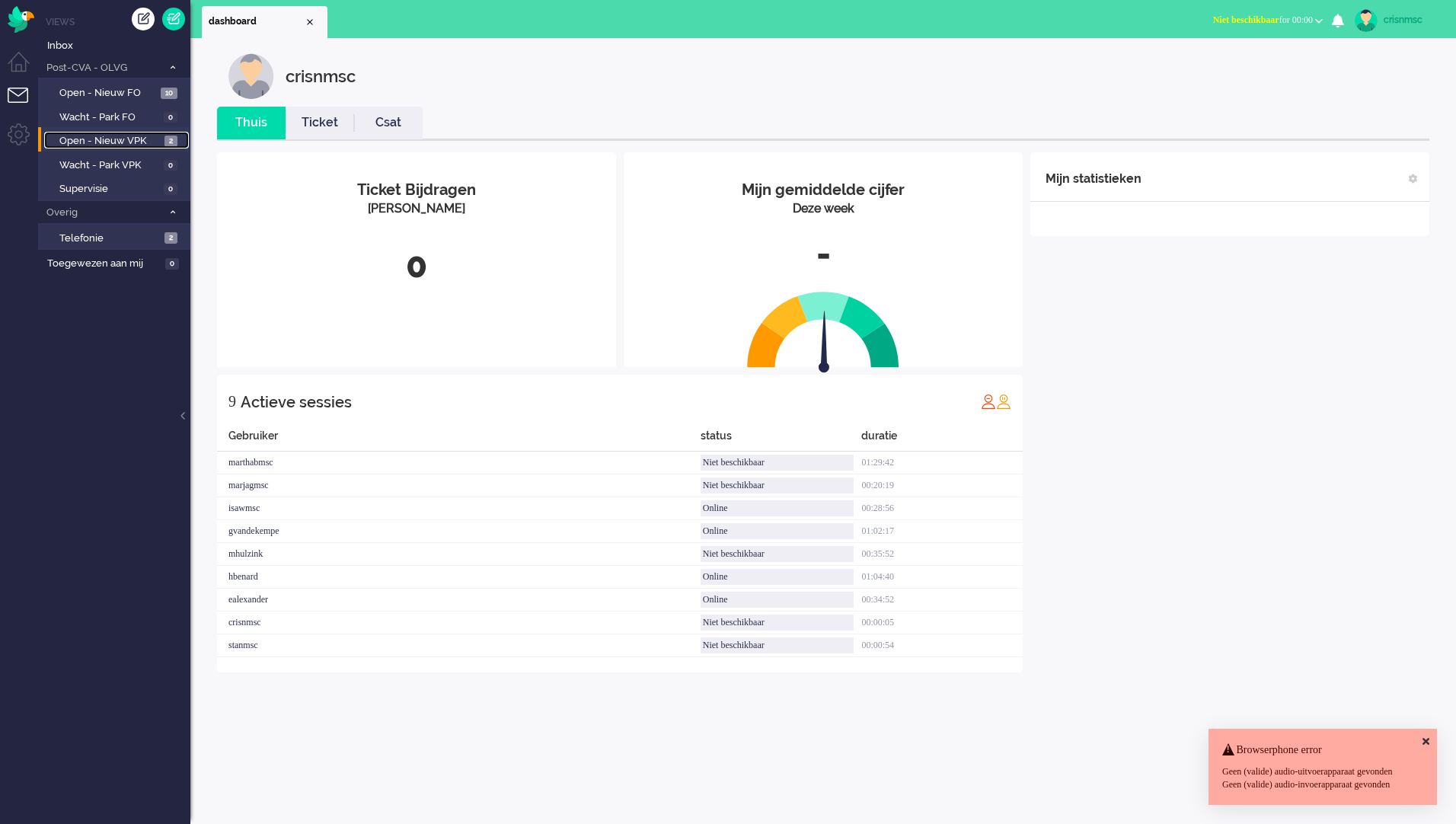
click at [117, 141] on span "Open - Nieuw VPK" at bounding box center [110, 141] width 101 height 15
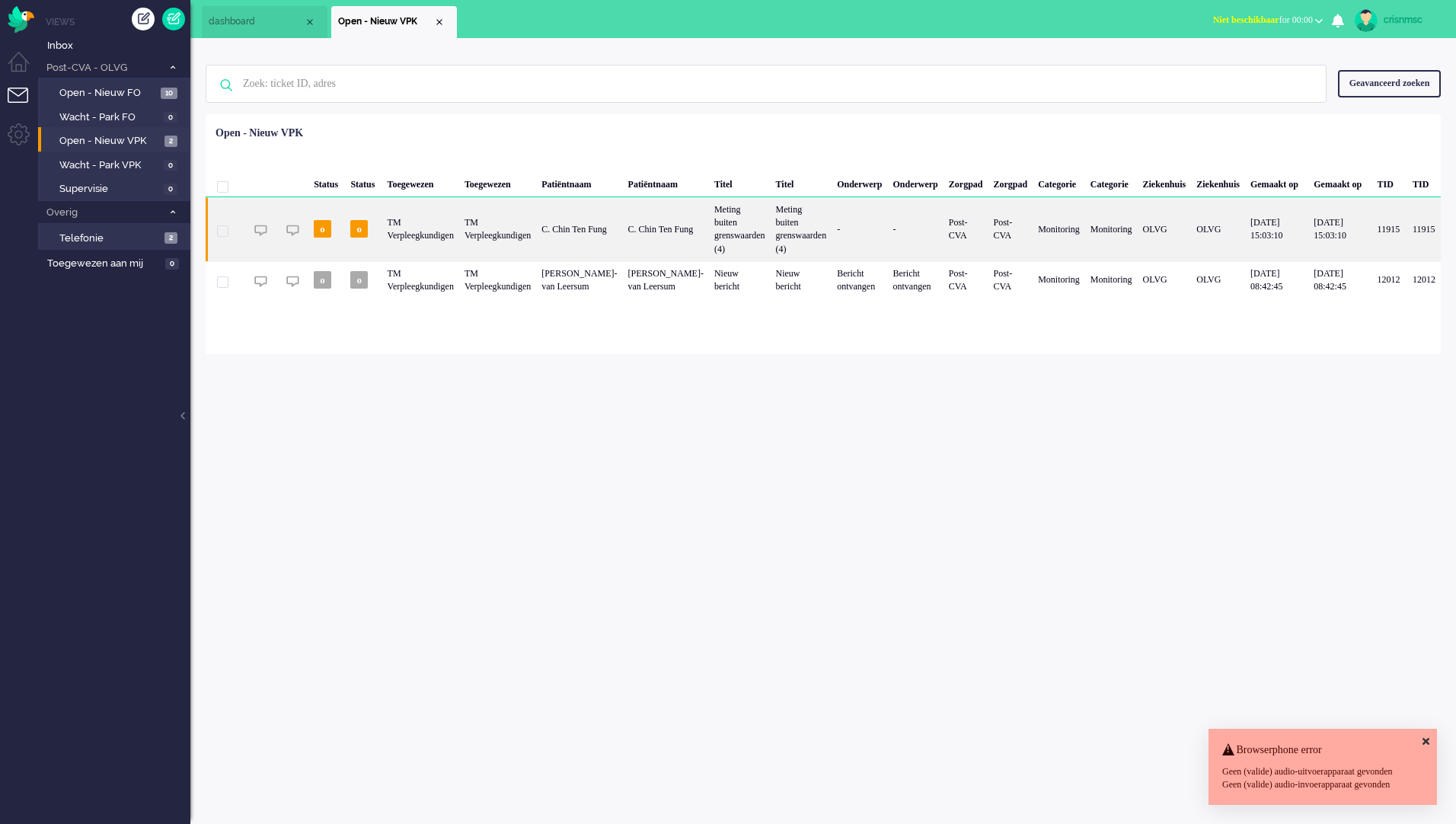
click at [603, 219] on div "C. Chin Ten Fung" at bounding box center [579, 230] width 86 height 64
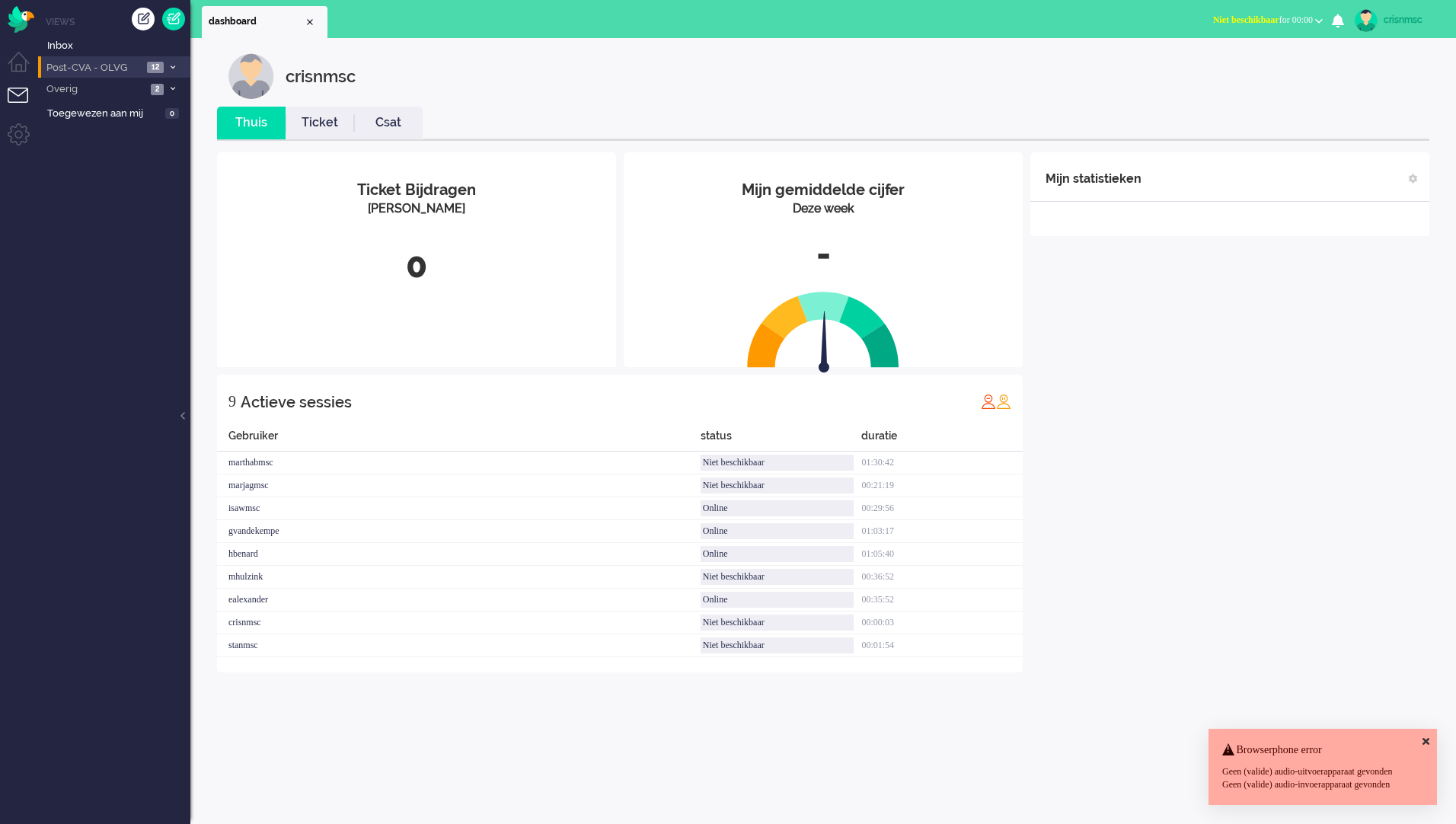
click at [174, 69] on icon at bounding box center [173, 67] width 5 height 5
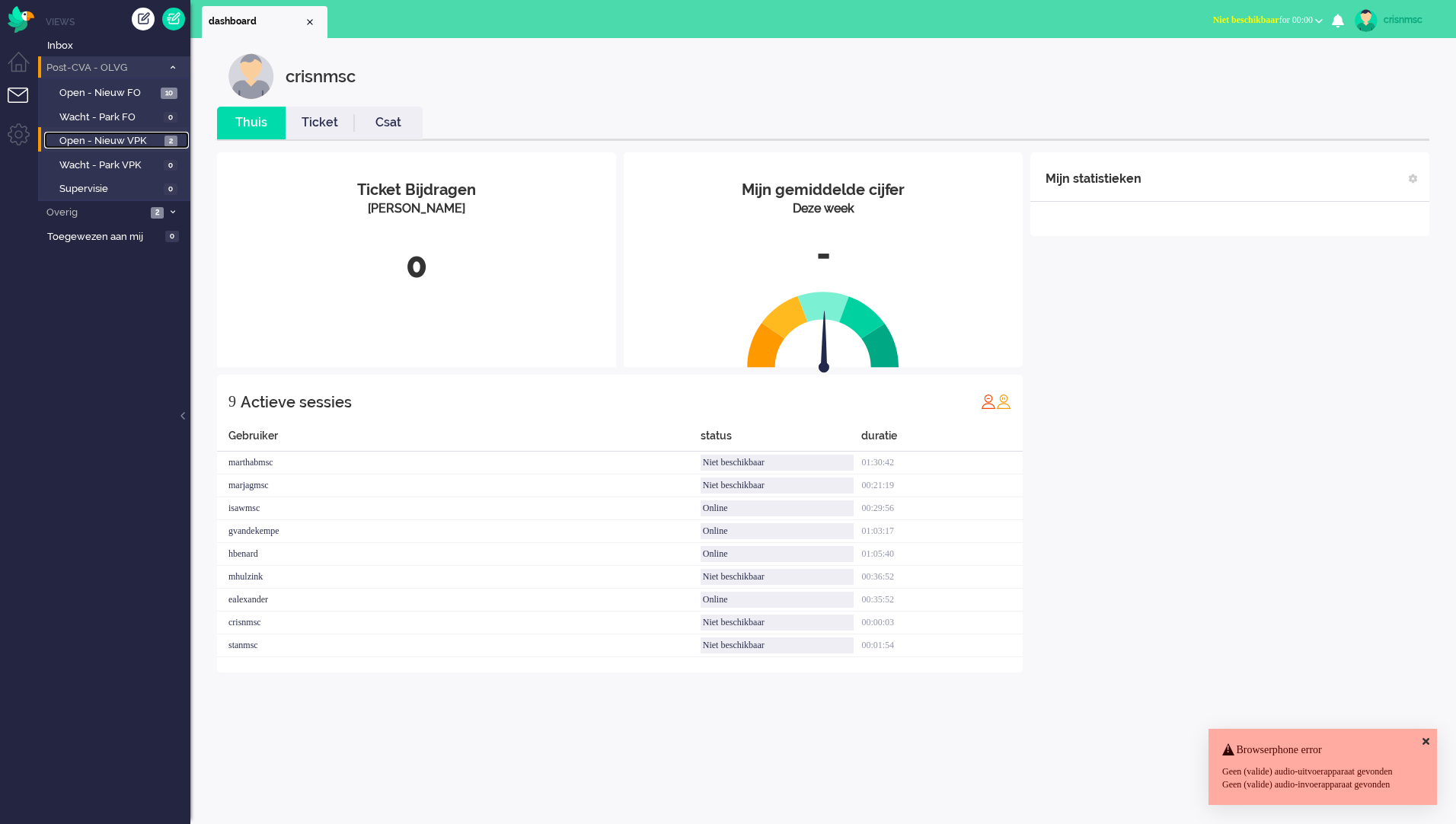
click at [119, 136] on span "Open - Nieuw VPK" at bounding box center [110, 141] width 101 height 15
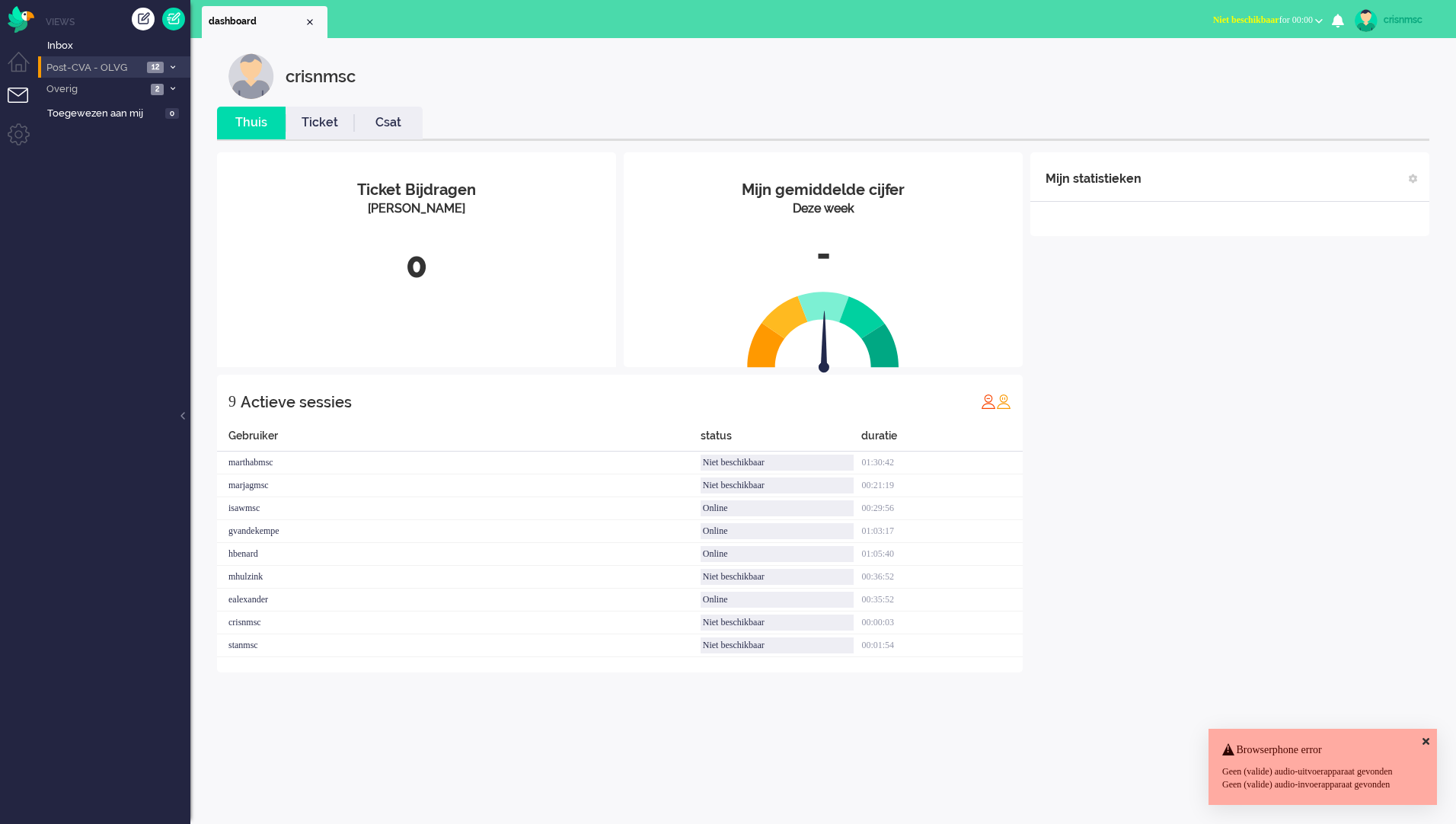
click at [127, 70] on span "Post-CVA - OLVG" at bounding box center [93, 68] width 98 height 15
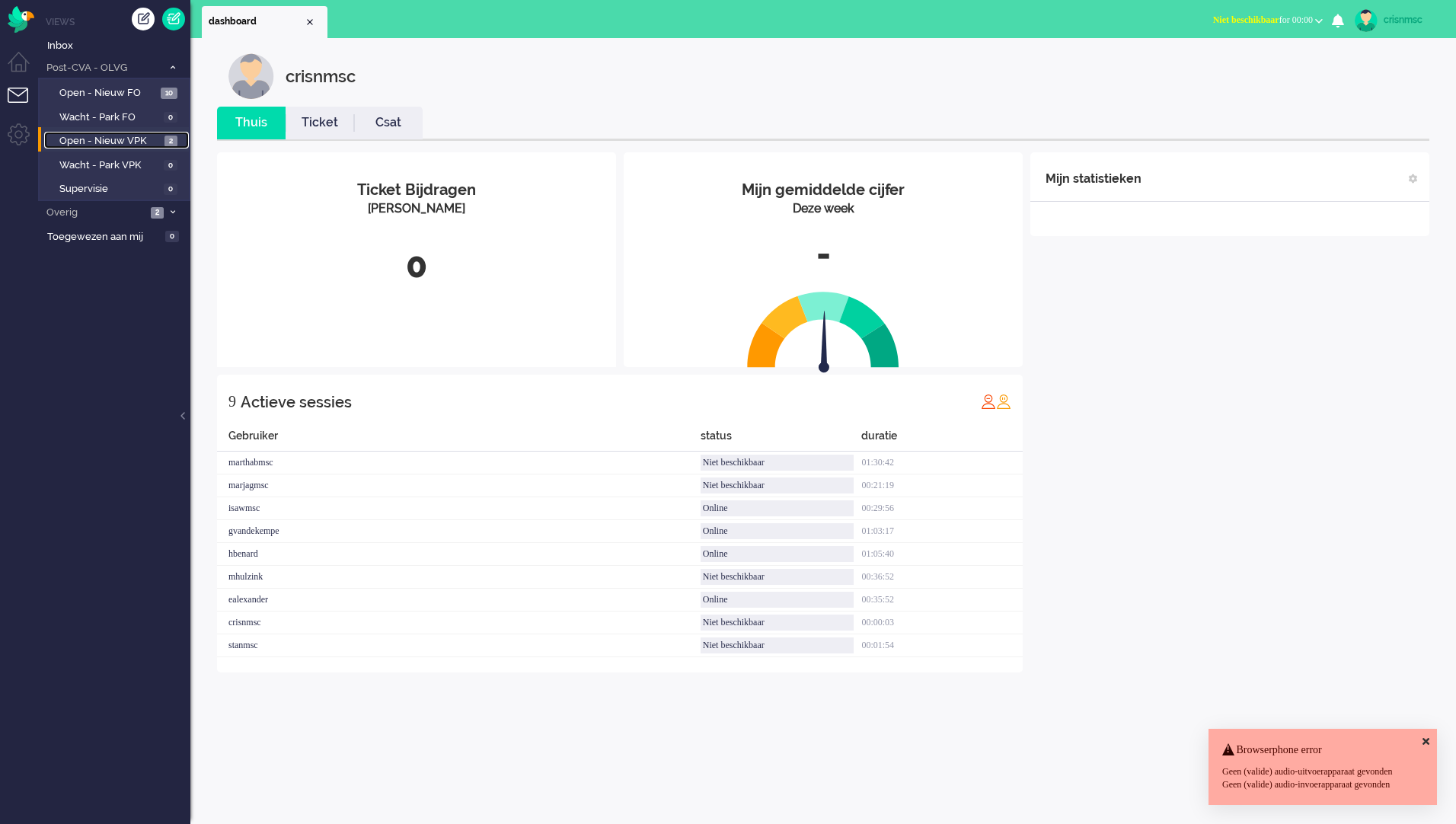
click at [74, 136] on span "Open - Nieuw VPK" at bounding box center [110, 141] width 101 height 15
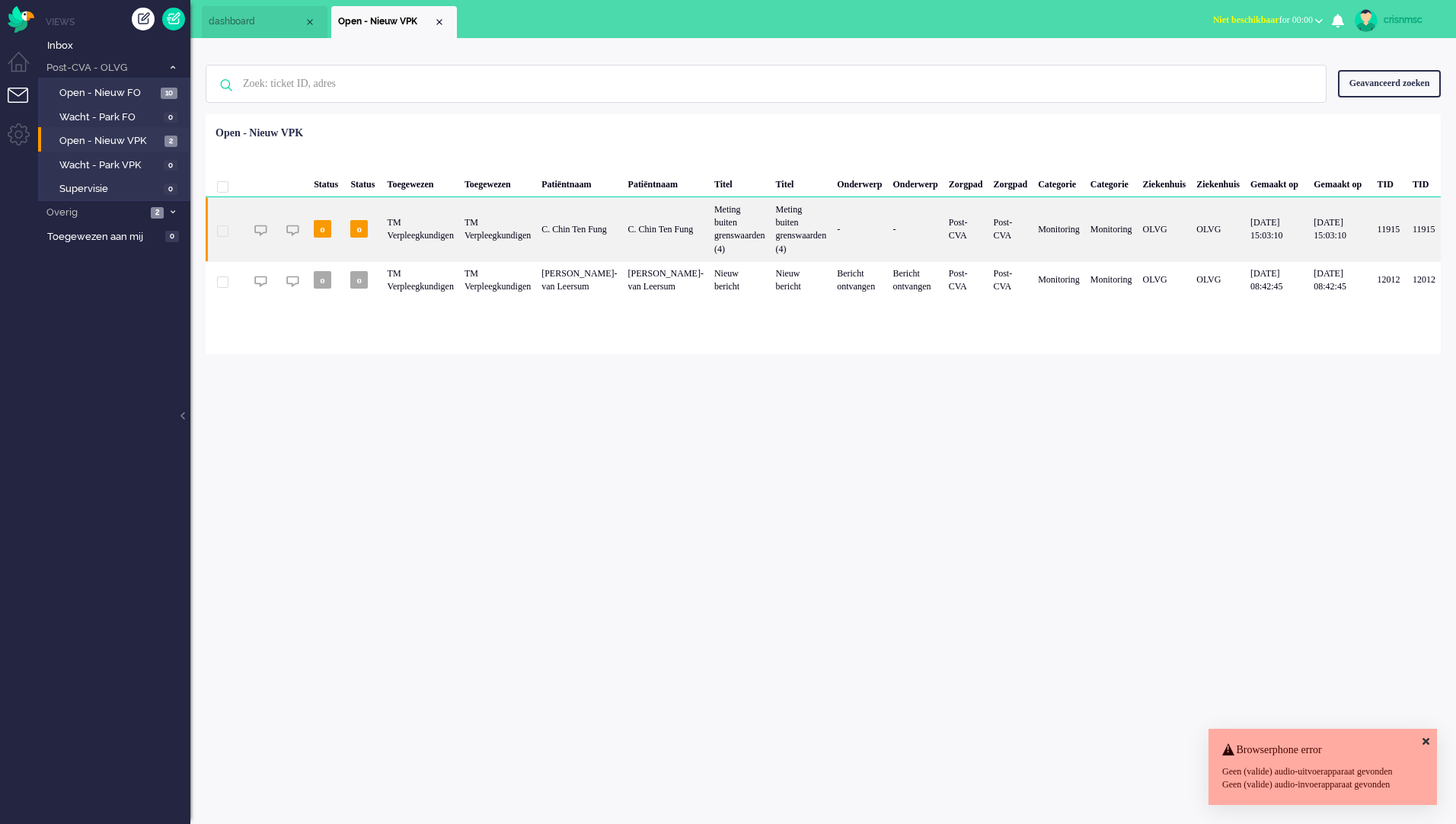
click at [597, 218] on div "C. Chin Ten Fung" at bounding box center [579, 230] width 86 height 64
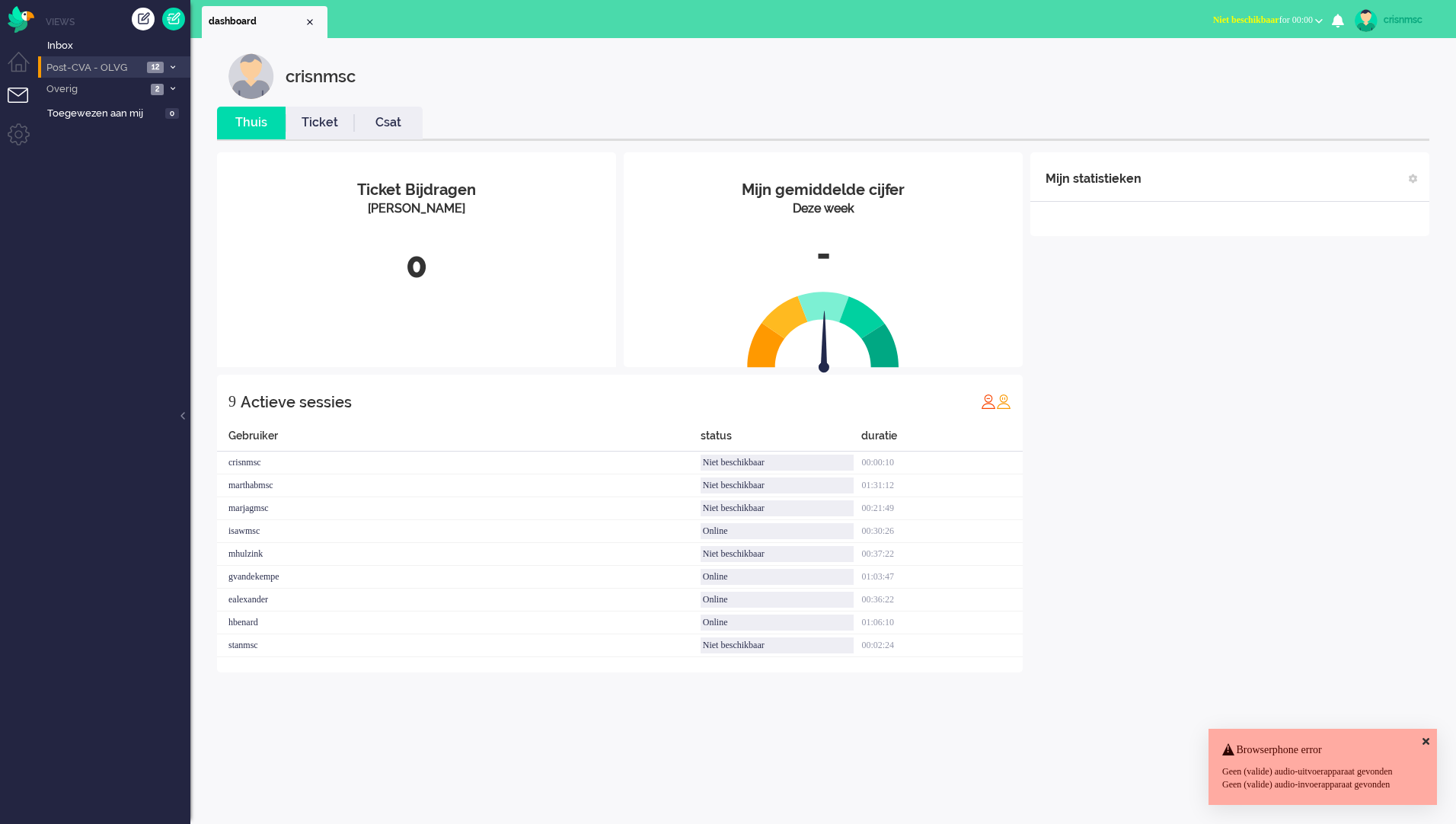
click at [171, 67] on icon at bounding box center [173, 67] width 5 height 5
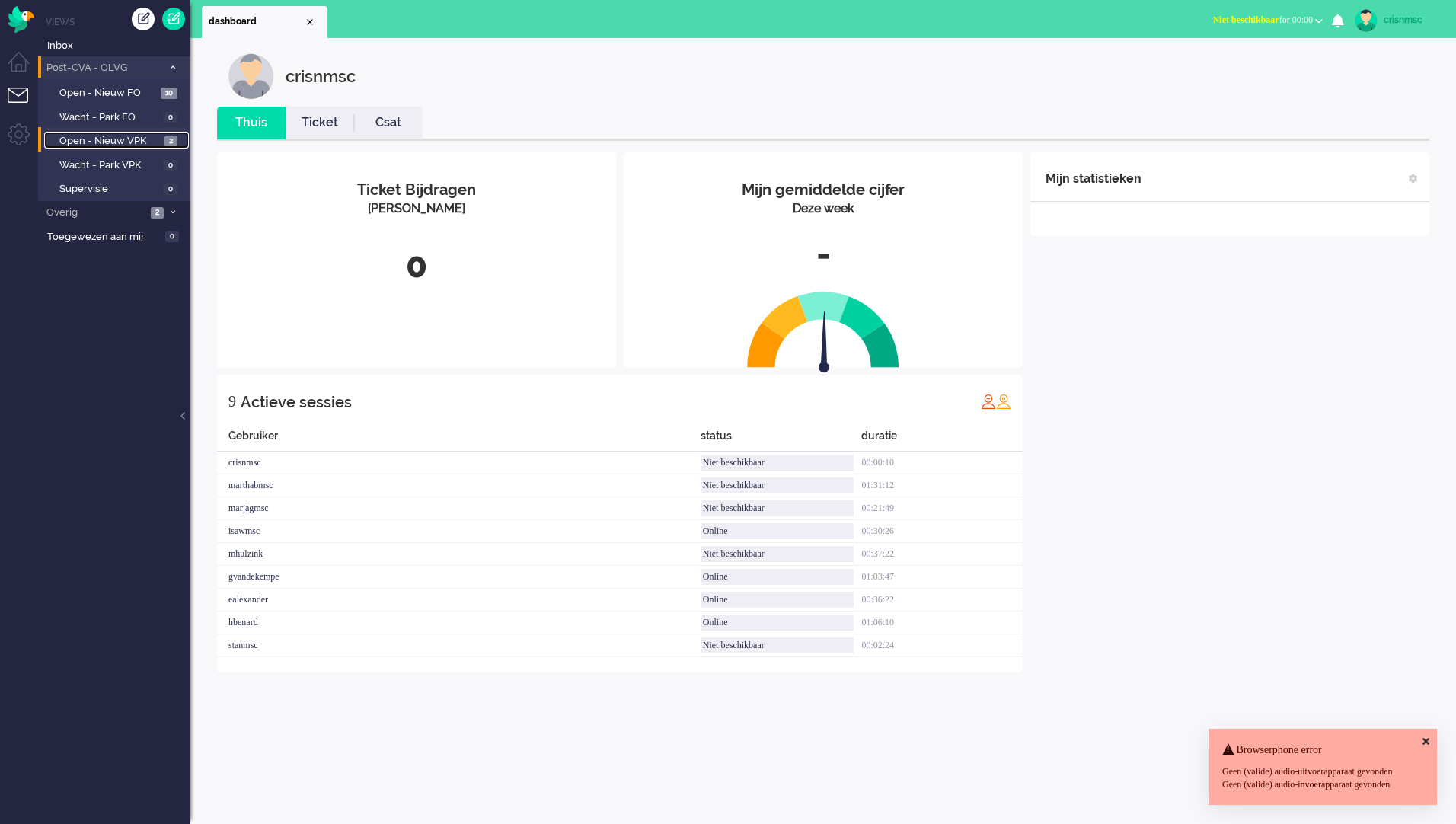
click at [79, 140] on span "Open - Nieuw VPK" at bounding box center [110, 141] width 101 height 15
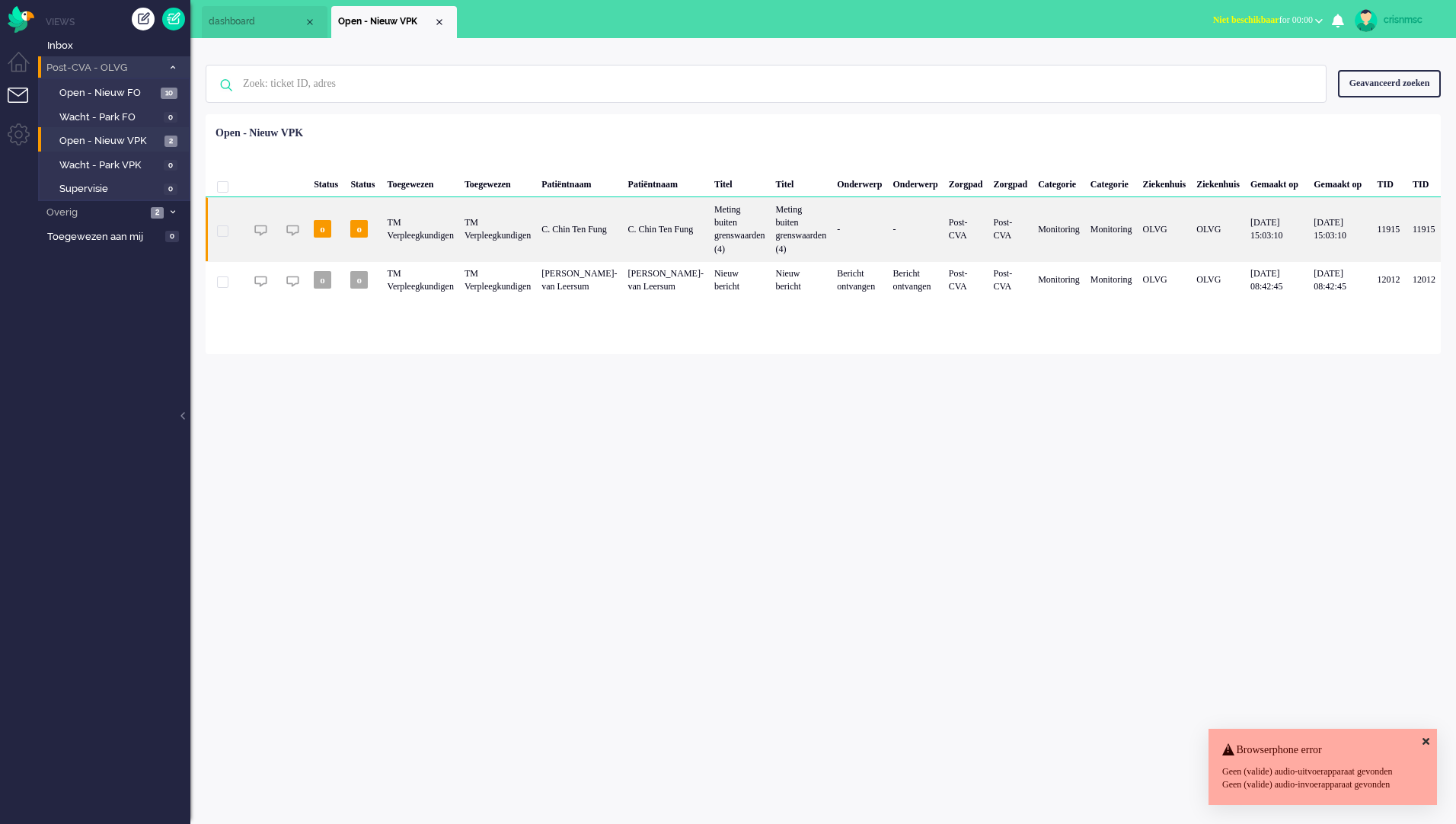
click at [594, 226] on div "C. Chin Ten Fung" at bounding box center [579, 230] width 86 height 64
